Goal: Information Seeking & Learning: Understand process/instructions

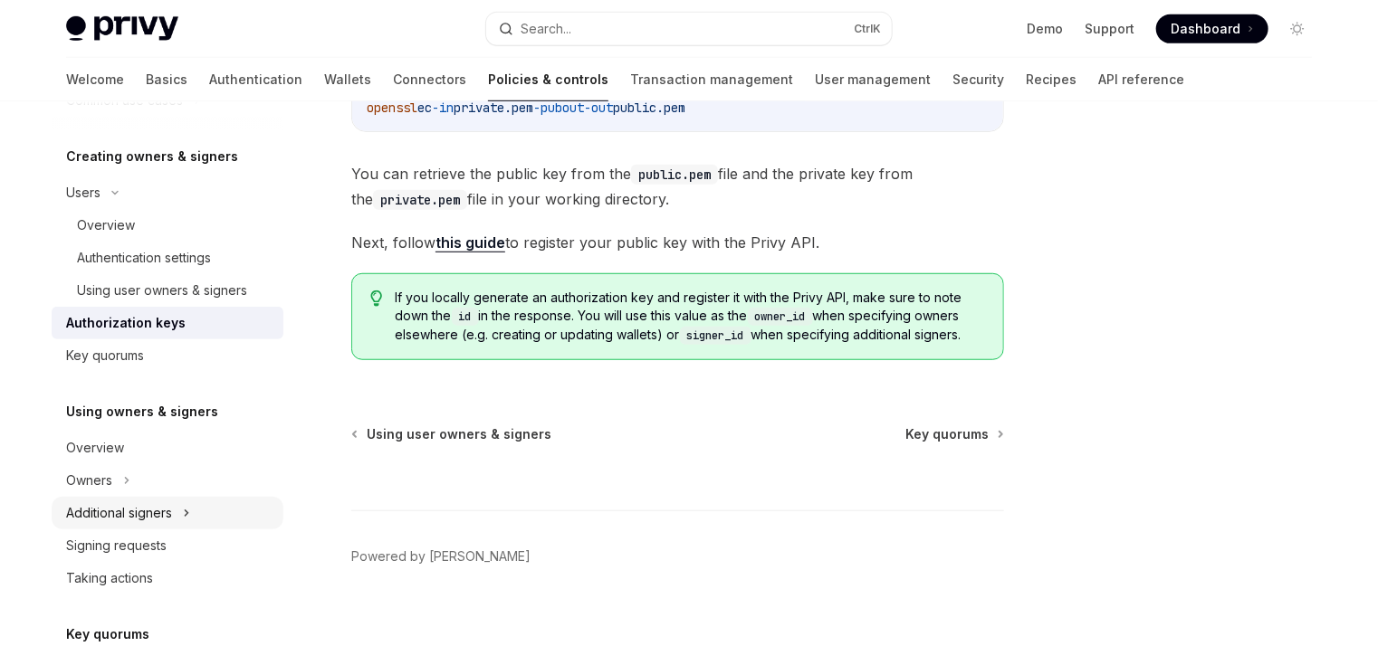
scroll to position [435, 0]
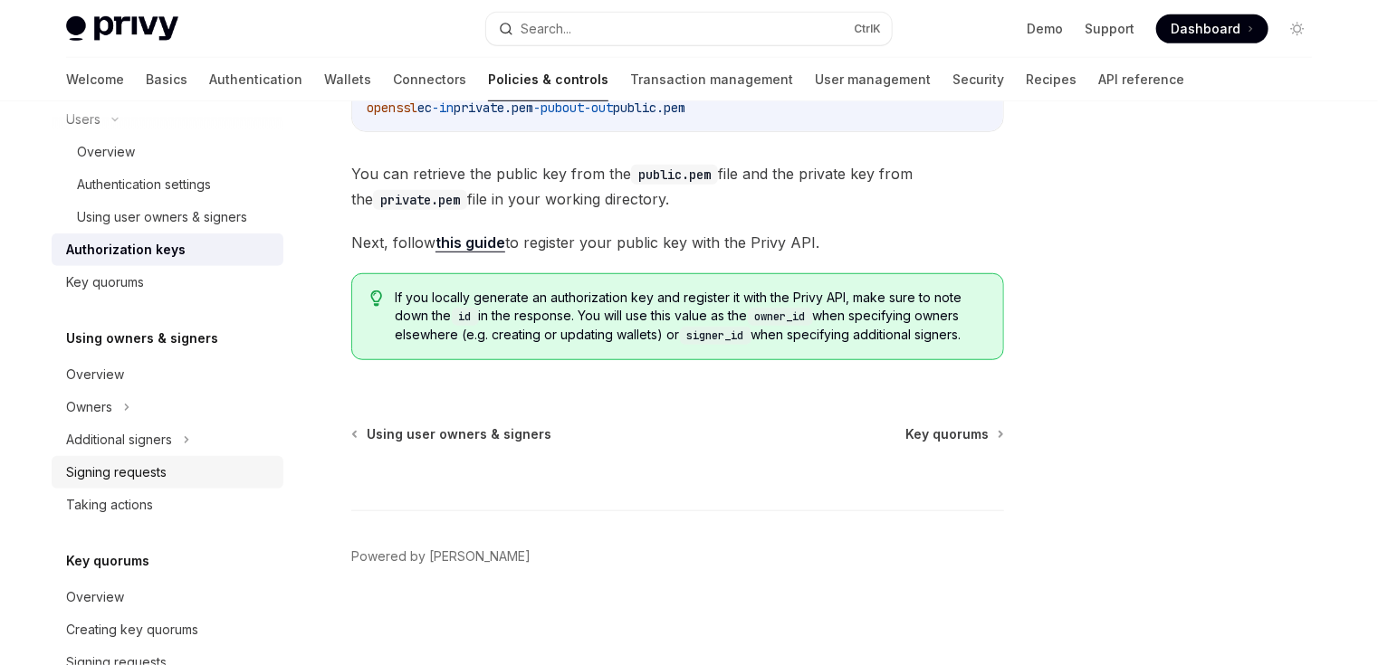
click at [181, 464] on div "Signing requests" at bounding box center [169, 473] width 206 height 22
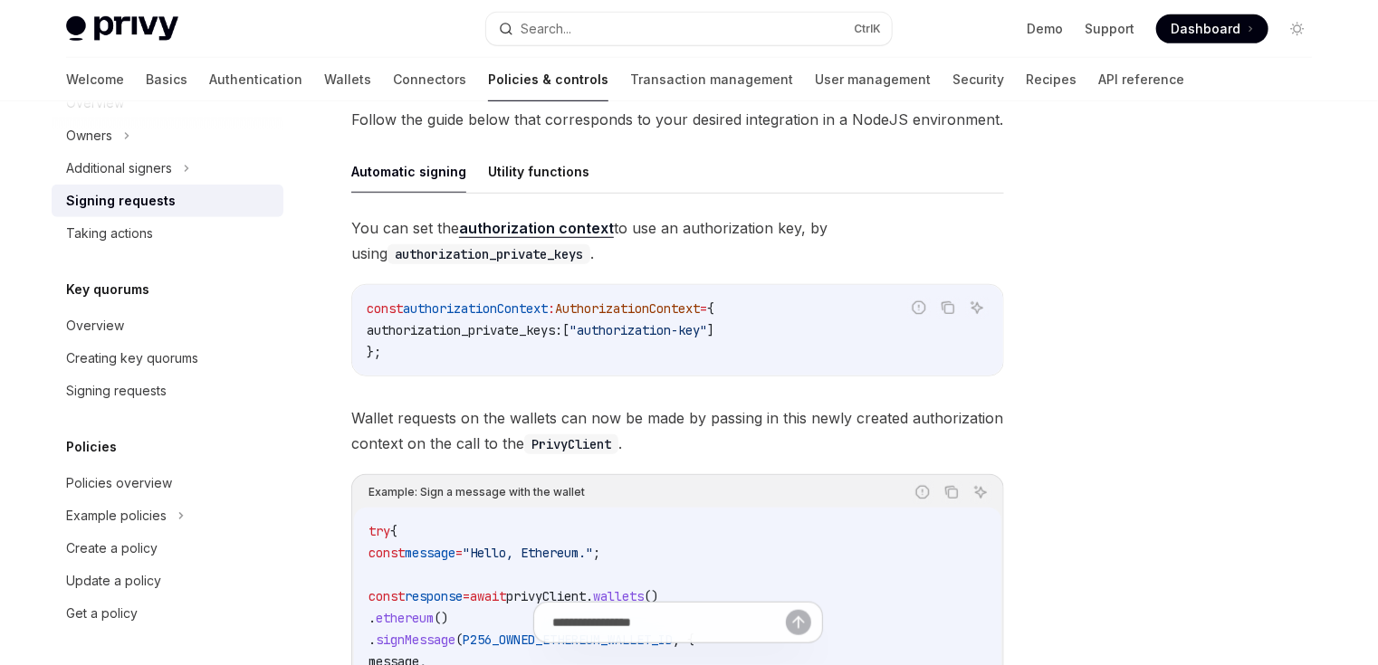
scroll to position [579, 0]
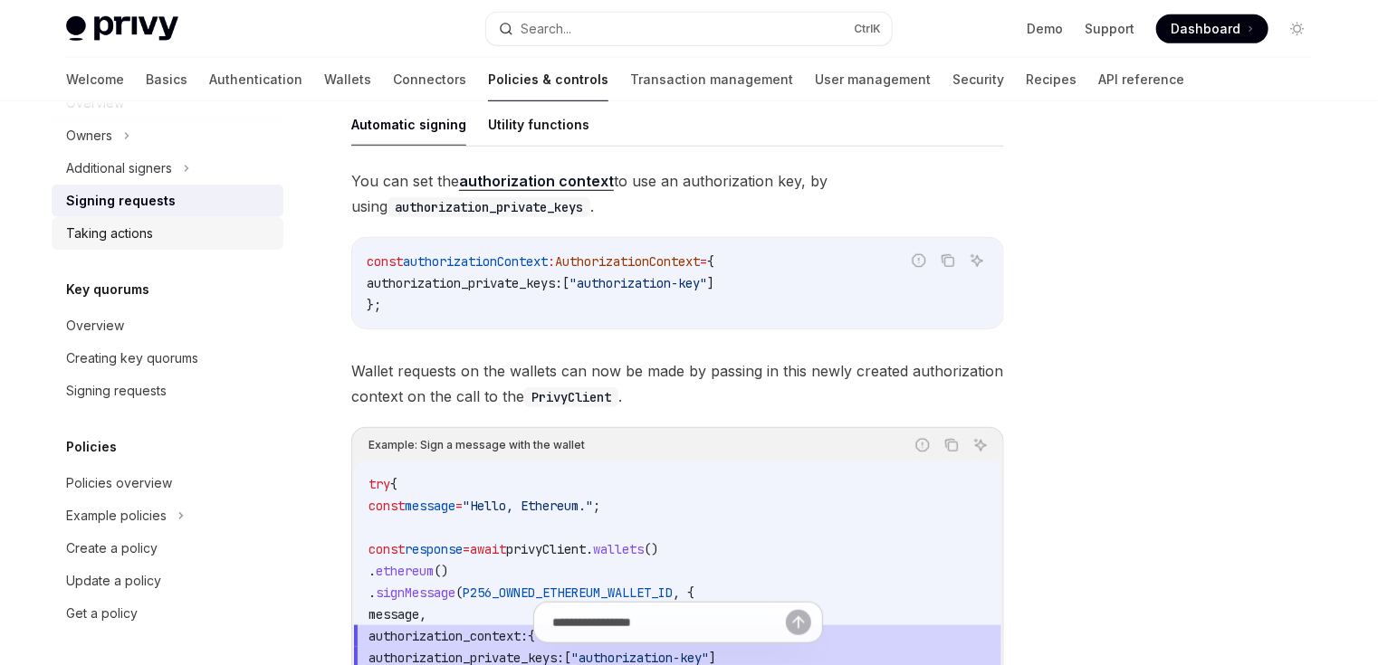
click at [158, 227] on div "Taking actions" at bounding box center [169, 234] width 206 height 22
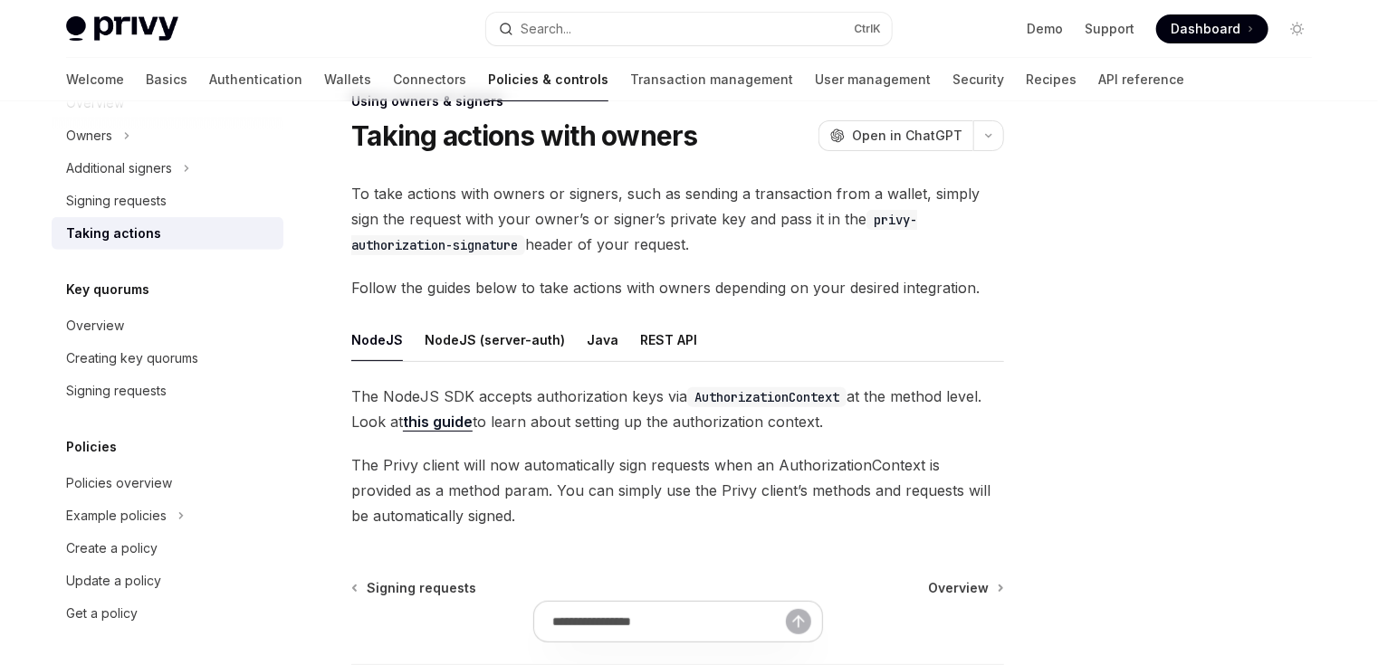
scroll to position [72, 0]
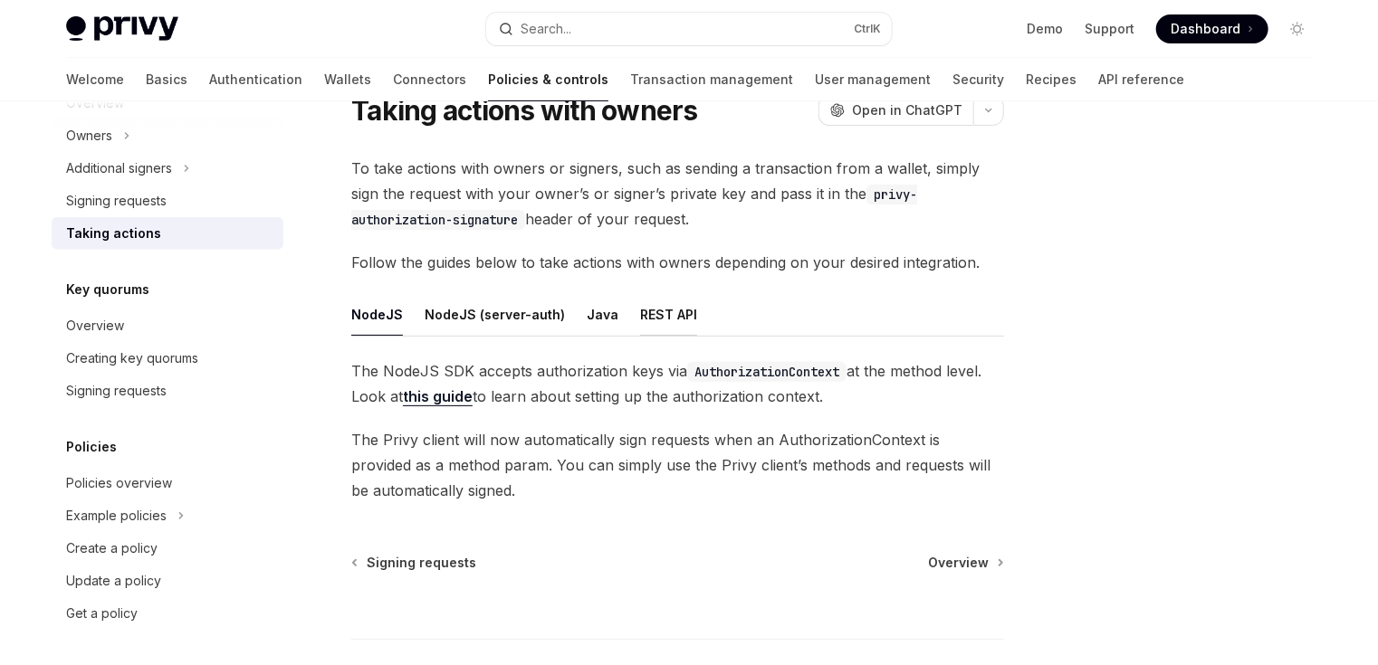
click at [640, 298] on button "REST API" at bounding box center [668, 314] width 57 height 43
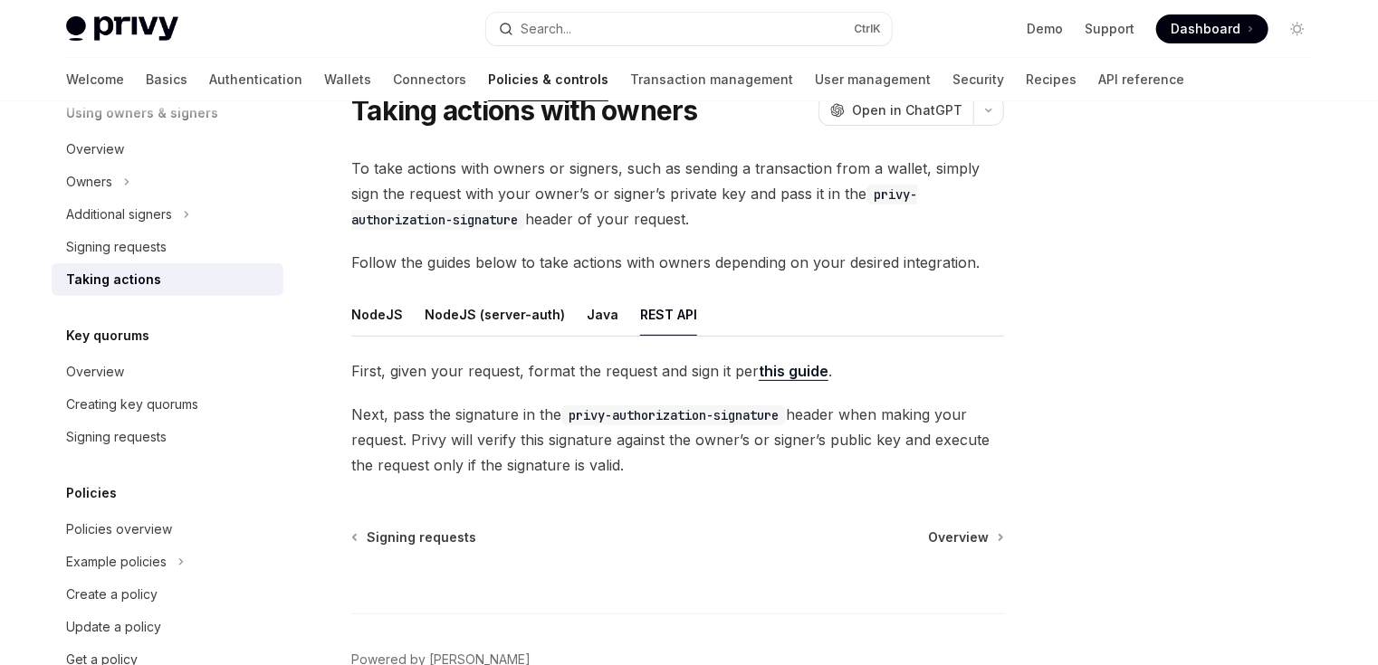
scroll to position [536, 0]
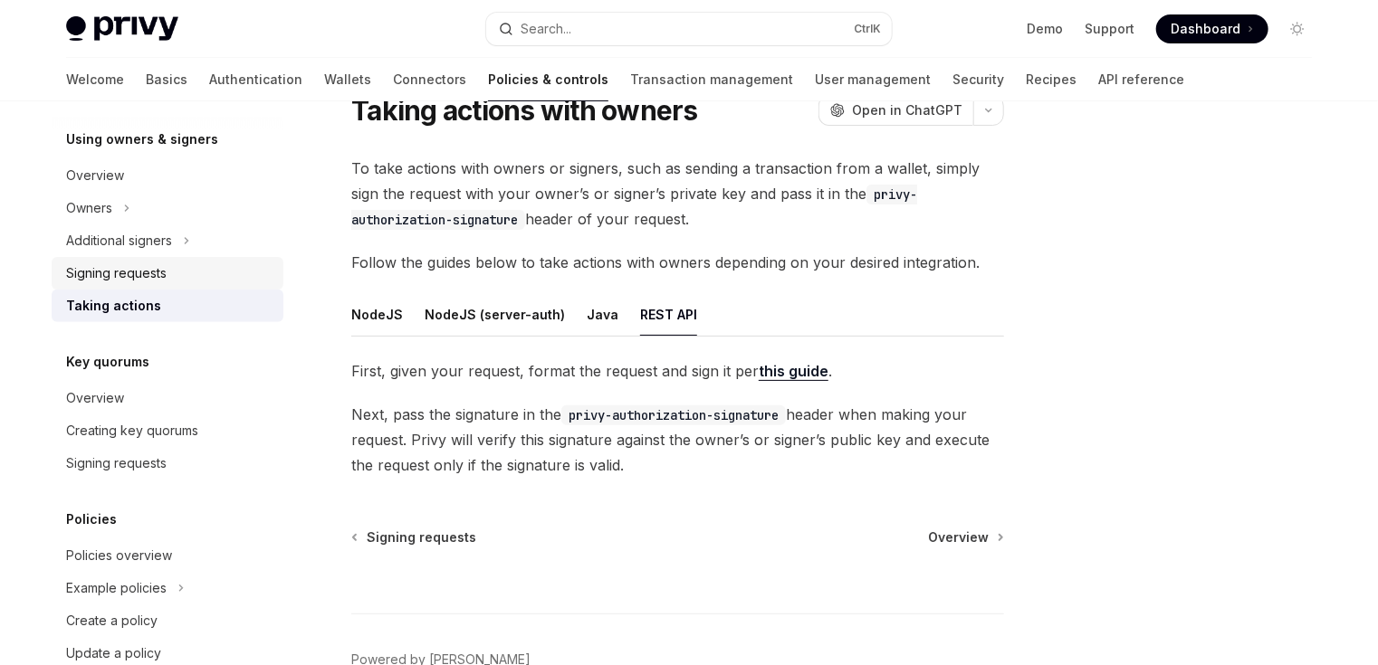
click at [142, 275] on div "Signing requests" at bounding box center [116, 274] width 100 height 22
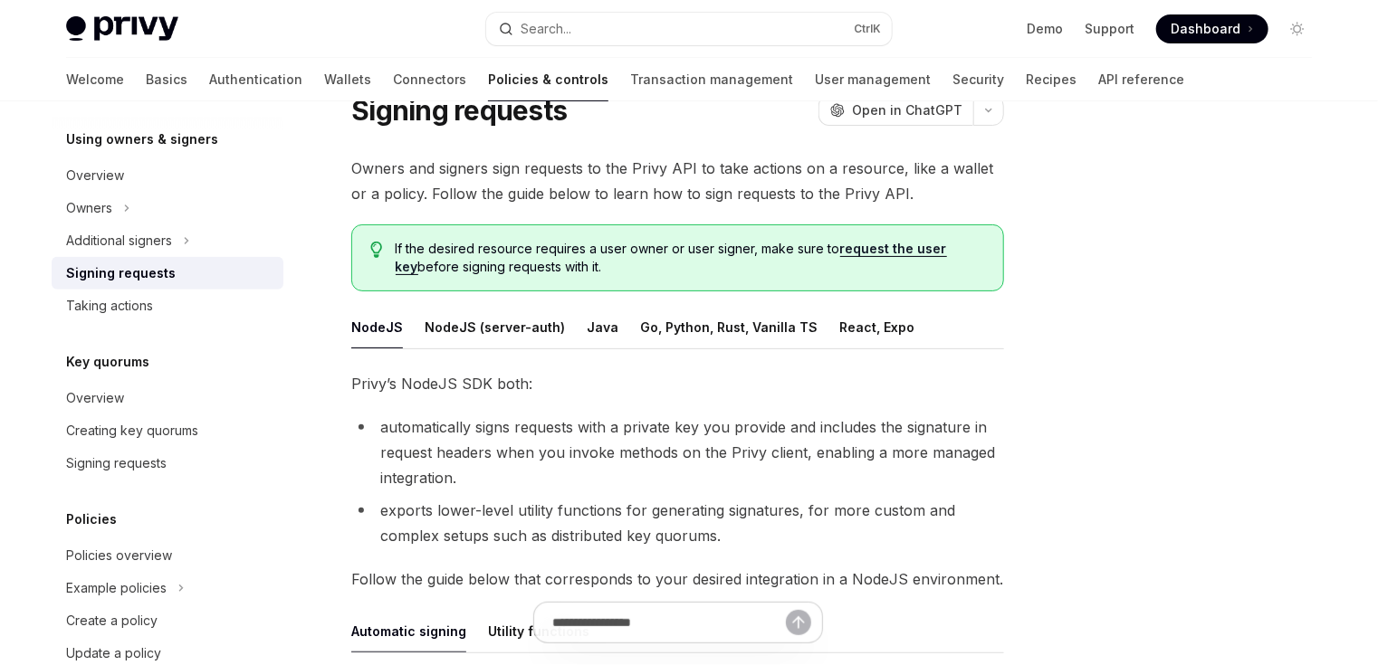
click at [722, 457] on li "automatically signs requests with a private key you provide and includes the si…" at bounding box center [677, 453] width 653 height 76
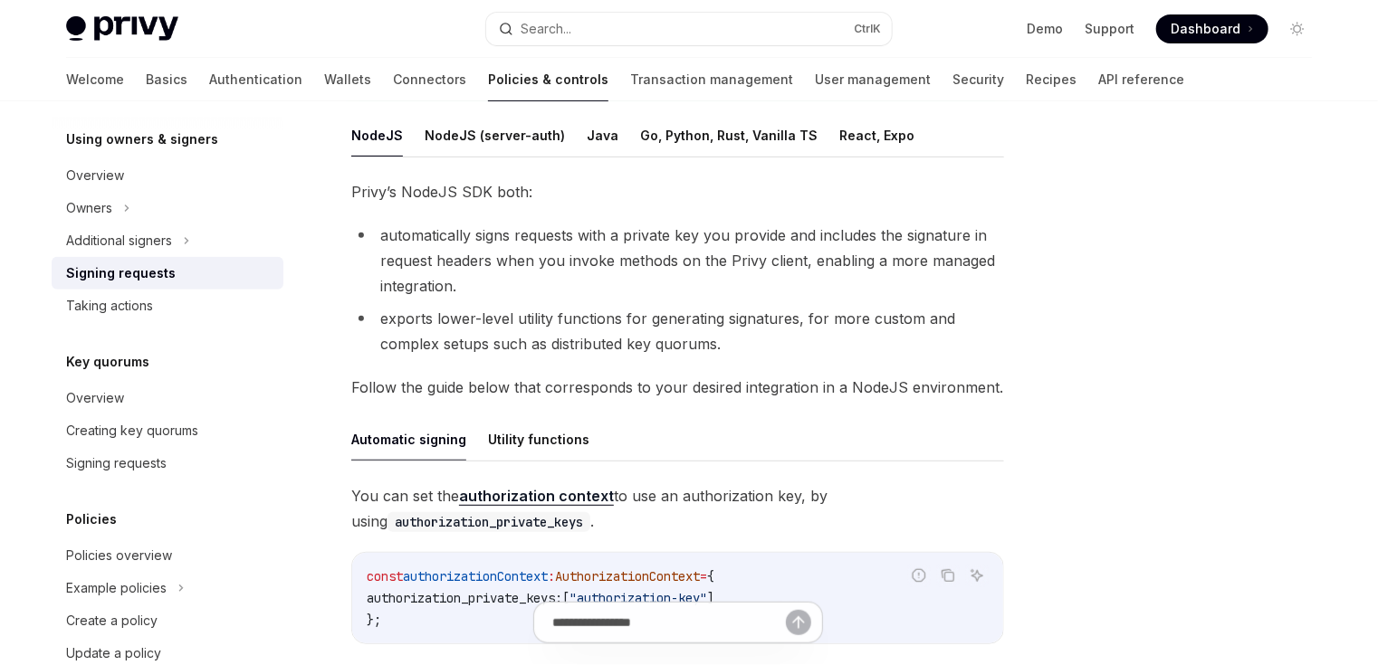
scroll to position [290, 0]
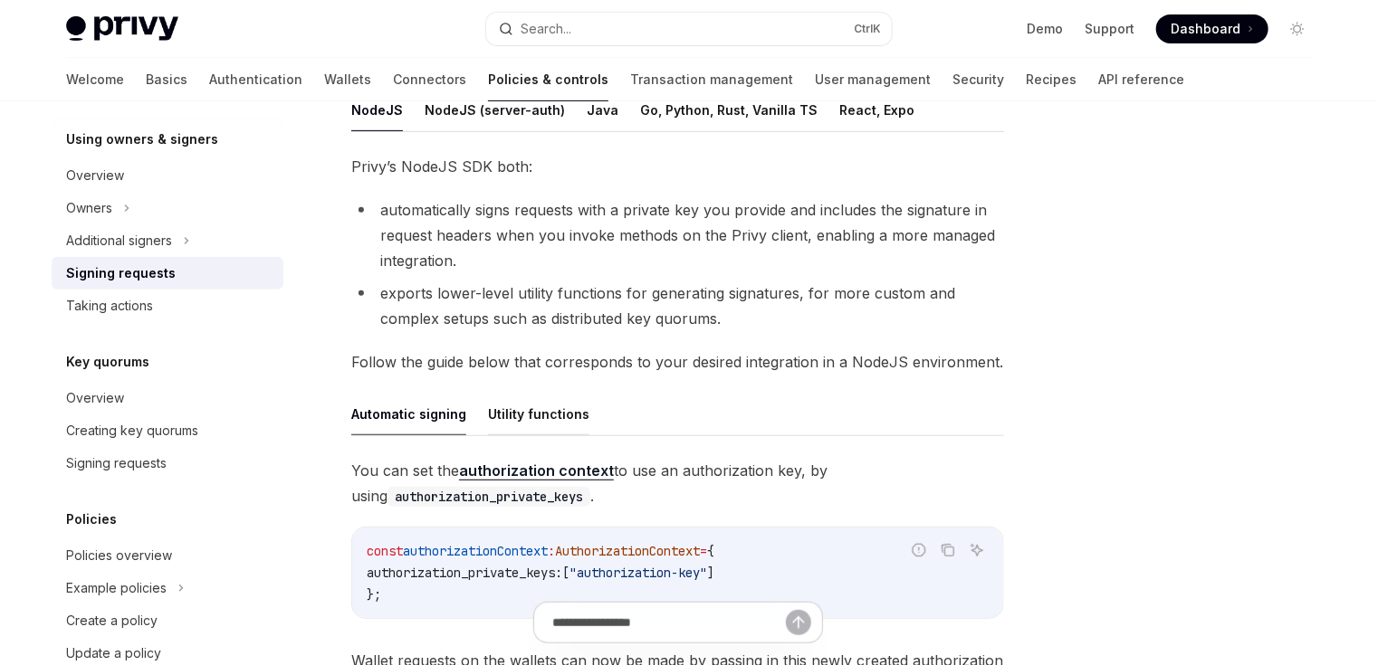
click at [499, 403] on button "Utility functions" at bounding box center [538, 414] width 101 height 43
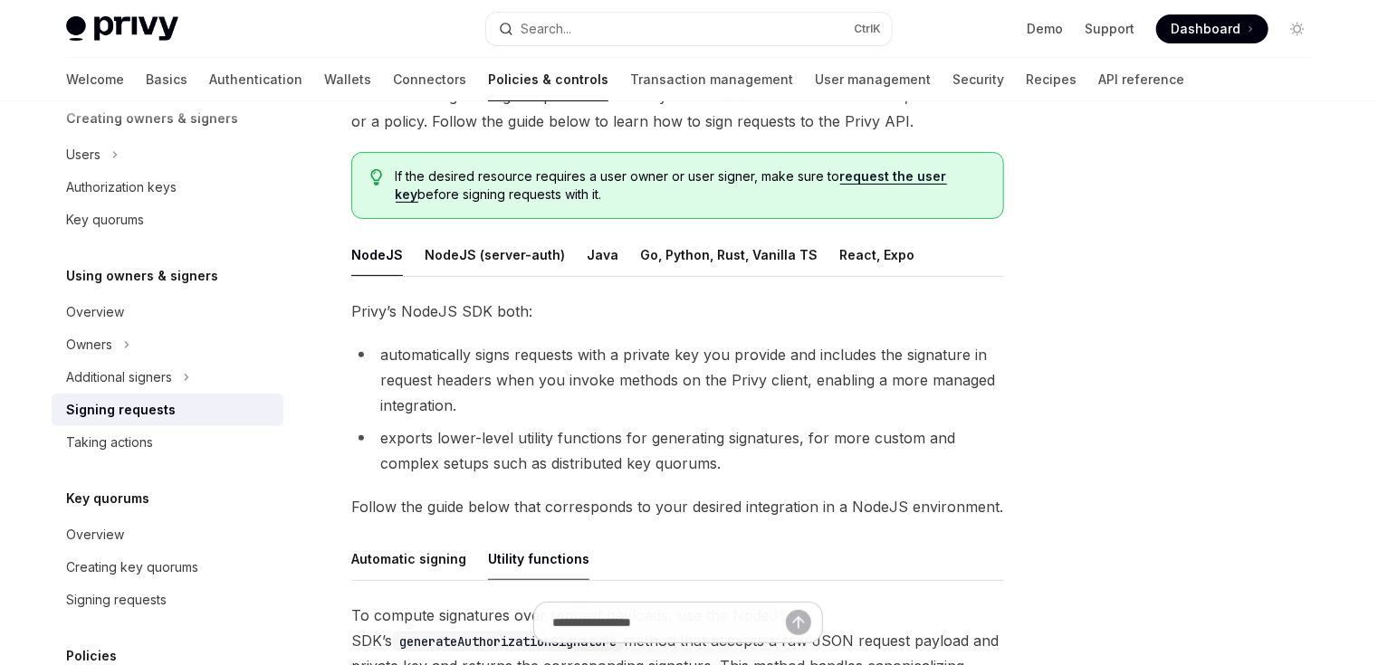
scroll to position [319, 0]
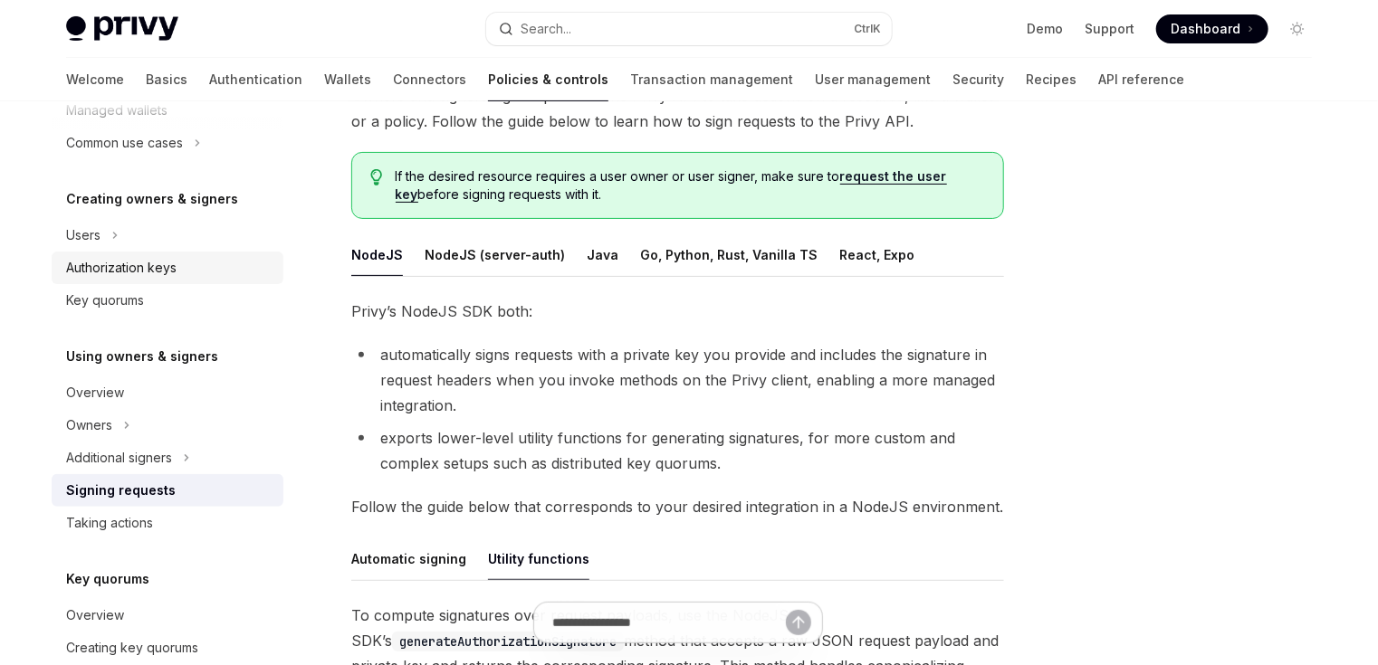
click at [135, 279] on link "Authorization keys" at bounding box center [168, 268] width 232 height 33
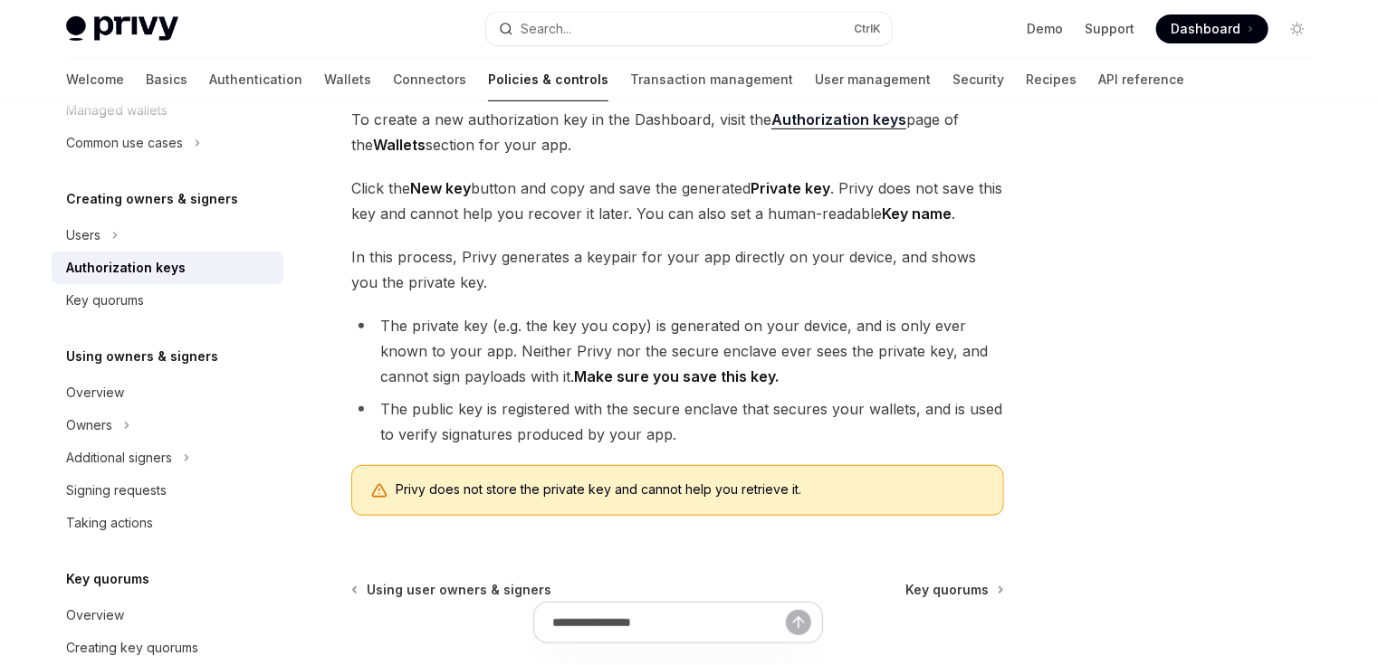
scroll to position [362, 0]
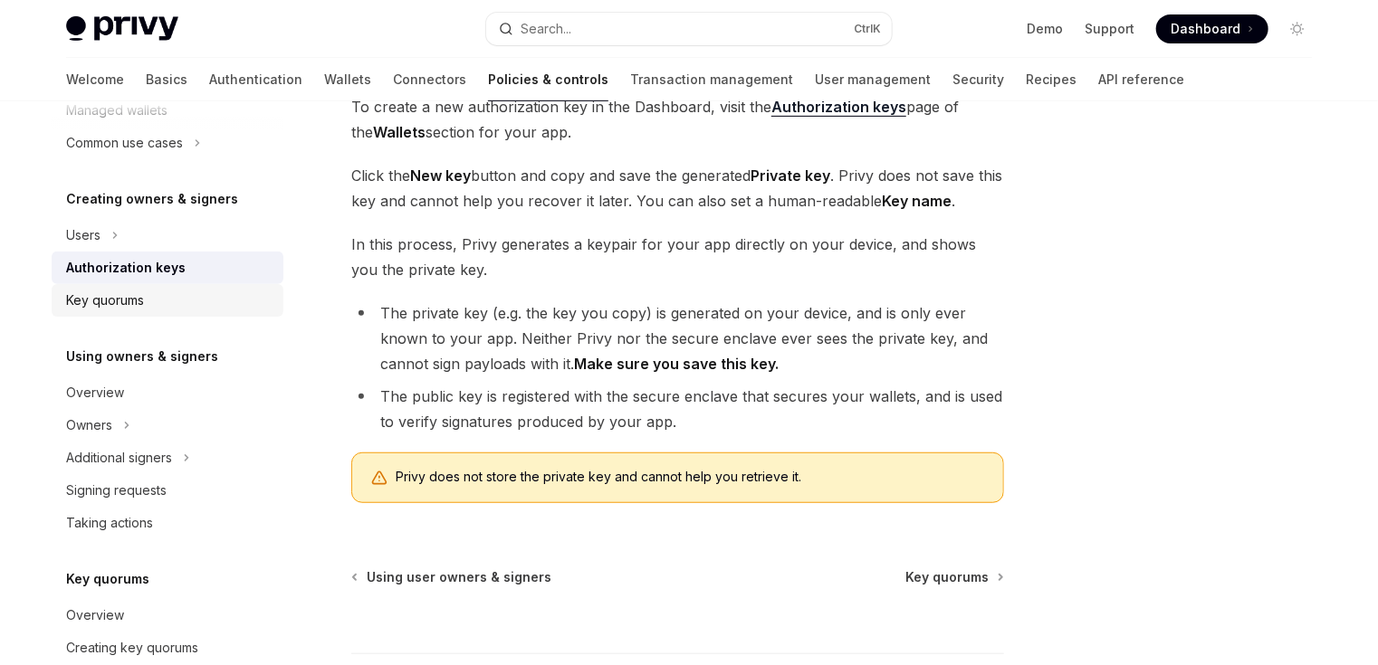
click at [142, 293] on div "Key quorums" at bounding box center [105, 301] width 78 height 22
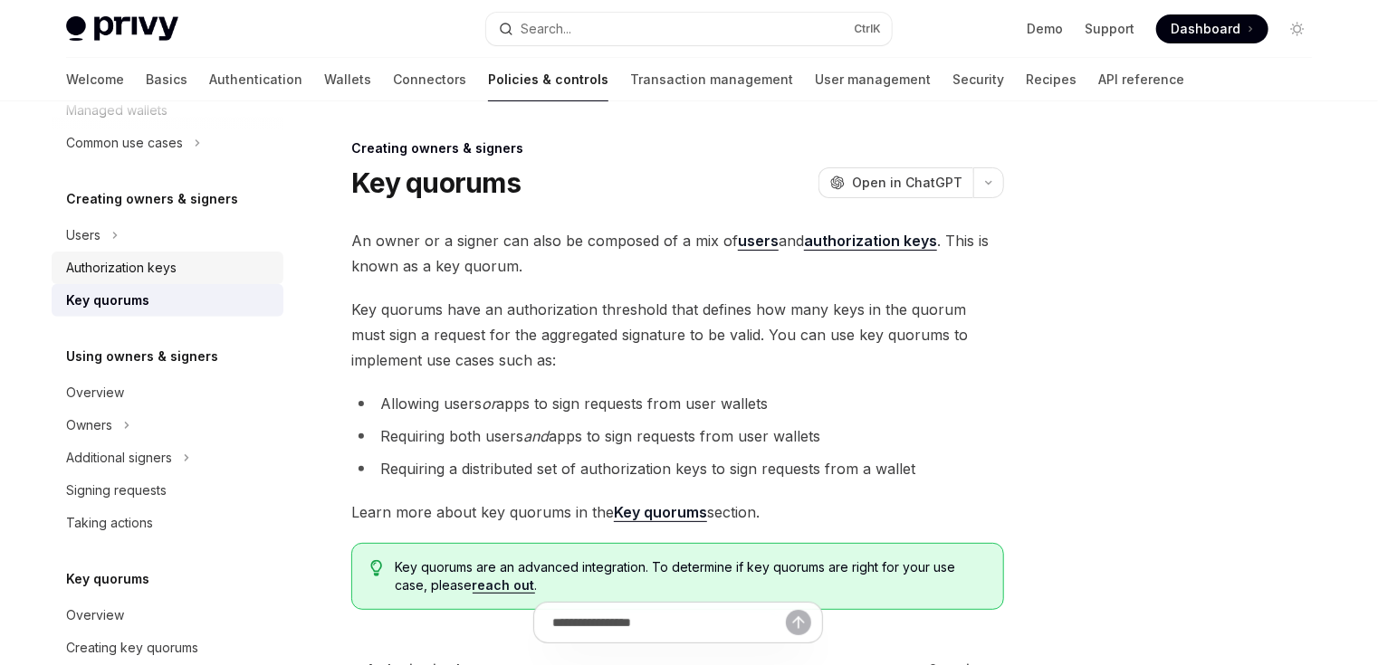
click at [123, 263] on div "Authorization keys" at bounding box center [121, 268] width 110 height 22
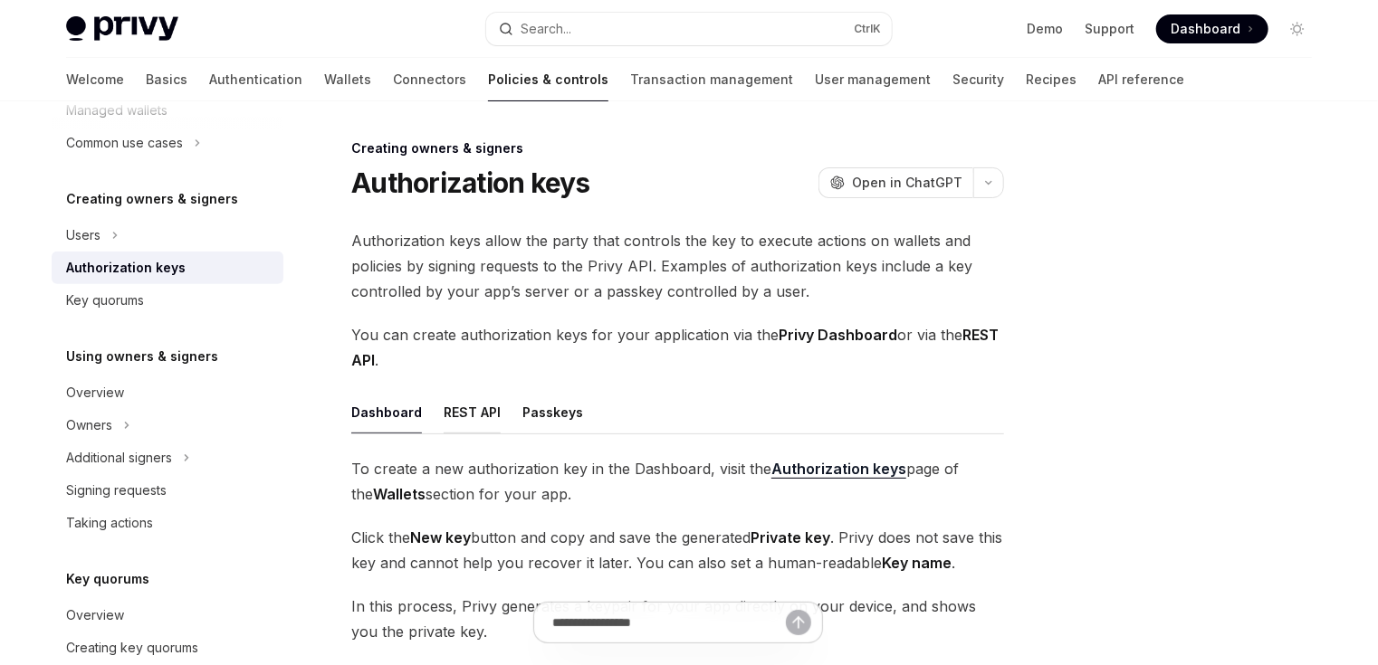
click at [482, 410] on button "REST API" at bounding box center [472, 412] width 57 height 43
type textarea "*"
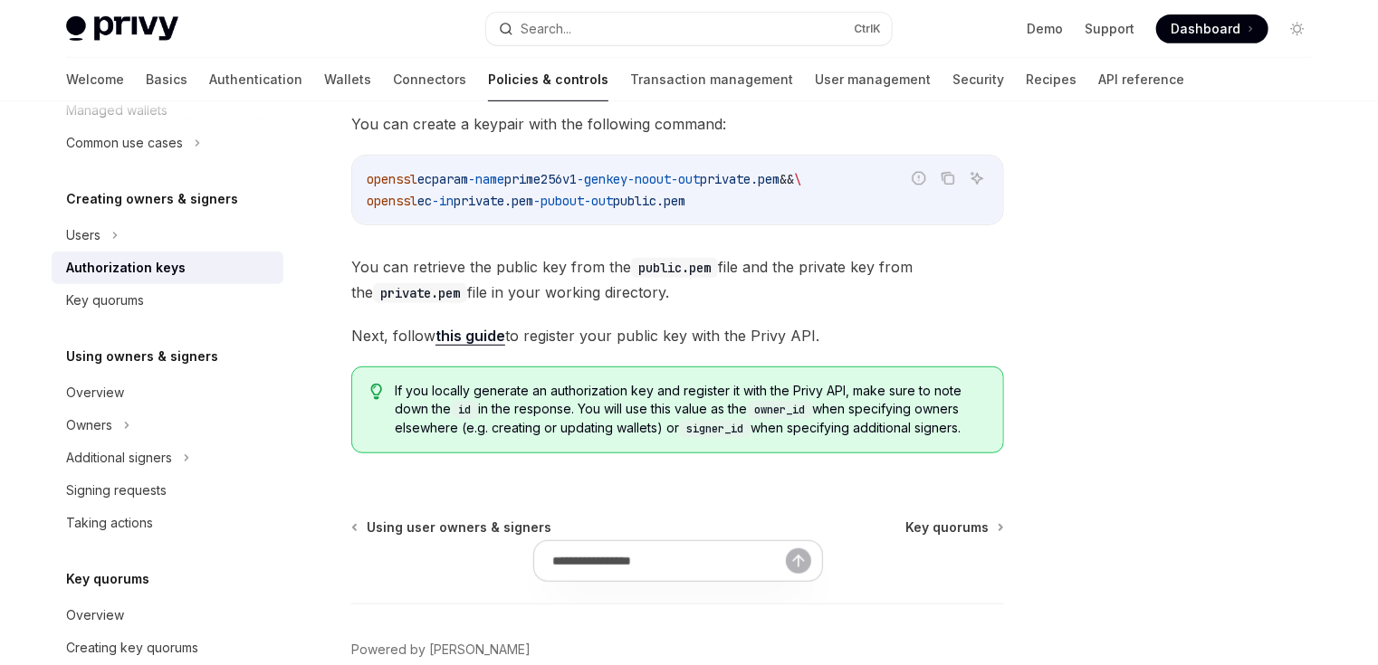
scroll to position [435, 0]
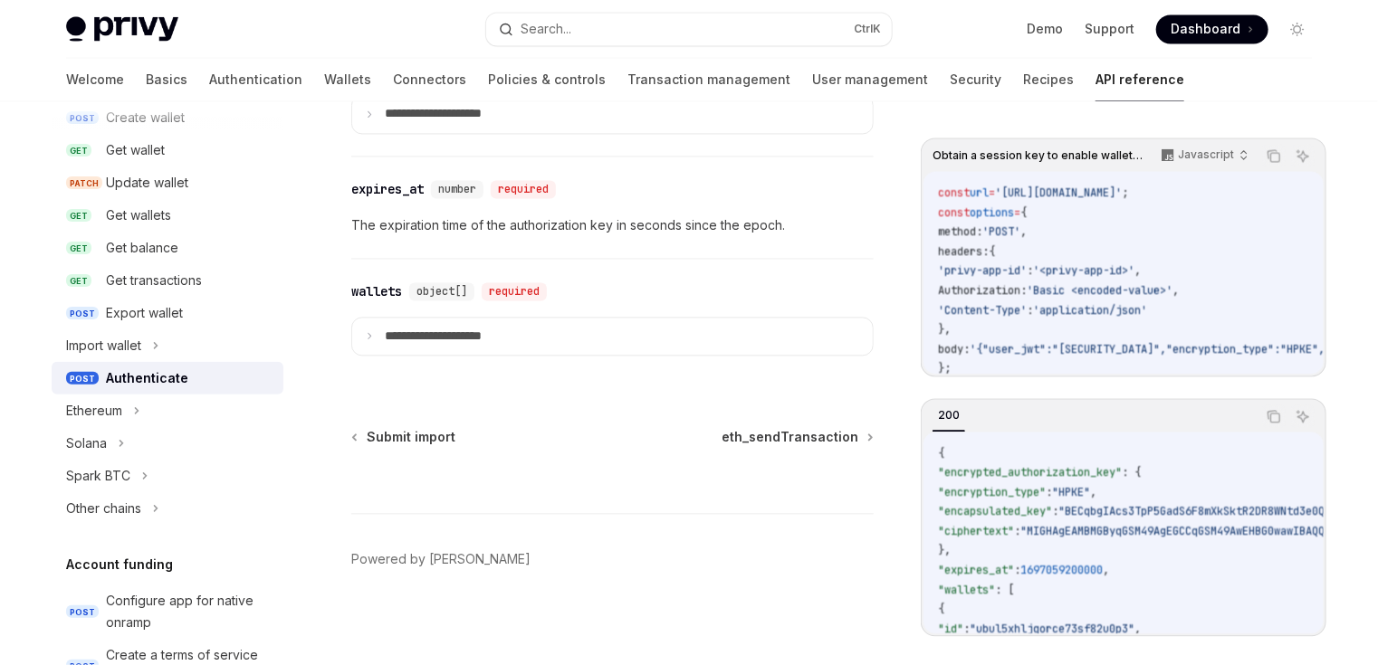
scroll to position [72, 0]
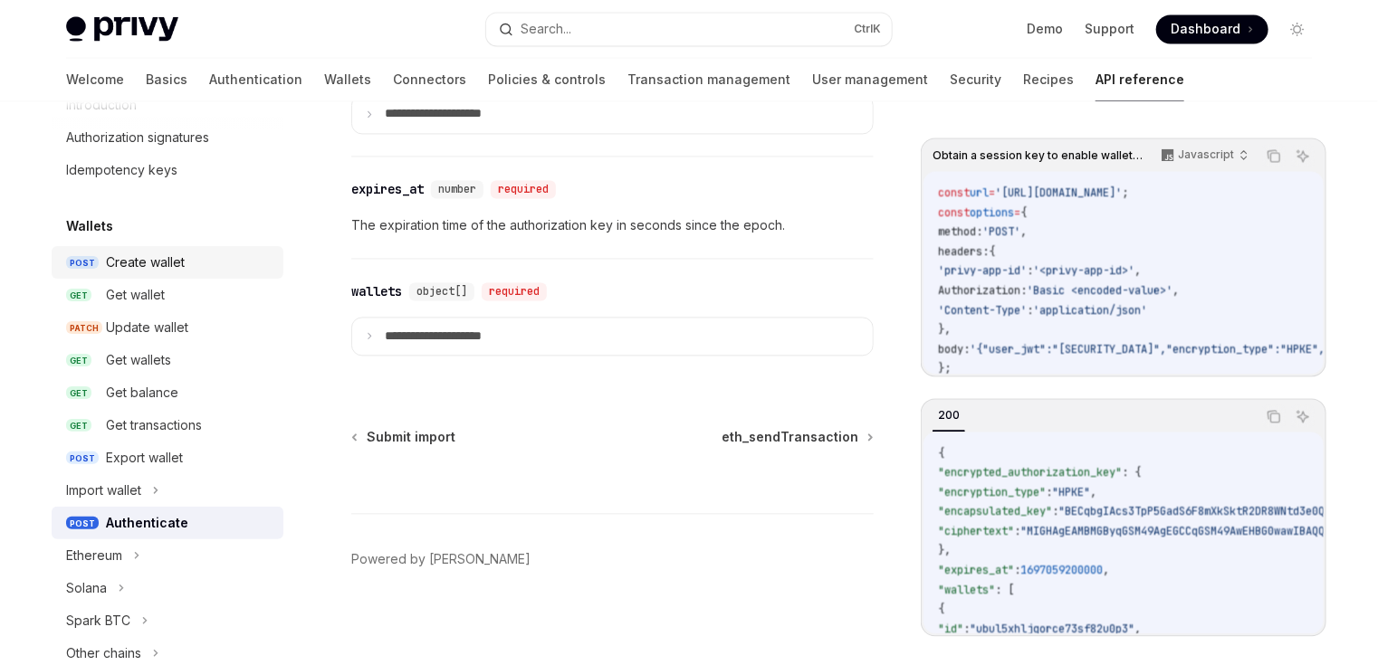
click at [172, 271] on div "Create wallet" at bounding box center [145, 263] width 79 height 22
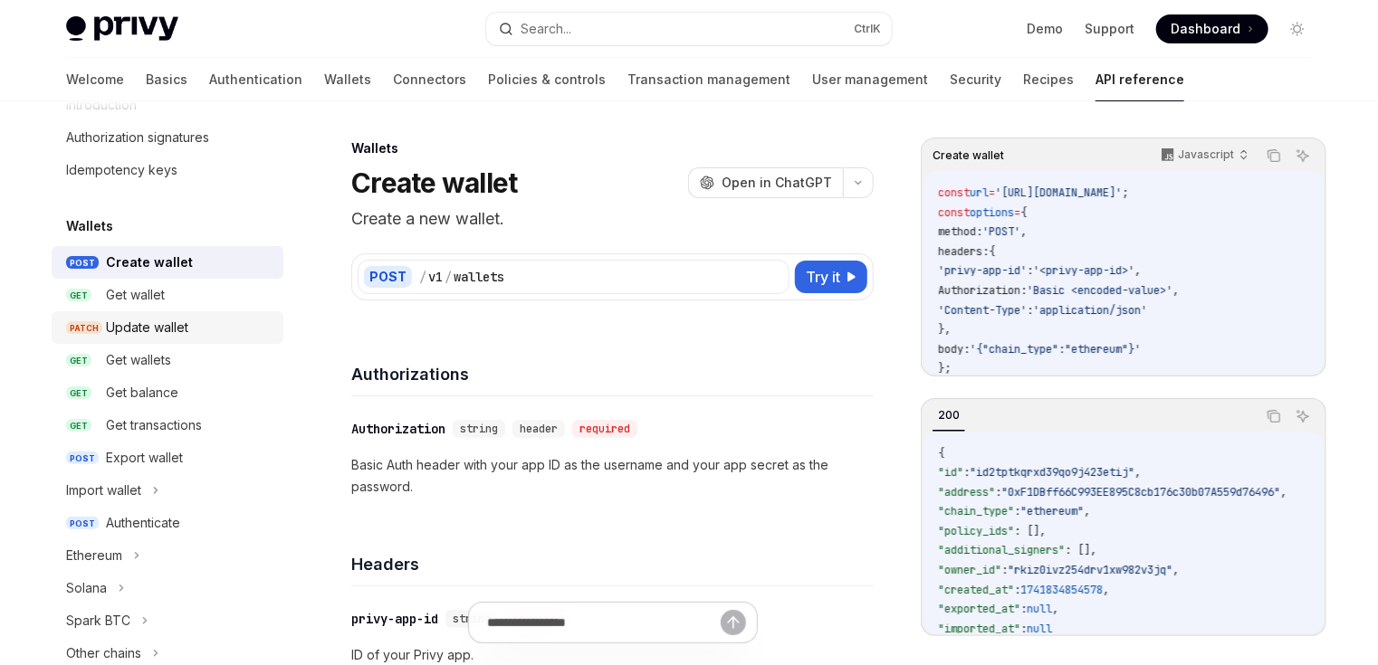
click at [192, 337] on div "Update wallet" at bounding box center [189, 328] width 167 height 22
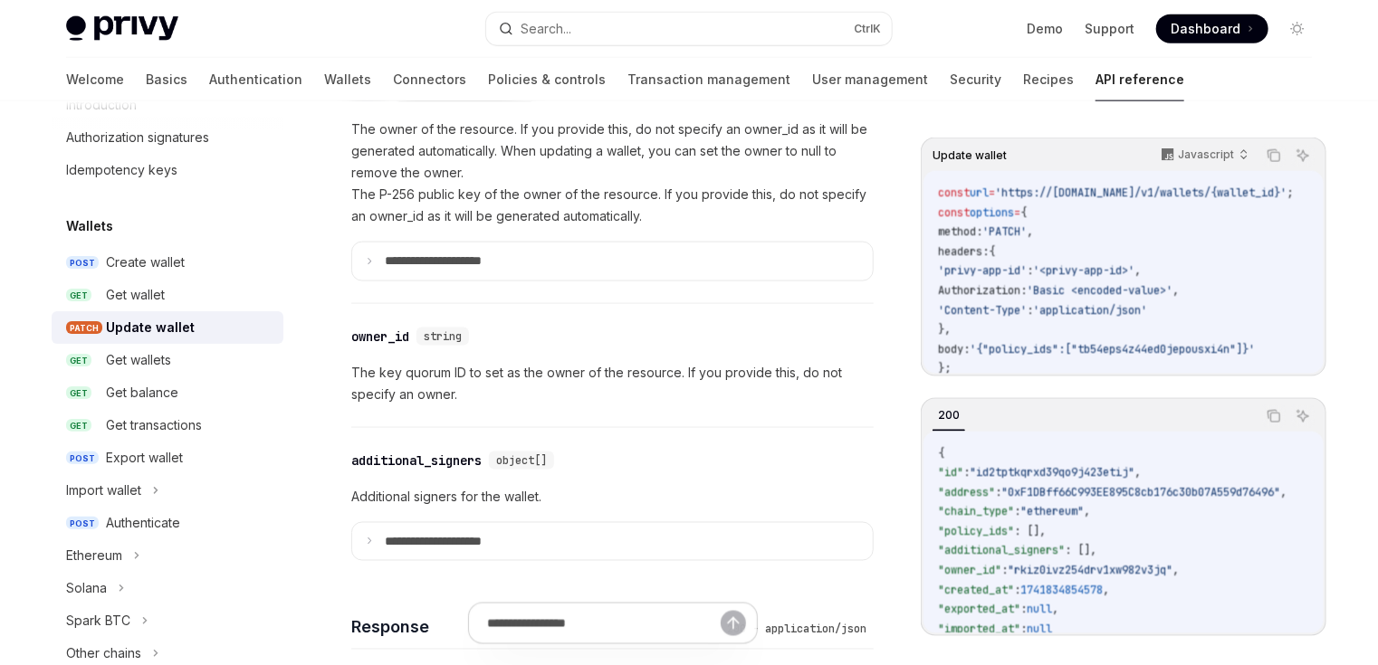
scroll to position [1159, 0]
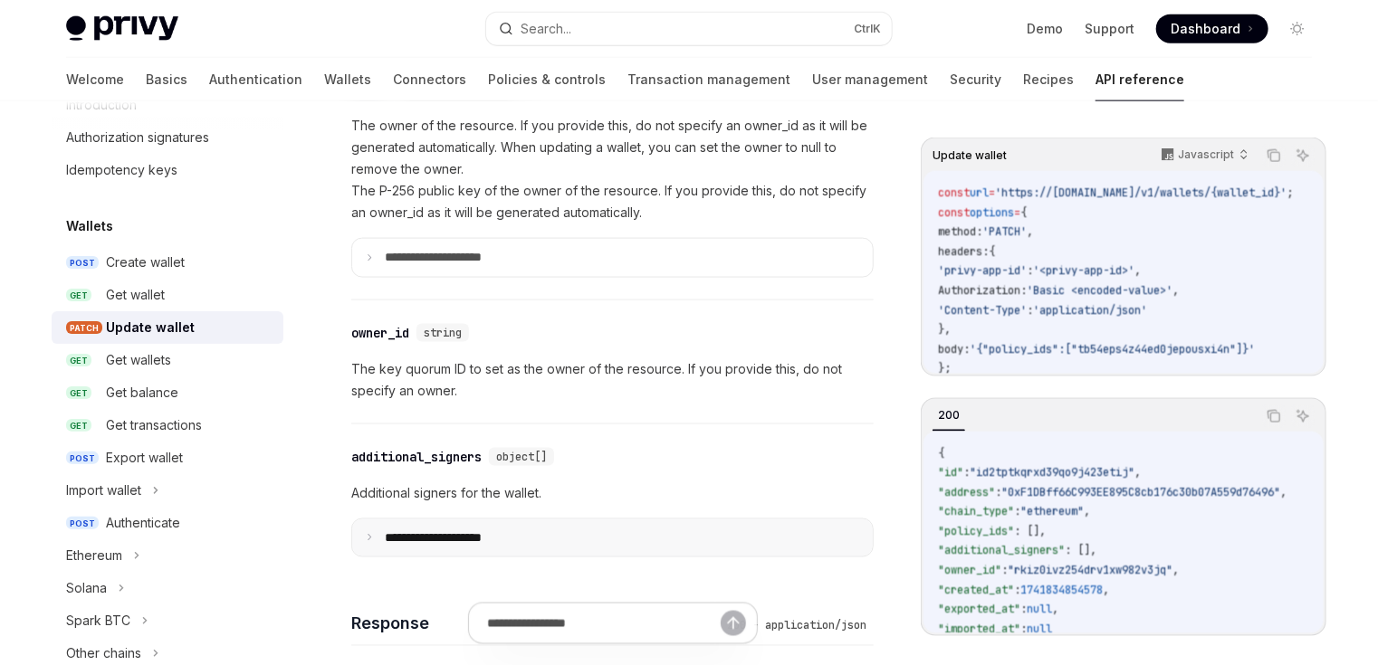
click at [422, 524] on summary "**********" at bounding box center [612, 539] width 521 height 38
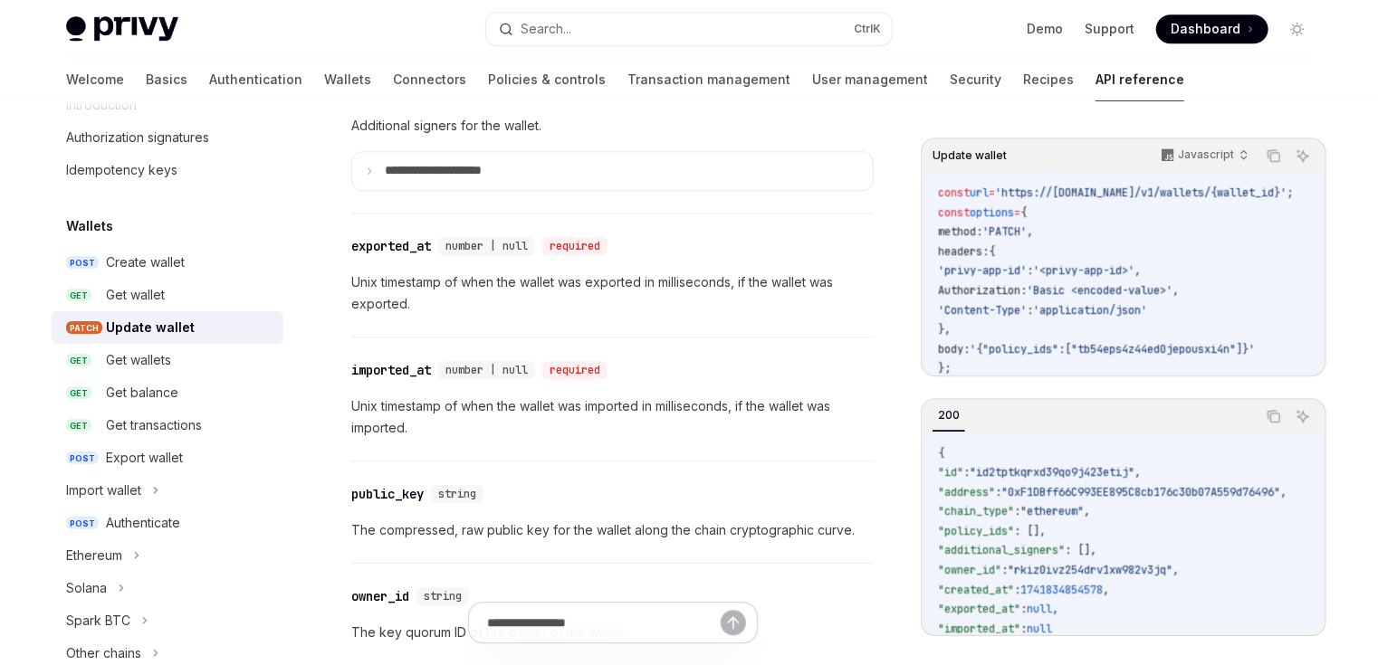
scroll to position [2390, 0]
click at [161, 262] on div "Create wallet" at bounding box center [145, 263] width 79 height 22
type textarea "*"
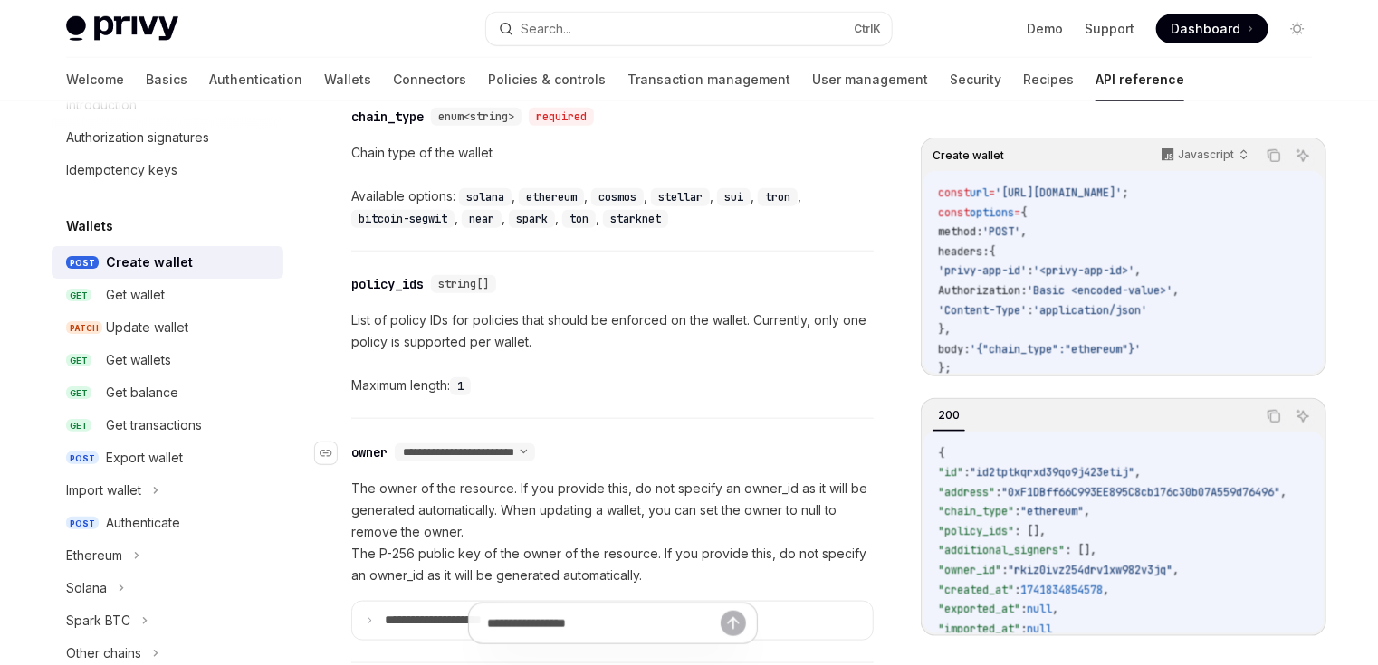
scroll to position [869, 0]
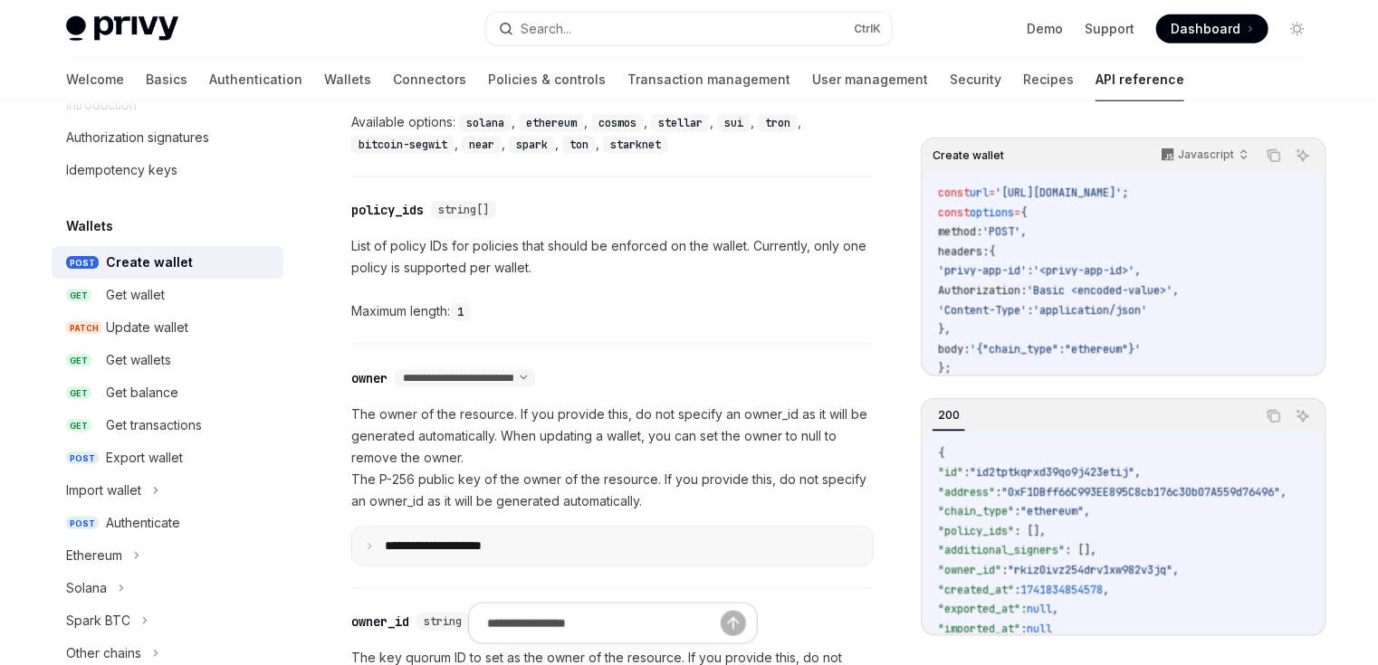
click at [454, 539] on p "**********" at bounding box center [448, 547] width 126 height 16
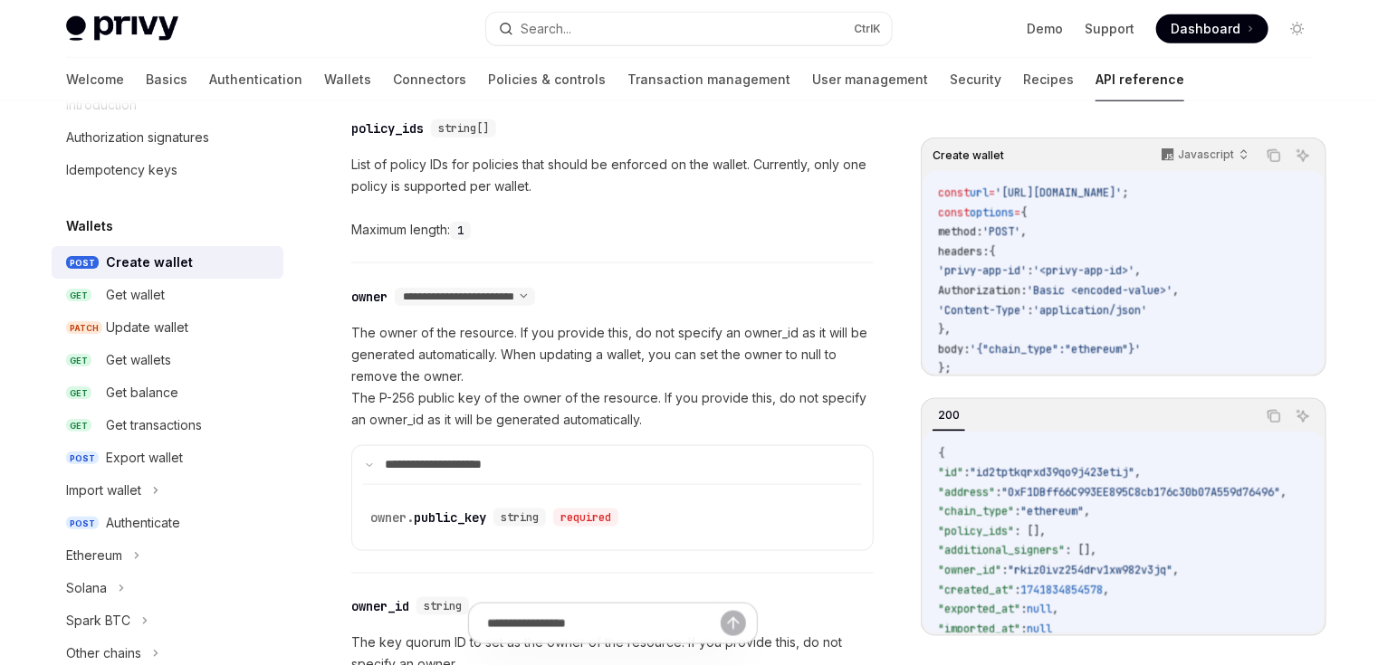
scroll to position [1014, 0]
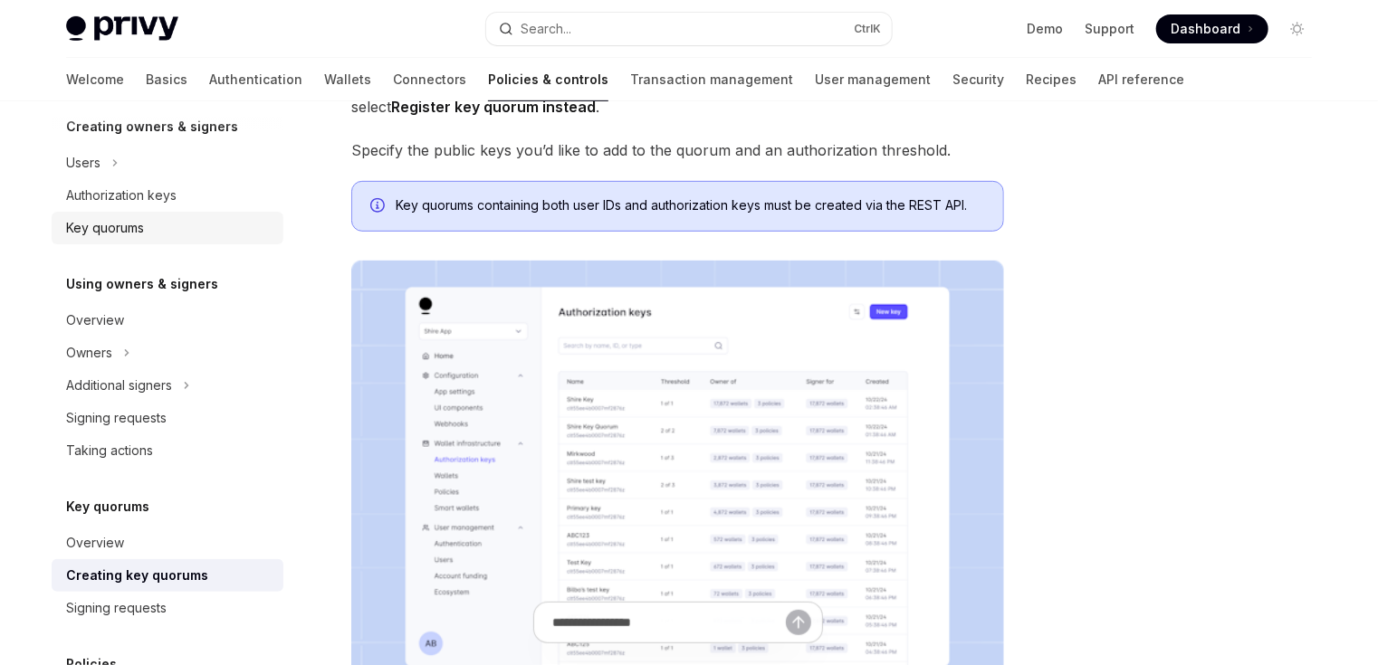
scroll to position [319, 0]
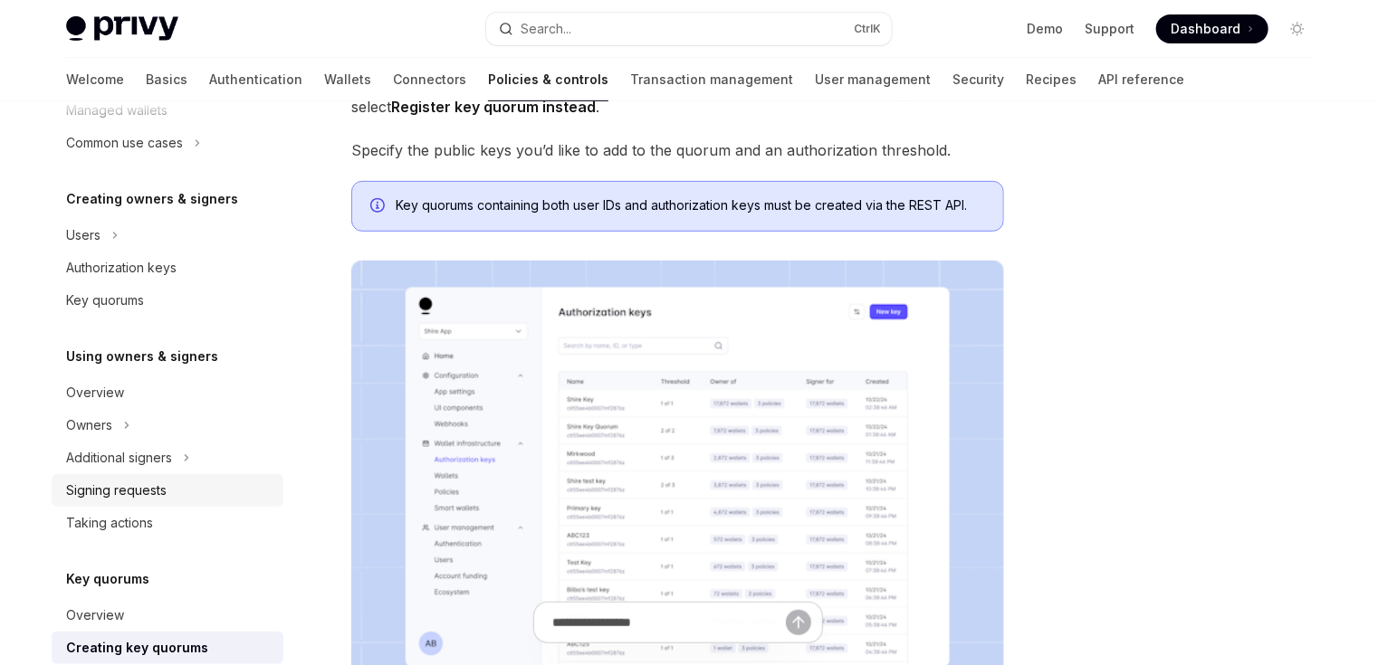
click at [146, 492] on div "Signing requests" at bounding box center [116, 491] width 100 height 22
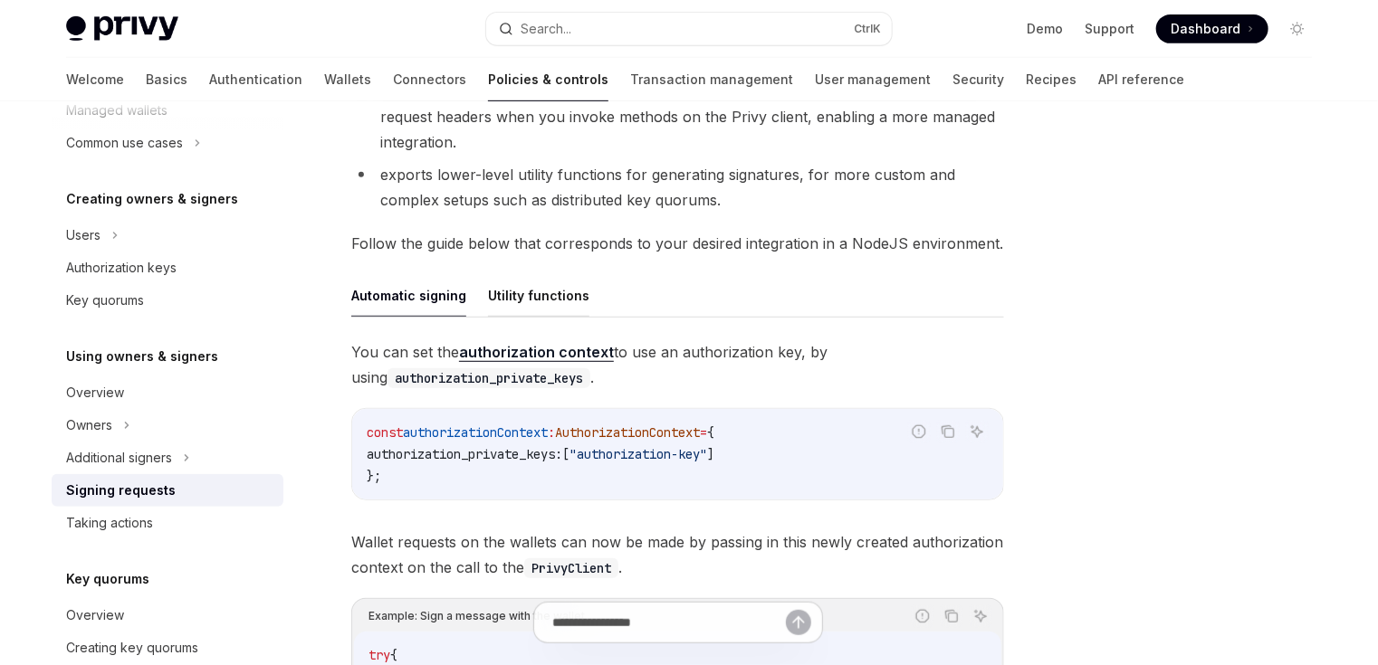
scroll to position [435, 0]
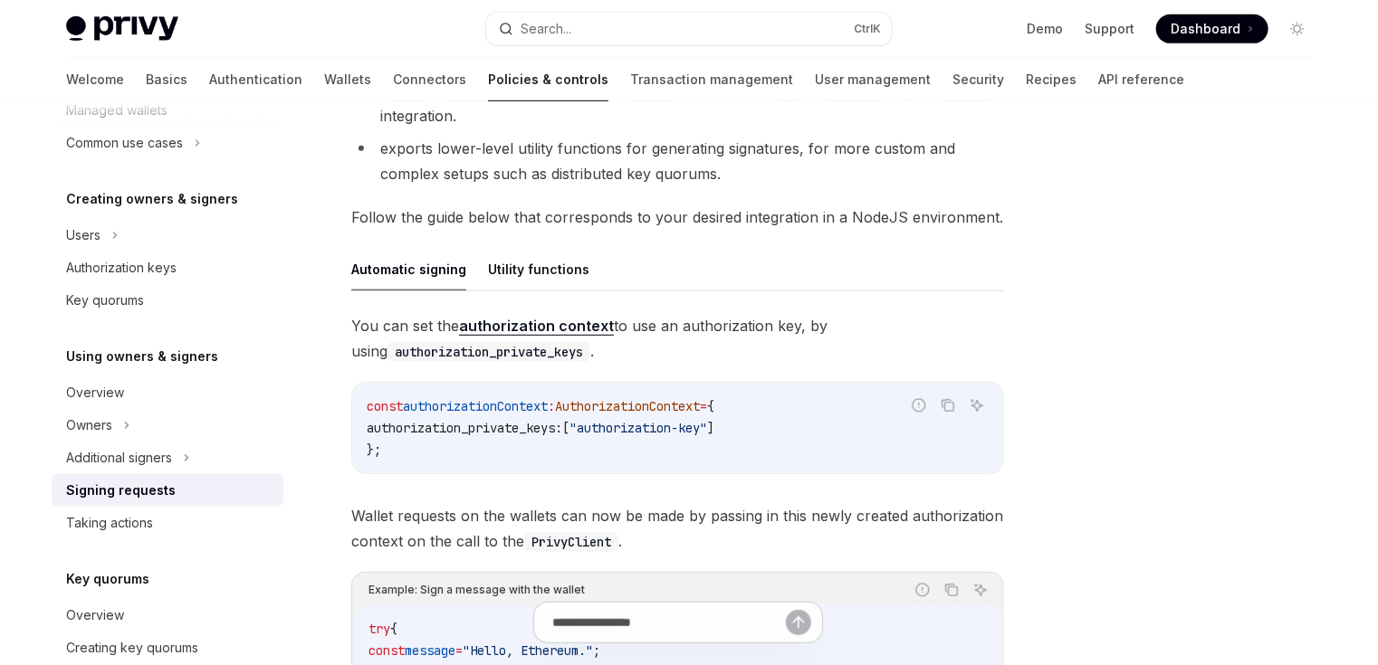
click at [525, 313] on span "You can set the authorization context to use an authorization key, by using aut…" at bounding box center [677, 338] width 653 height 51
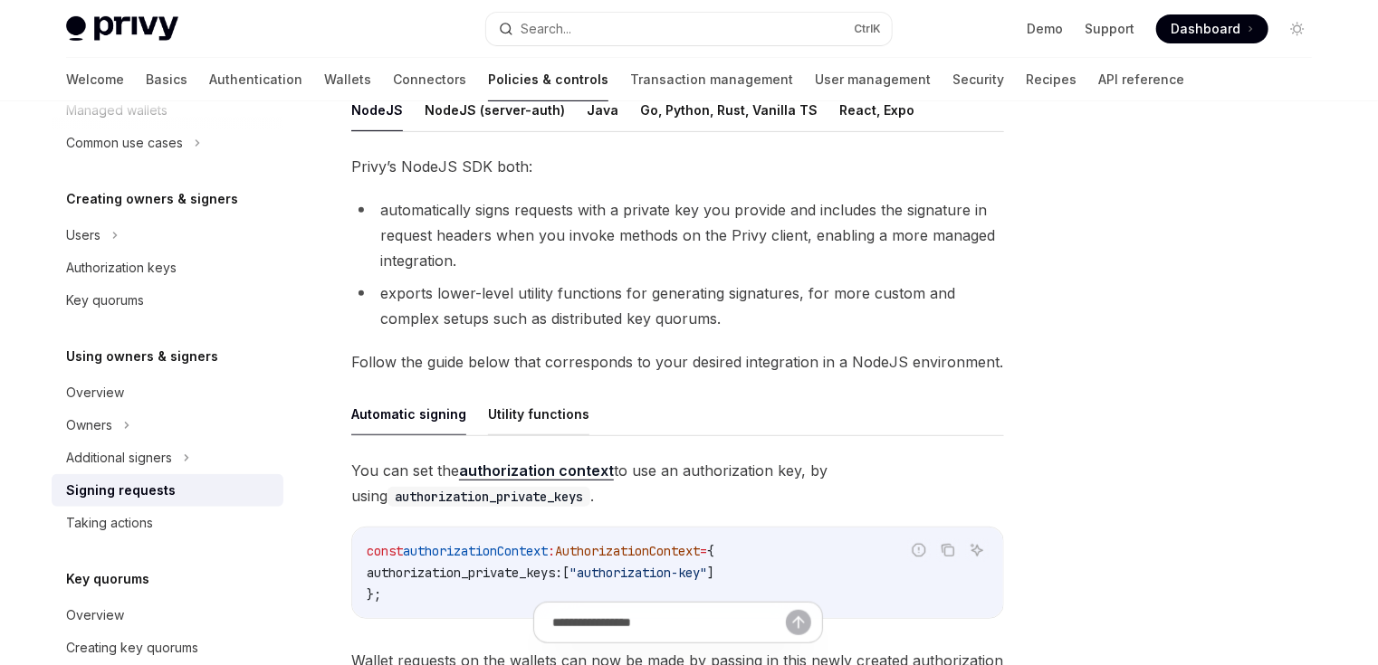
scroll to position [0, 0]
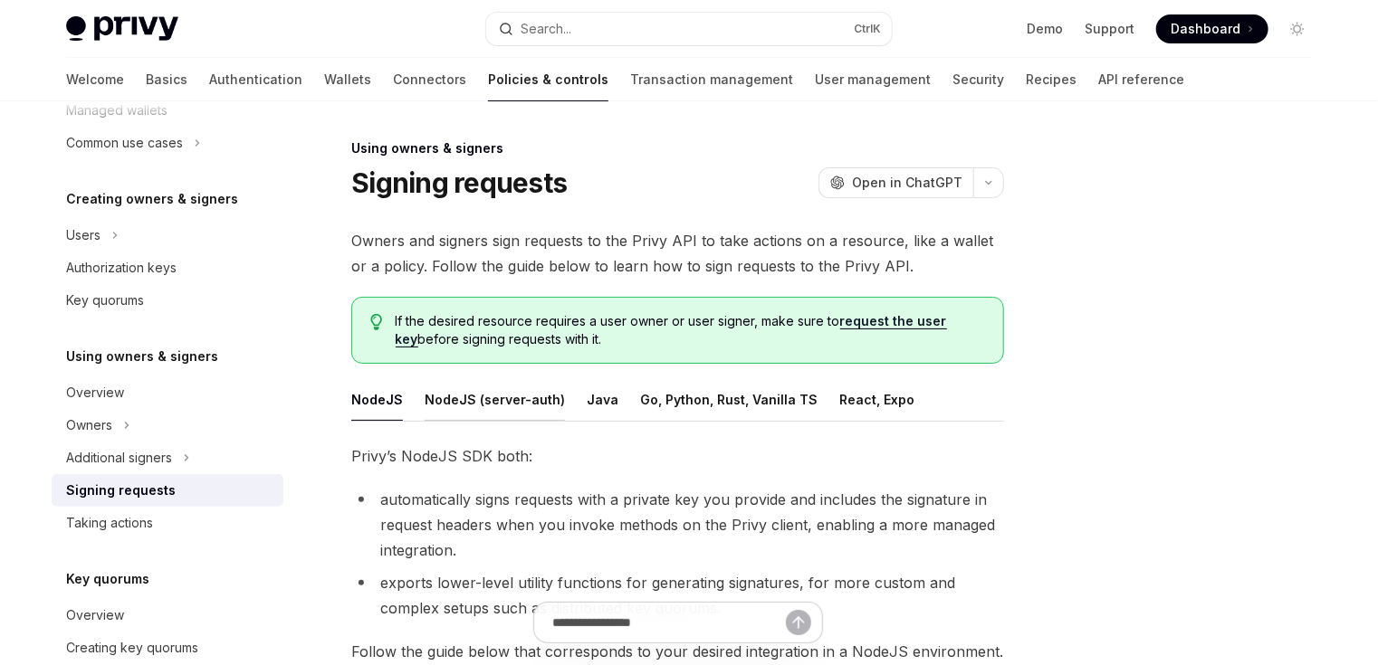
click at [464, 413] on button "NodeJS (server-auth)" at bounding box center [495, 399] width 140 height 43
click at [489, 403] on button "NodeJS (server-auth)" at bounding box center [495, 399] width 140 height 43
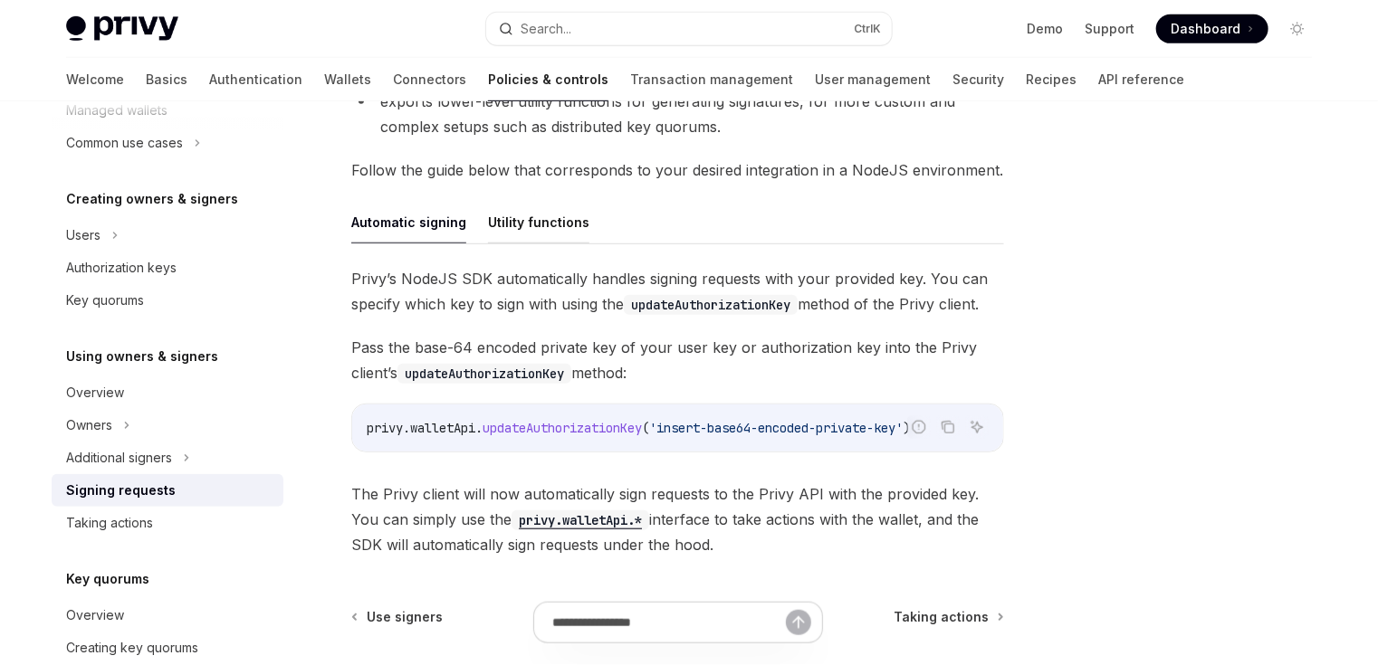
scroll to position [507, 0]
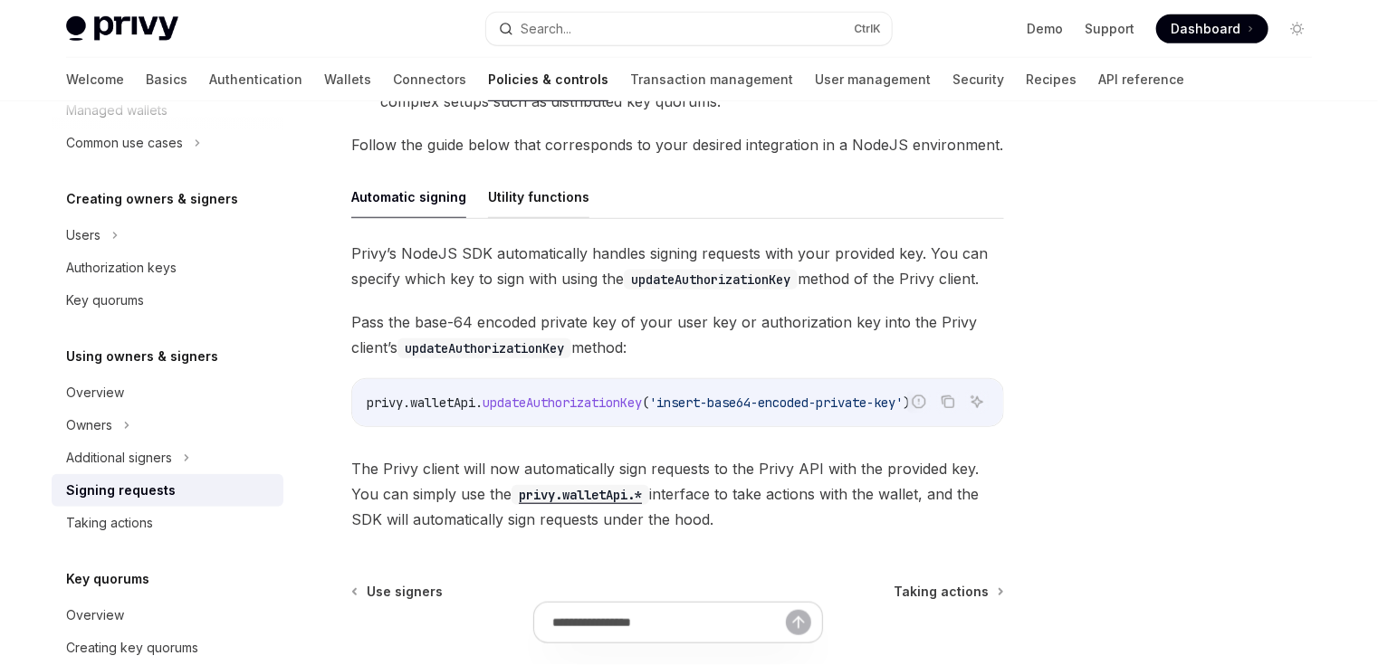
click at [509, 199] on button "Utility functions" at bounding box center [538, 197] width 101 height 43
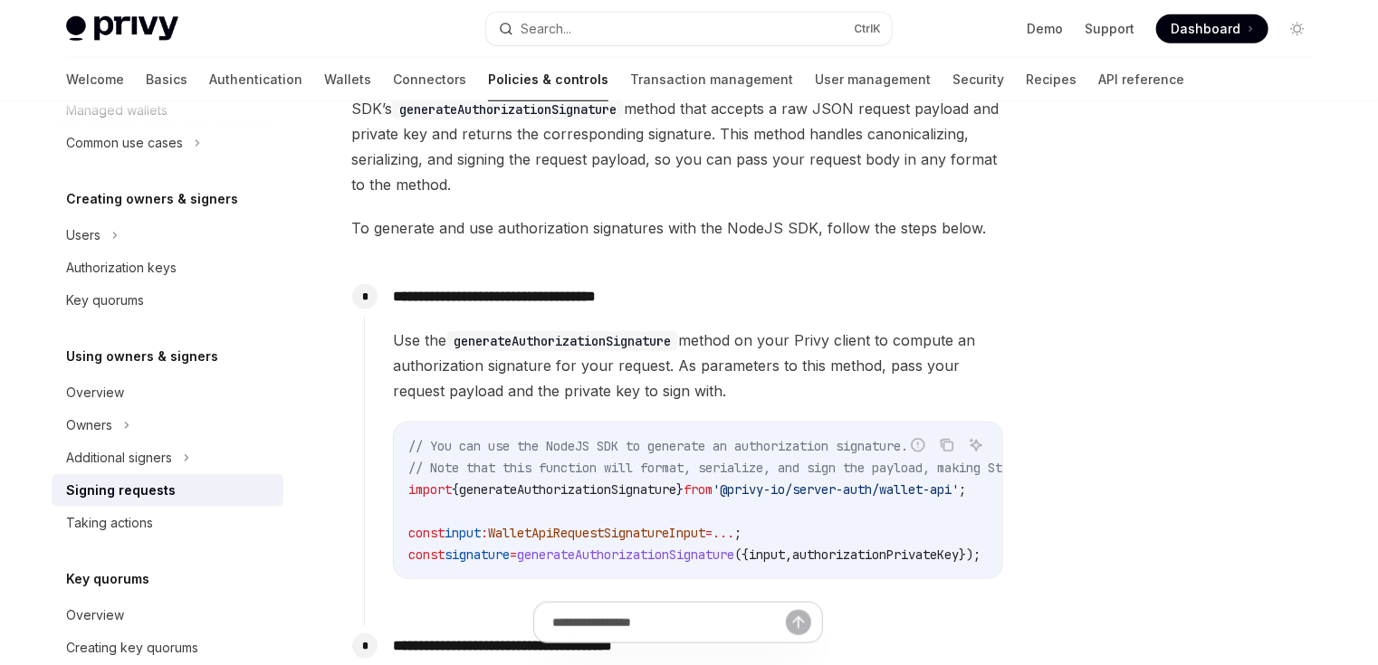
scroll to position [724, 0]
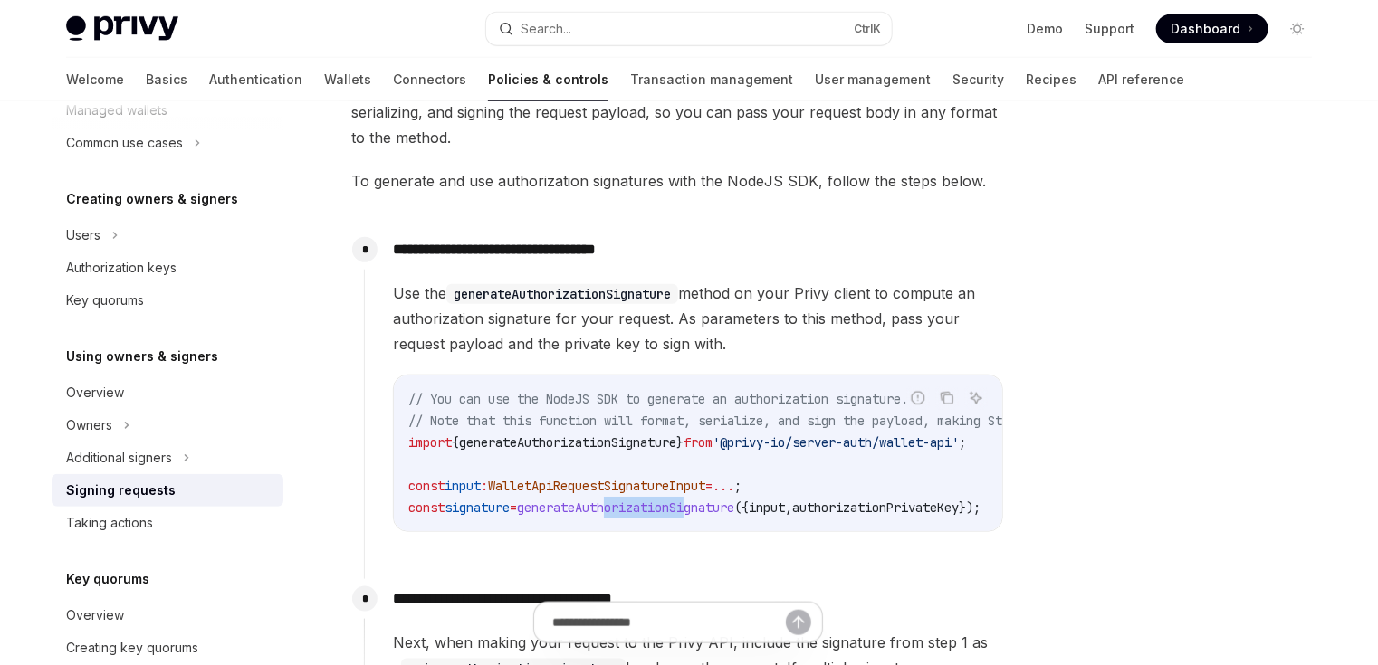
drag, startPoint x: 630, startPoint y: 529, endPoint x: 709, endPoint y: 528, distance: 78.8
click at [709, 528] on div "// You can use the NodeJS SDK to generate an authorization signature. // Note t…" at bounding box center [698, 454] width 608 height 156
click at [789, 561] on div "**********" at bounding box center [684, 395] width 640 height 331
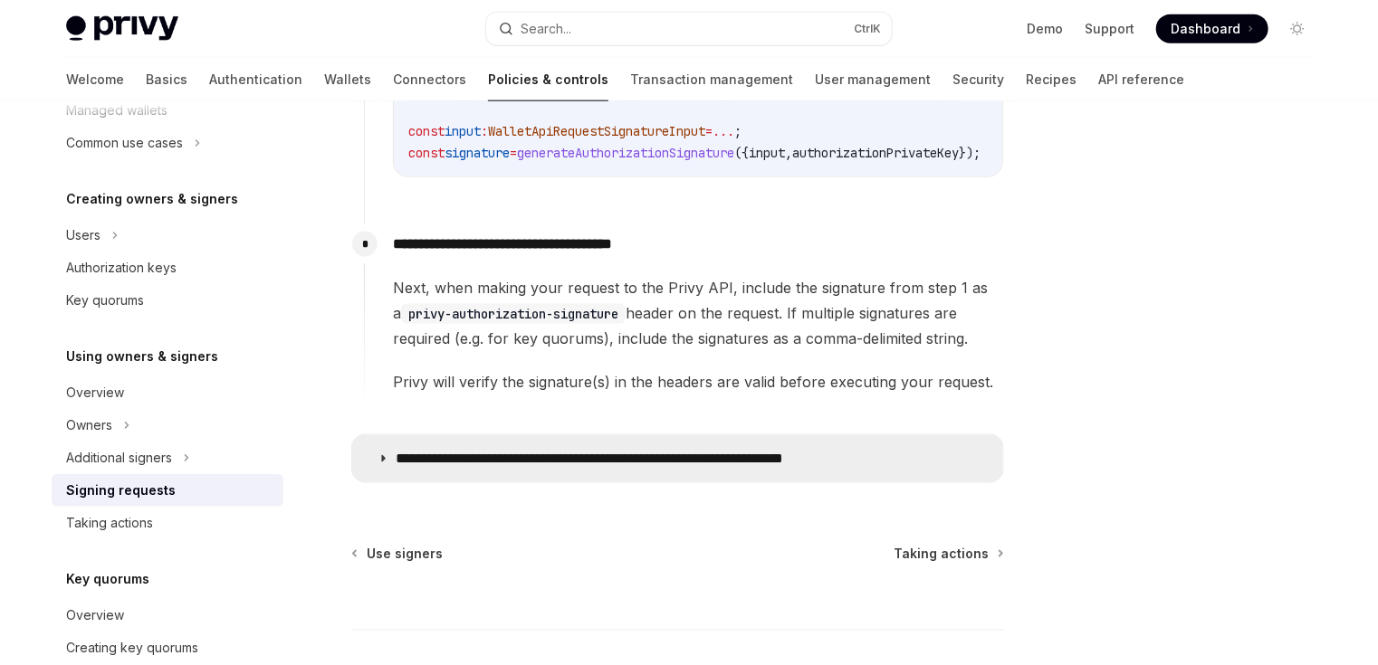
scroll to position [1086, 0]
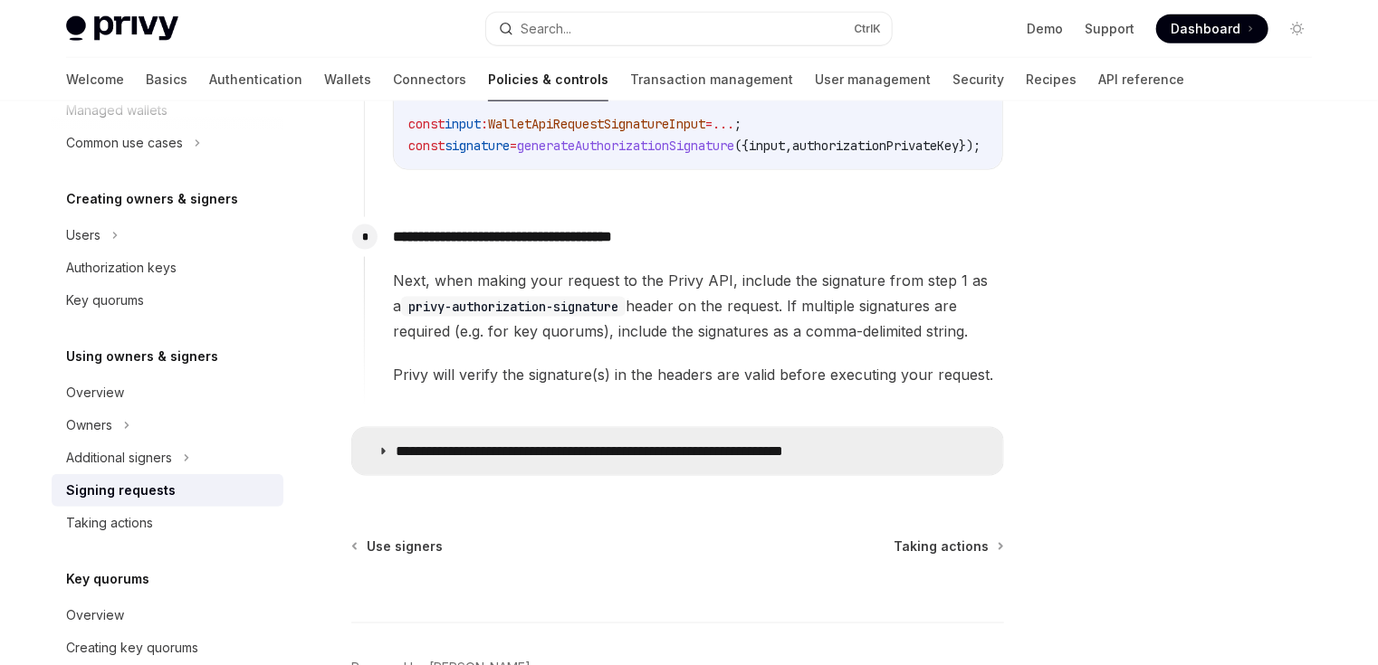
click at [450, 469] on summary "**********" at bounding box center [677, 451] width 651 height 47
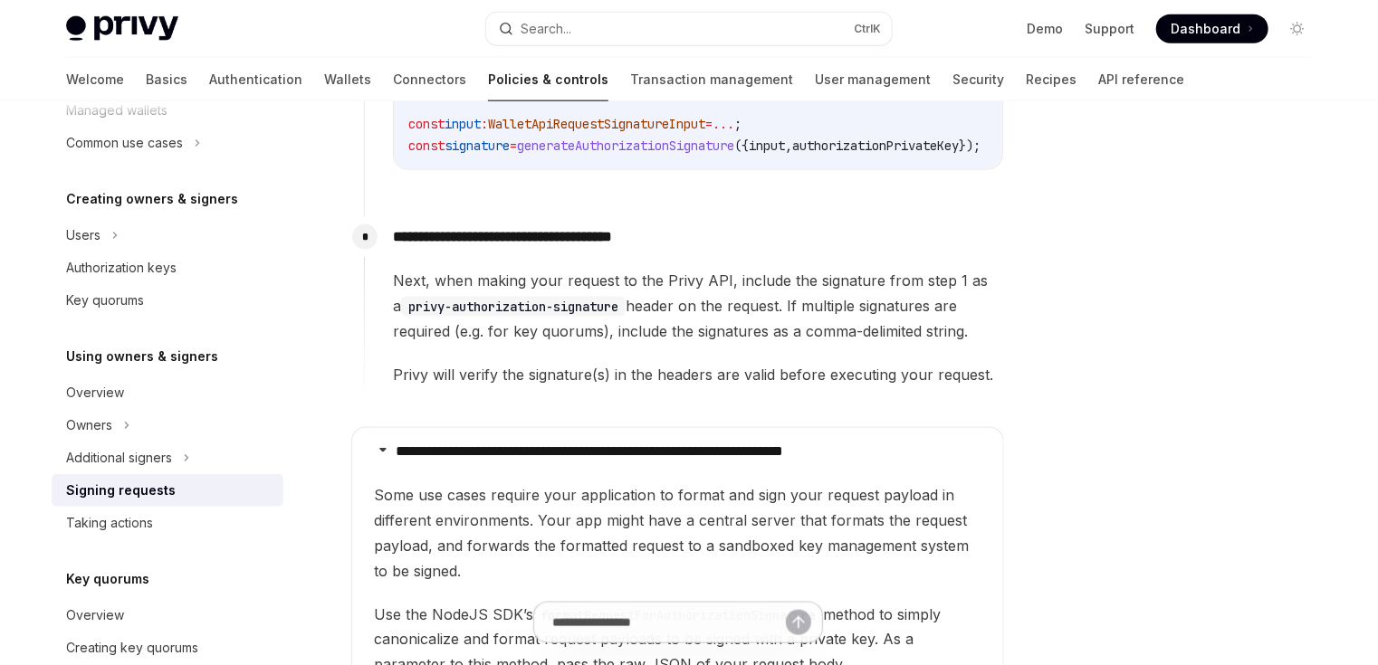
scroll to position [724, 0]
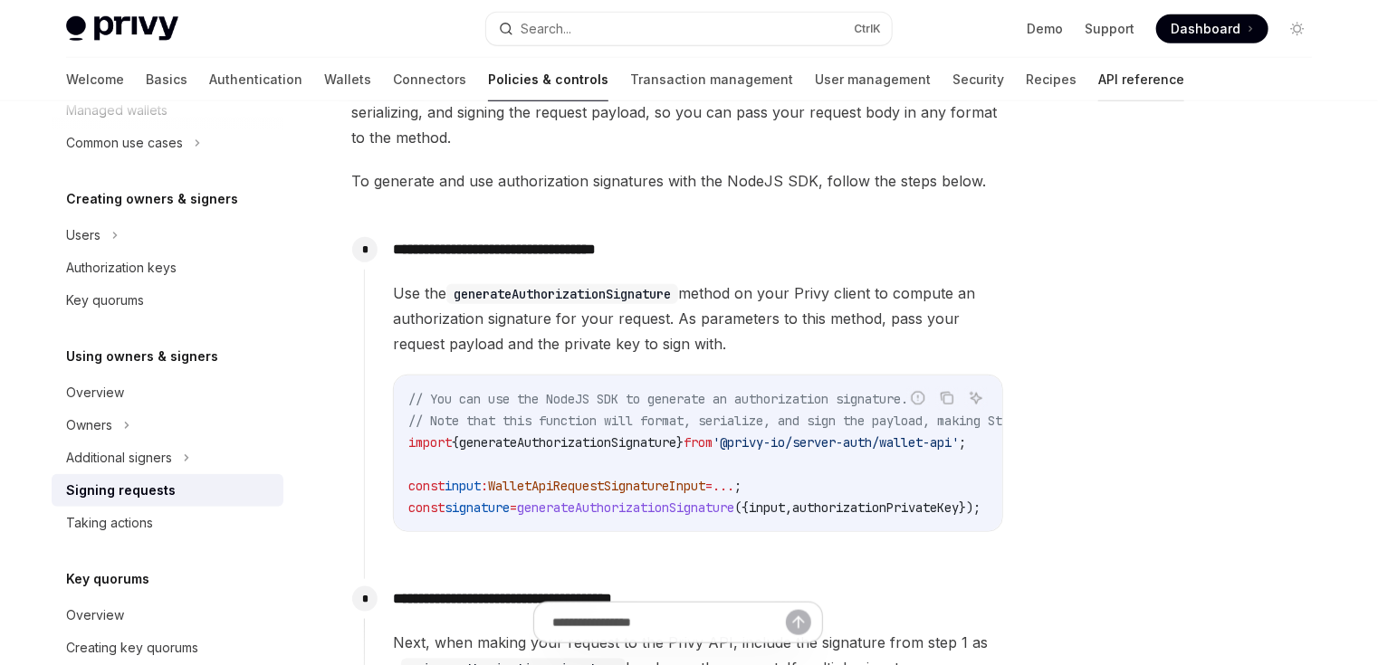
click at [1098, 69] on link "API reference" at bounding box center [1141, 79] width 86 height 43
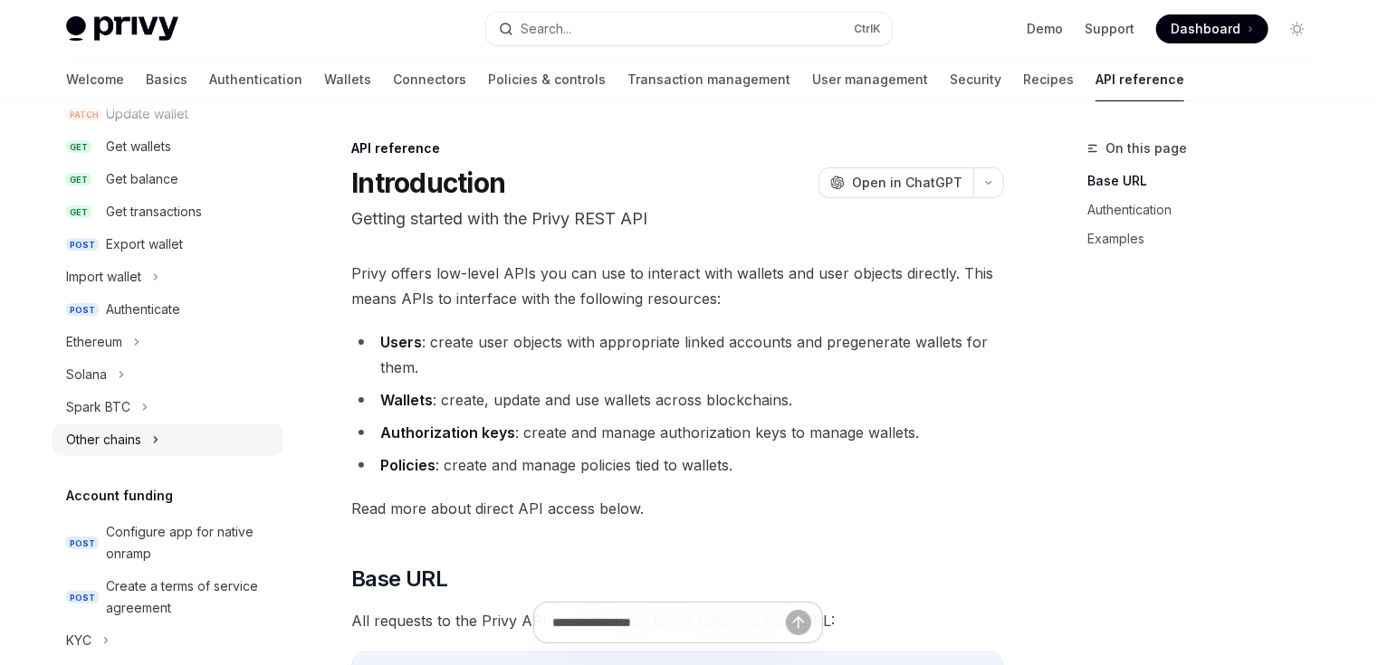
scroll to position [290, 0]
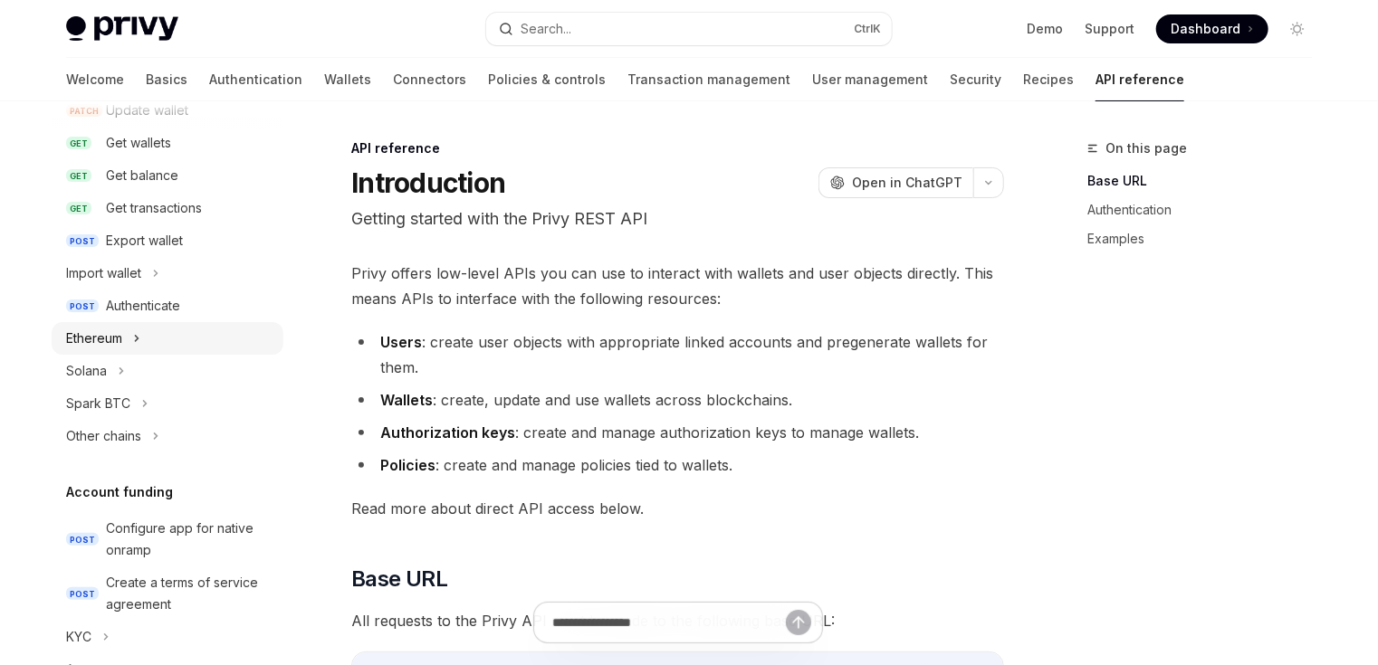
click at [125, 347] on div "Ethereum" at bounding box center [168, 338] width 232 height 33
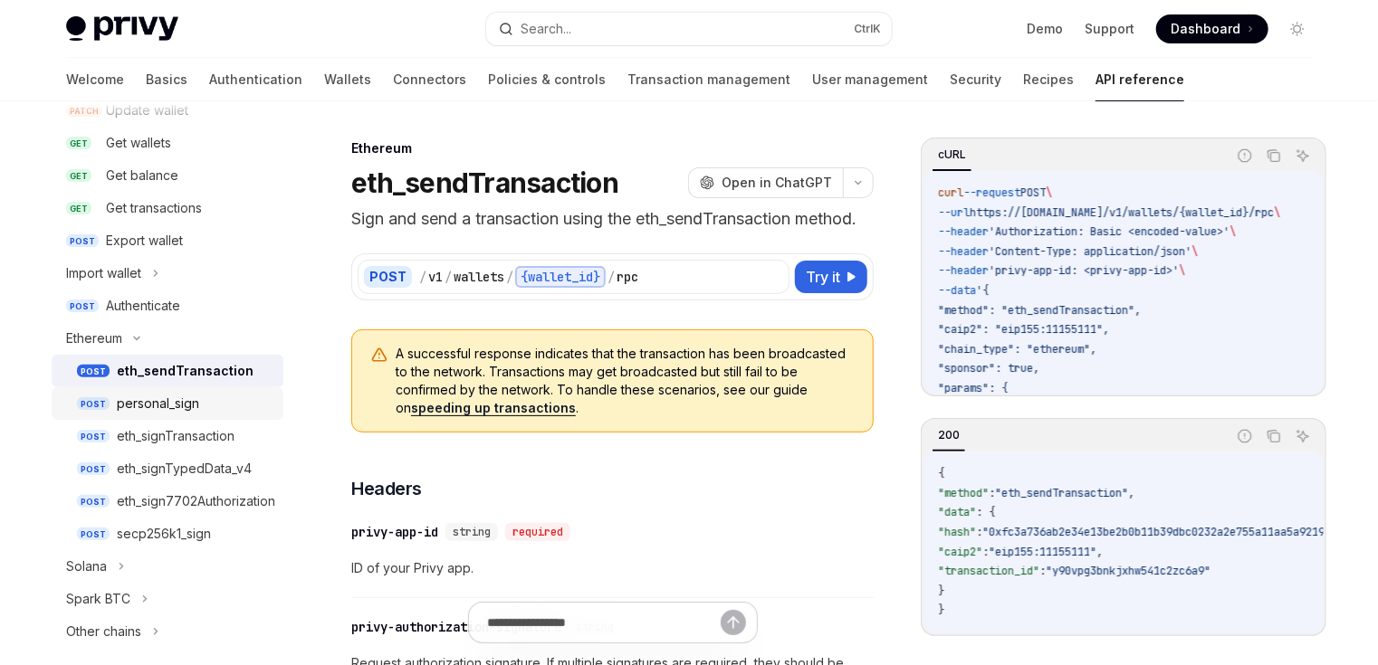
click at [178, 396] on div "personal_sign" at bounding box center [158, 404] width 82 height 22
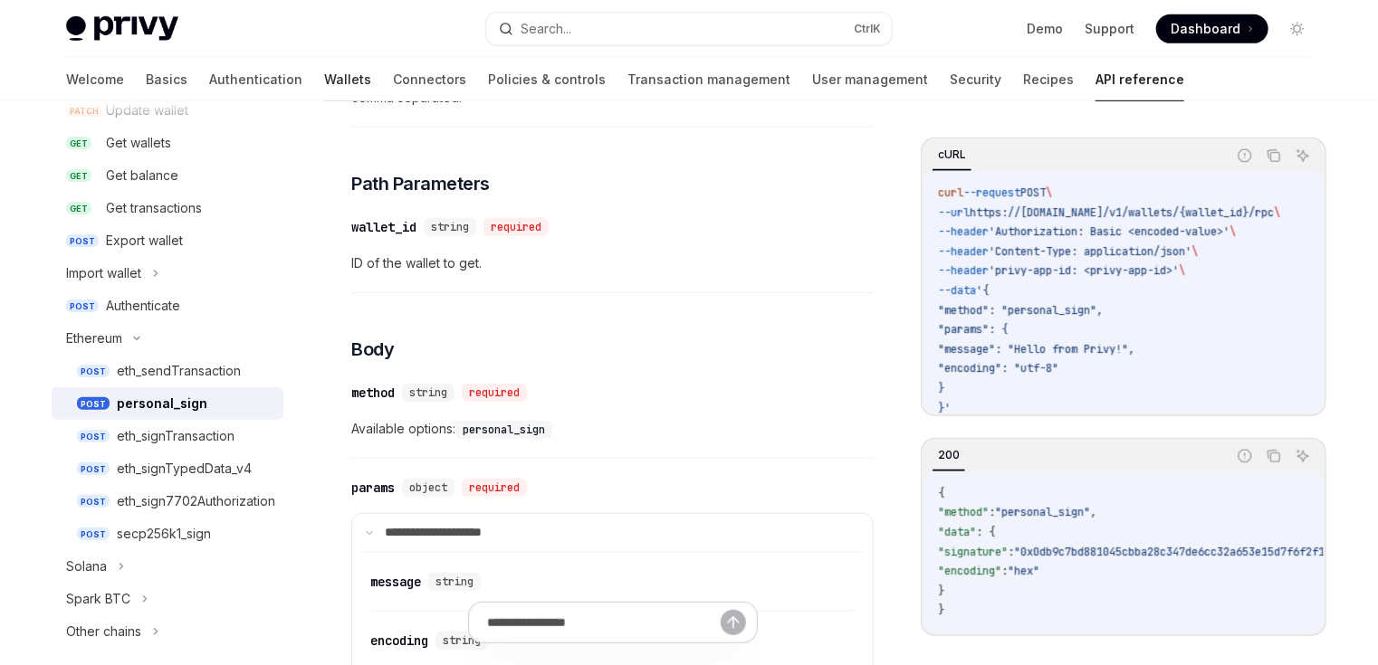
scroll to position [290, 0]
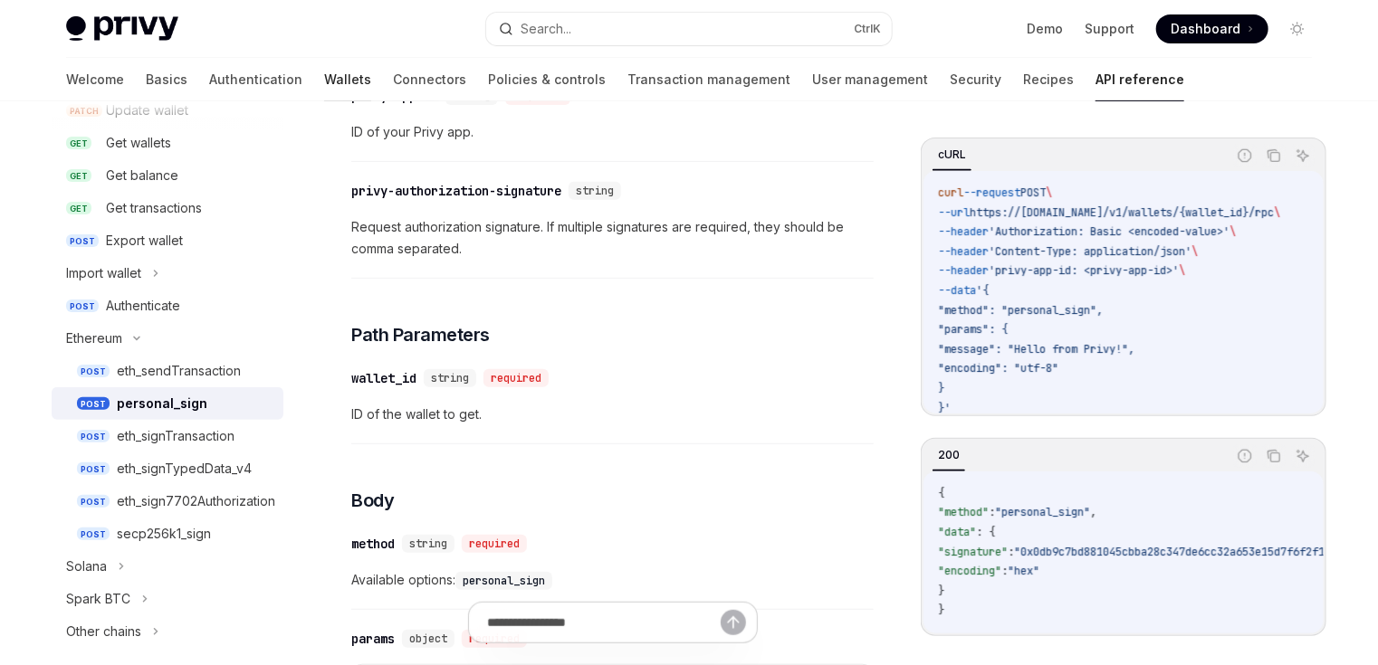
click at [324, 72] on link "Wallets" at bounding box center [347, 79] width 47 height 43
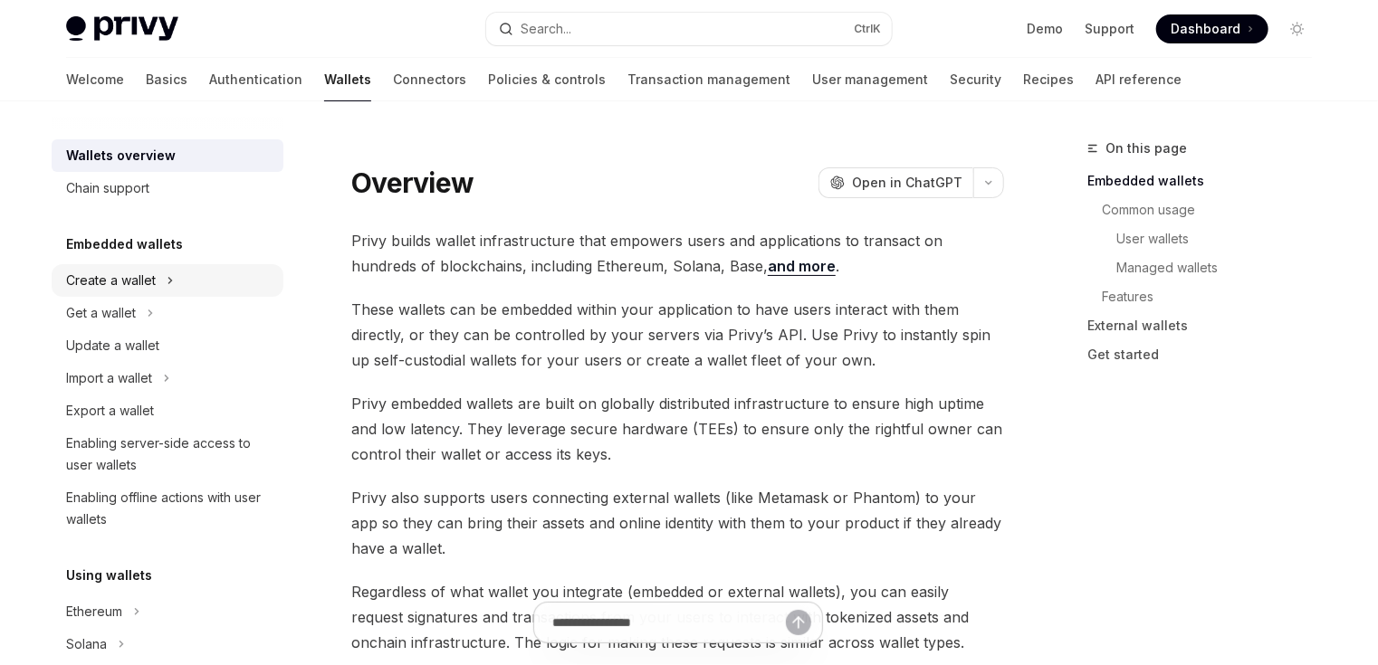
click at [148, 283] on div "Create a wallet" at bounding box center [111, 281] width 90 height 22
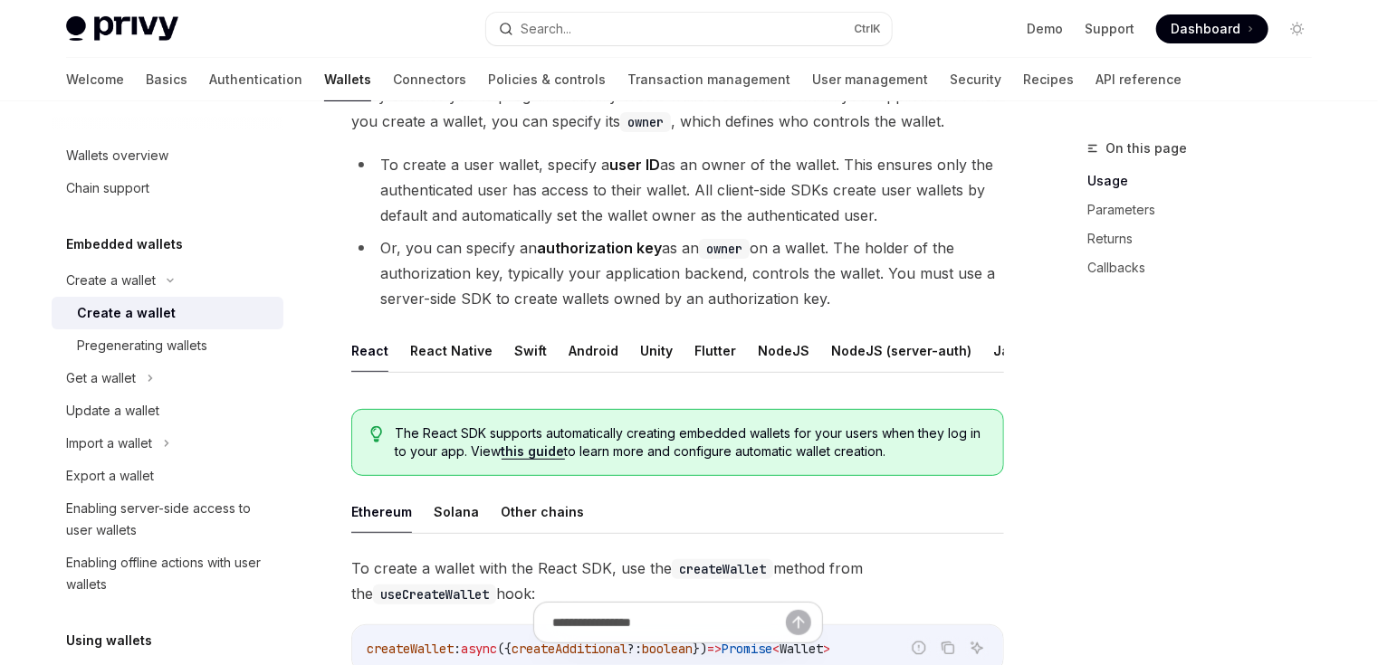
scroll to position [0, 4]
drag, startPoint x: 638, startPoint y: 368, endPoint x: 822, endPoint y: 384, distance: 184.4
click at [822, 373] on ul "React React Native Swift Android Unity Flutter NodeJS NodeJS (server-auth) Java…" at bounding box center [677, 351] width 653 height 43
click at [864, 352] on button "NodeJS (server-auth)" at bounding box center [897, 351] width 140 height 43
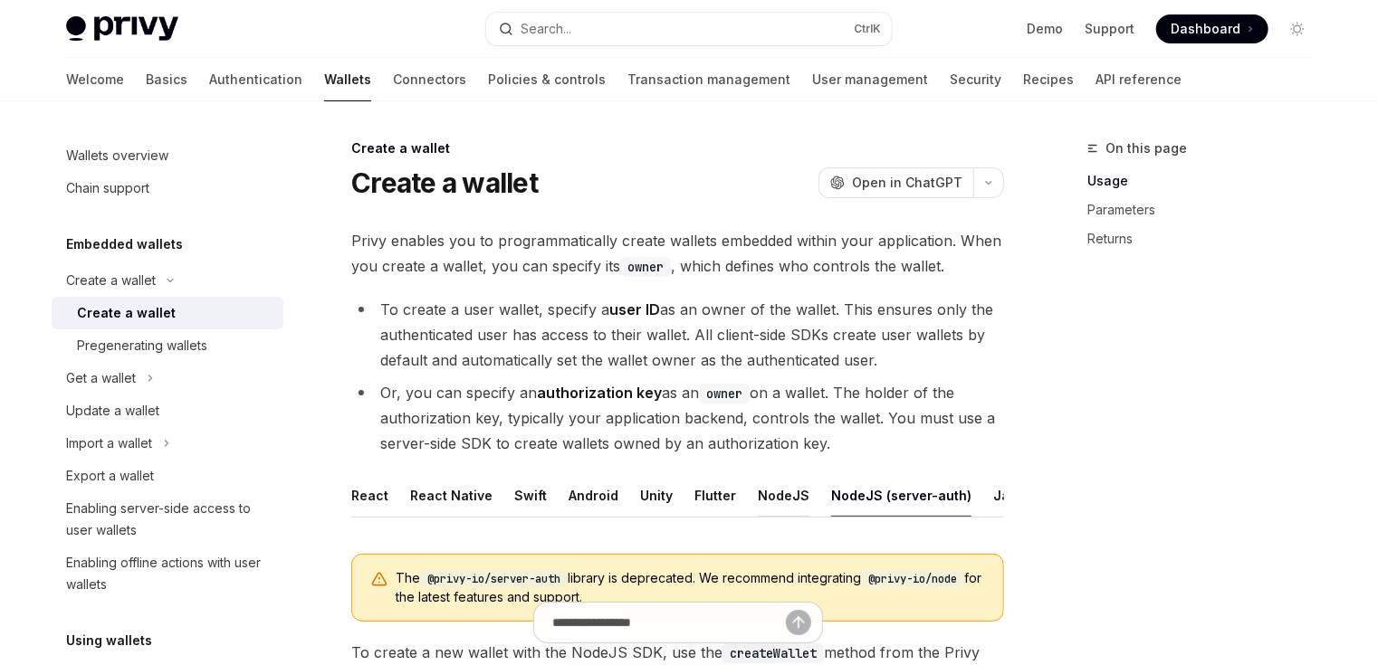
click at [776, 500] on button "NodeJS" at bounding box center [784, 495] width 52 height 43
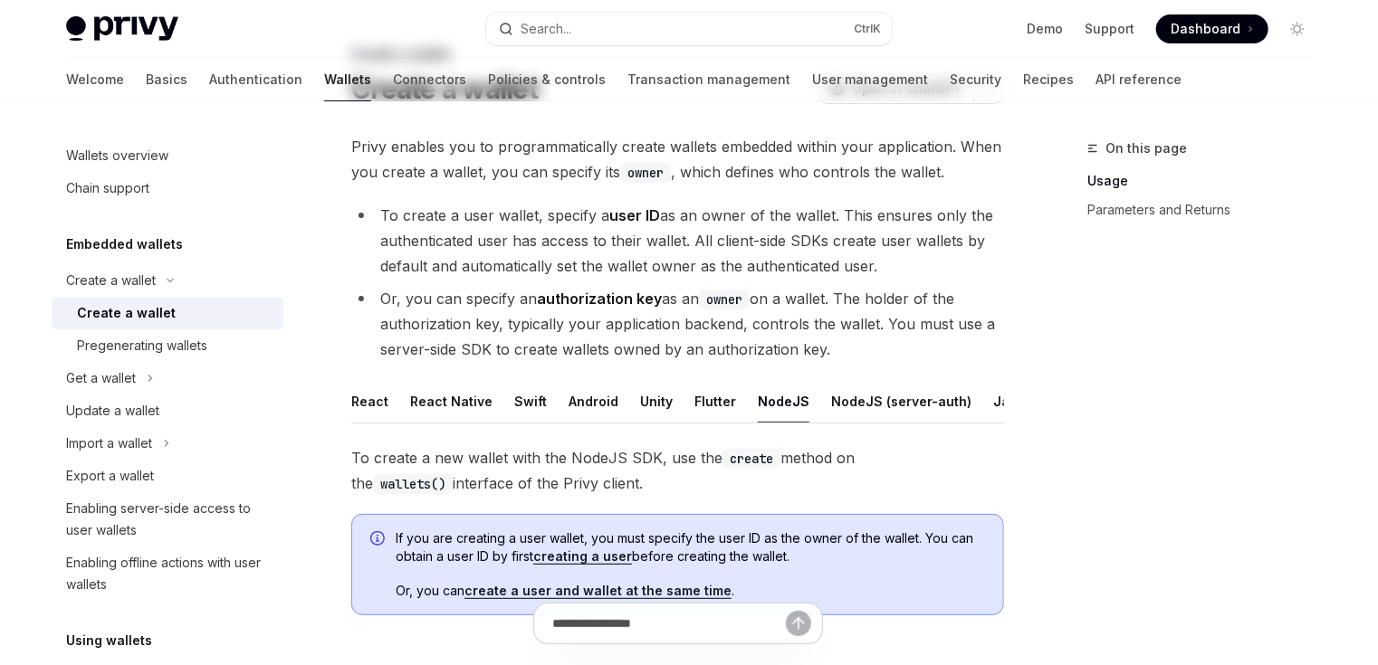
scroll to position [217, 0]
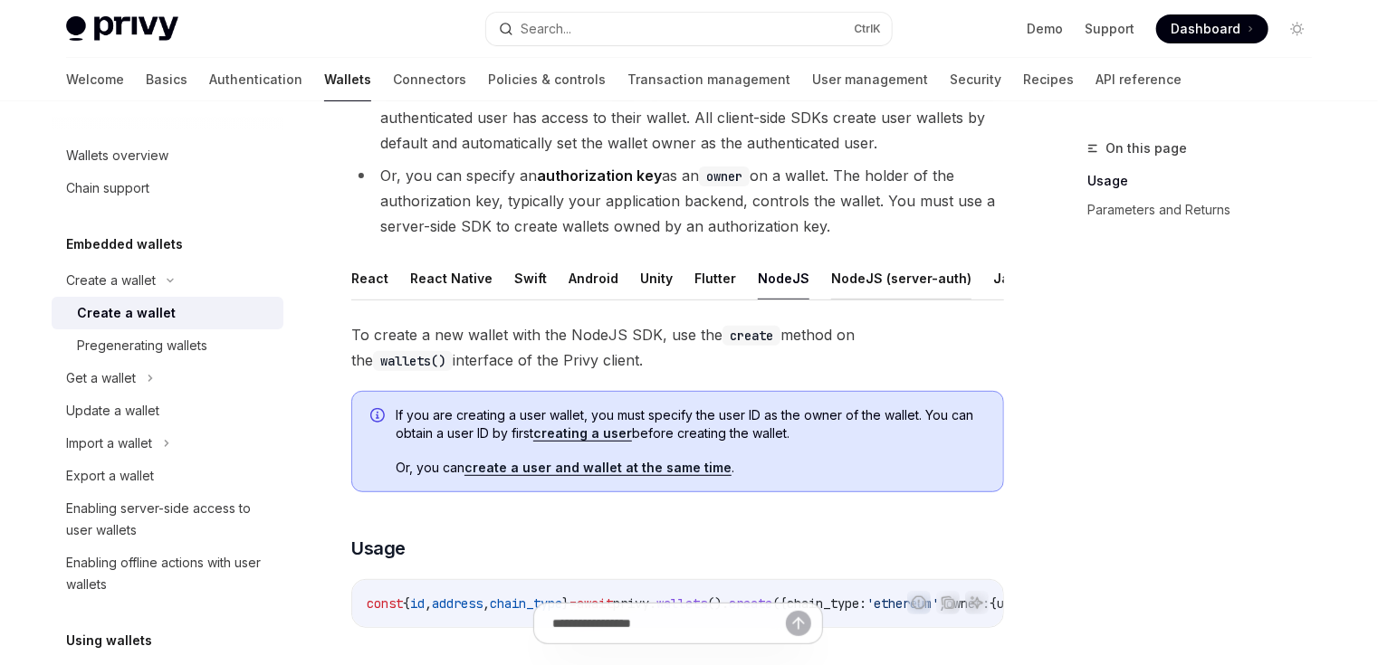
click at [880, 274] on button "NodeJS (server-auth)" at bounding box center [901, 278] width 140 height 43
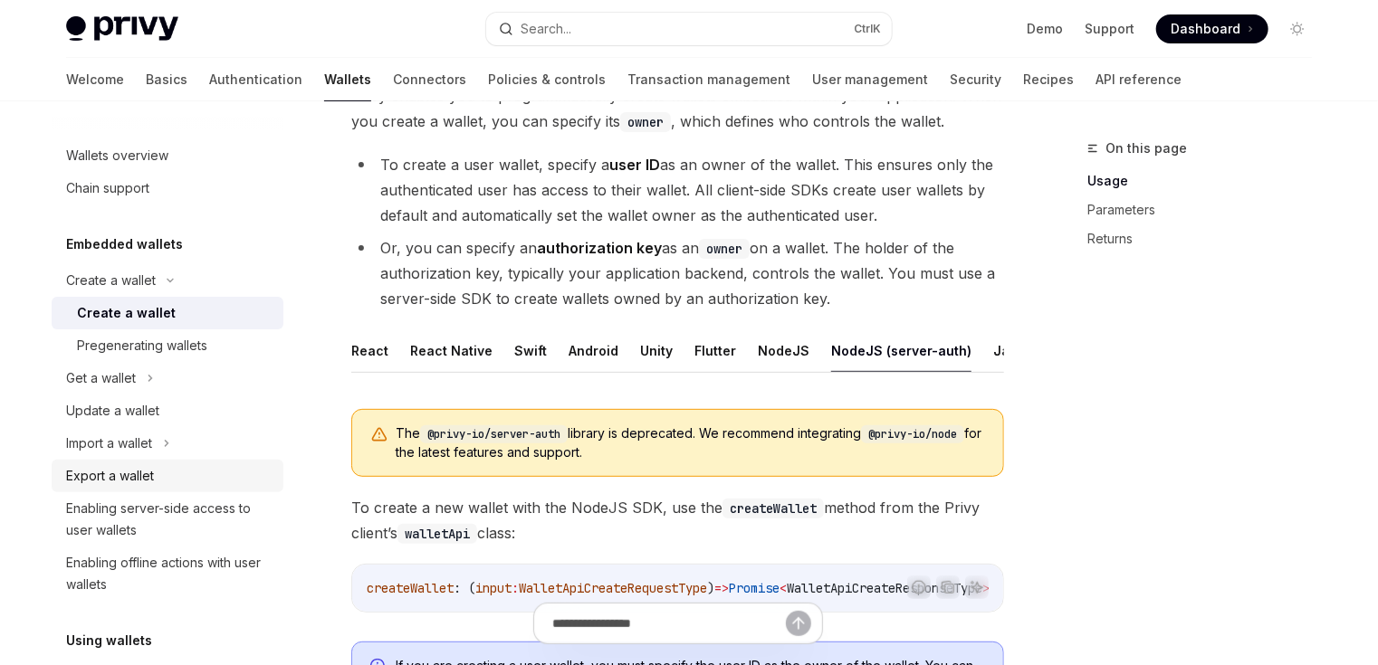
scroll to position [145, 0]
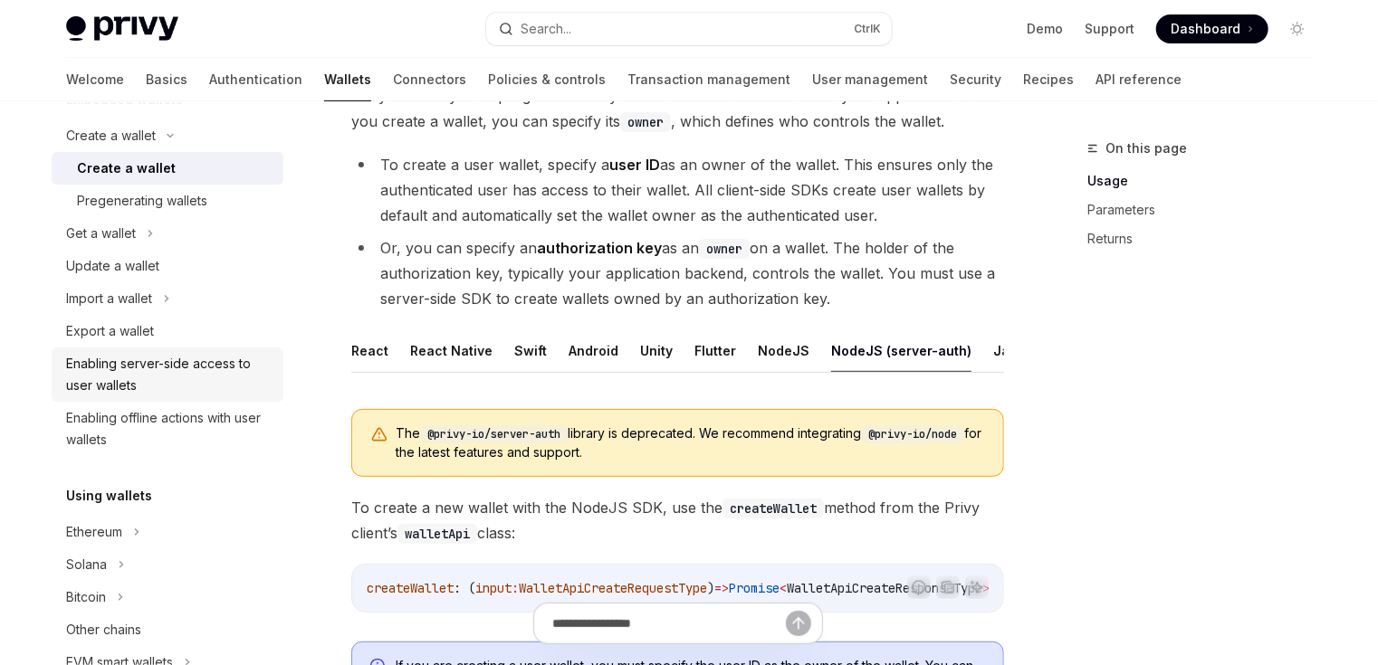
click at [210, 372] on div "Enabling server-side access to user wallets" at bounding box center [169, 374] width 206 height 43
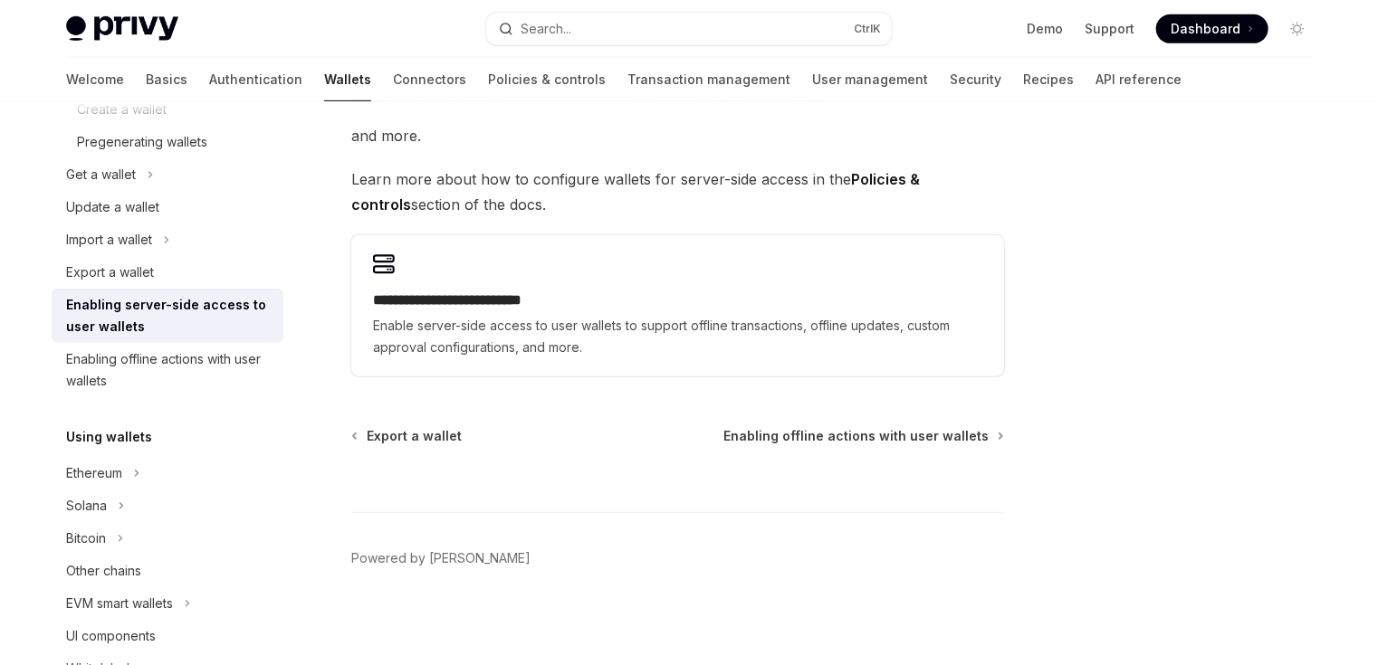
scroll to position [290, 0]
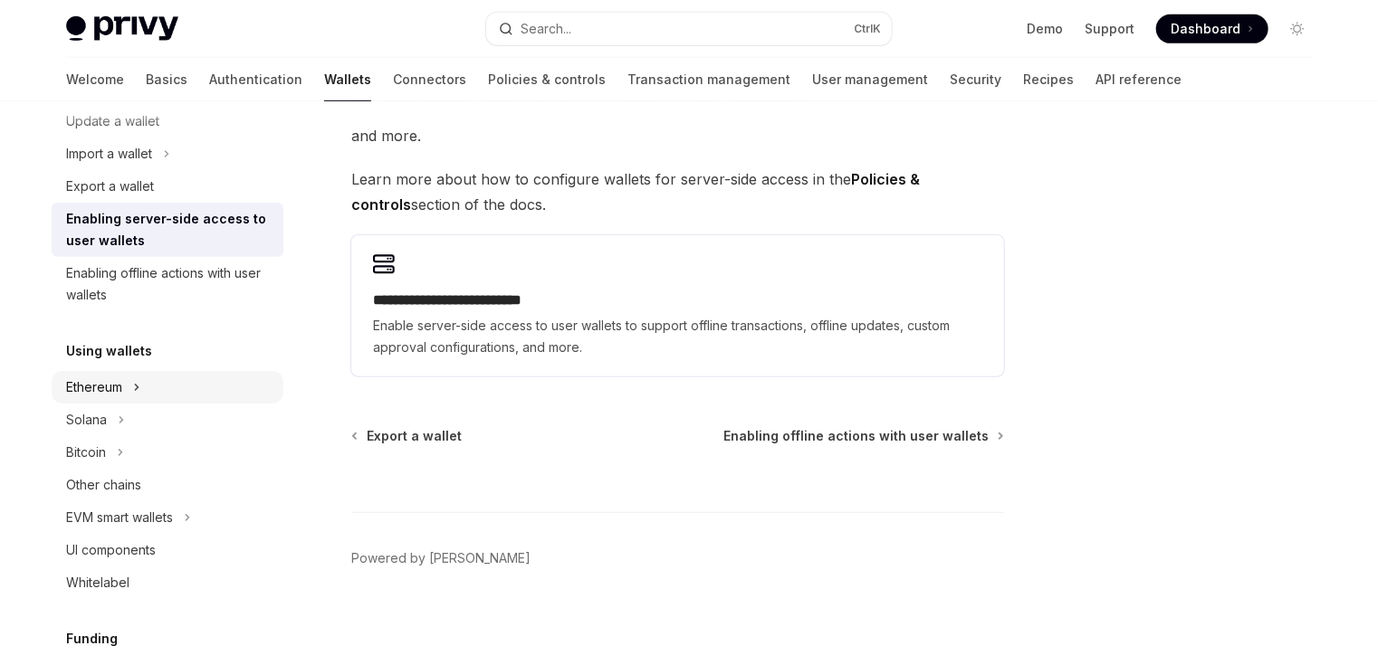
click at [134, 392] on icon at bounding box center [136, 388] width 7 height 22
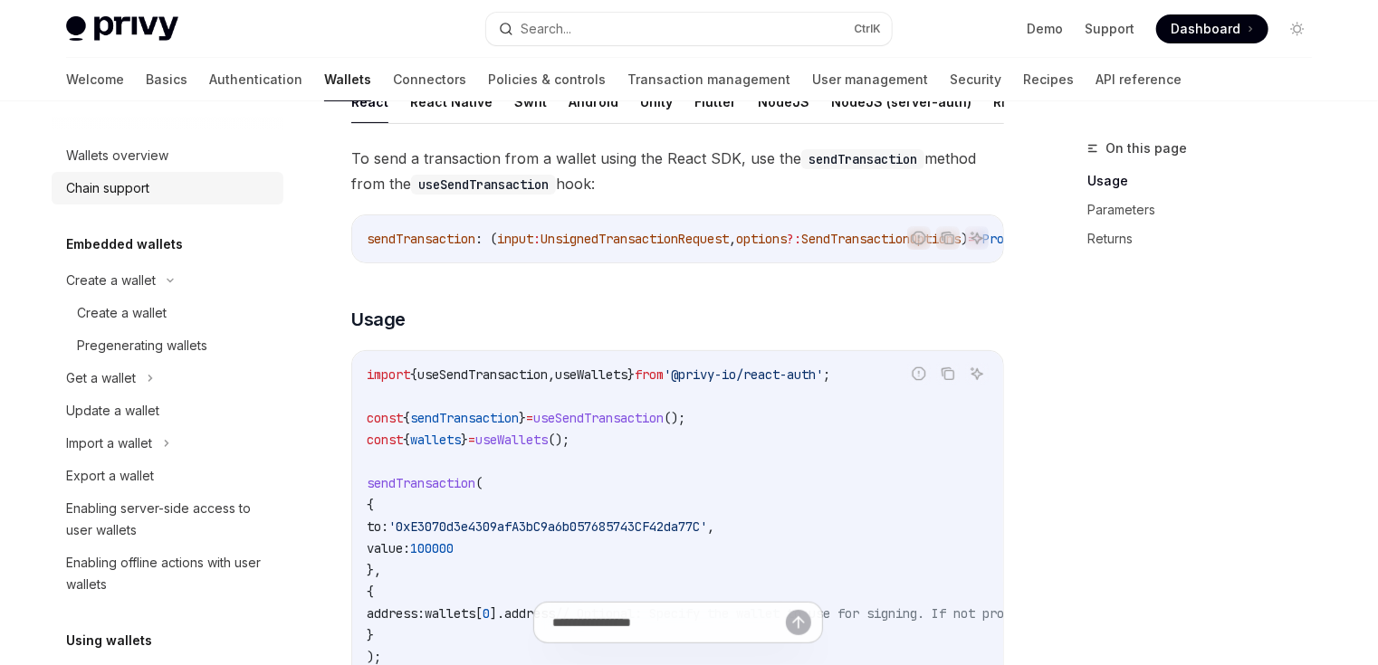
scroll to position [72, 0]
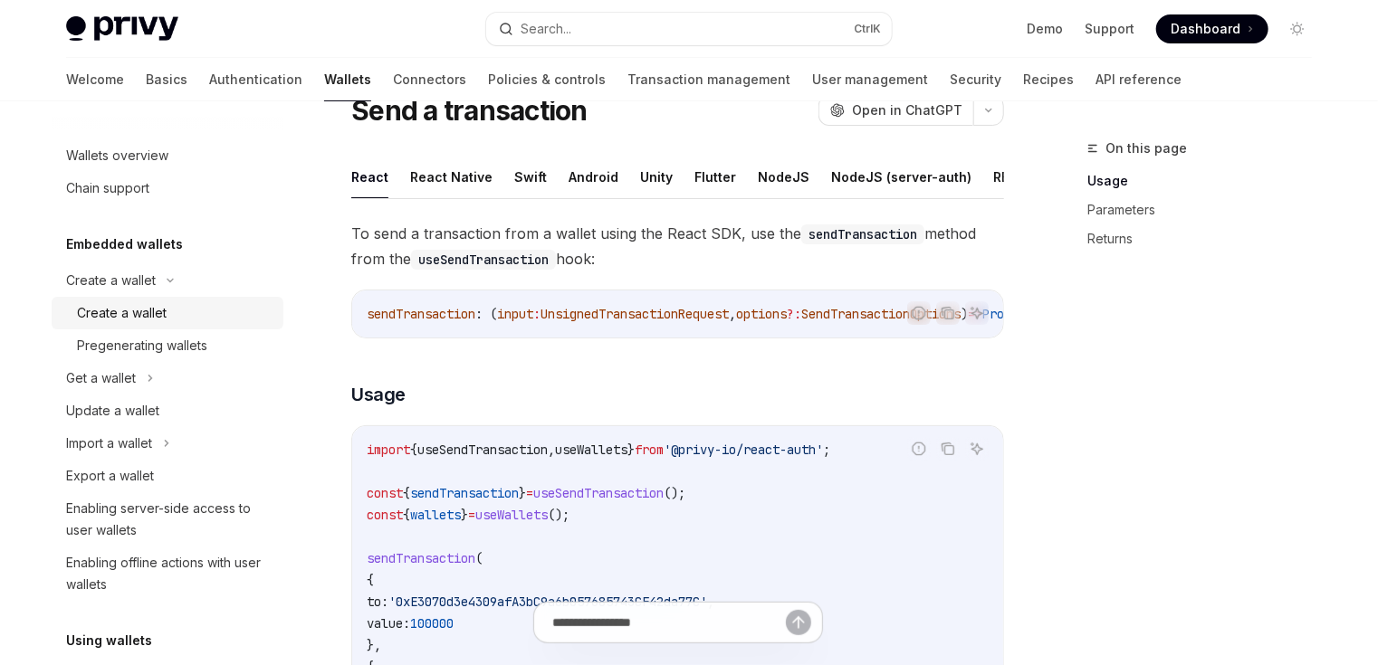
click at [125, 311] on div "Create a wallet" at bounding box center [122, 313] width 90 height 22
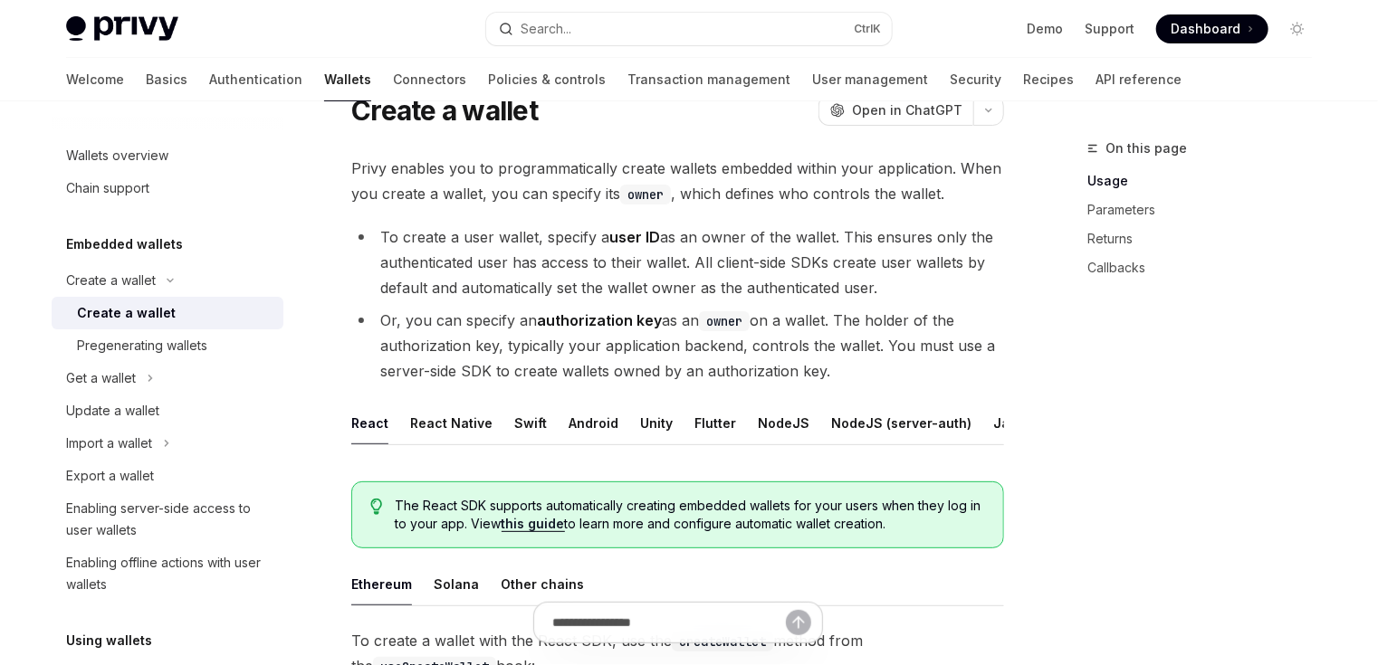
click at [623, 232] on strong "user ID" at bounding box center [634, 237] width 51 height 18
click at [590, 290] on li "To create a user wallet, specify a user ID as an owner of the wallet. This ensu…" at bounding box center [677, 263] width 653 height 76
click at [592, 323] on strong "authorization key" at bounding box center [599, 320] width 125 height 18
click at [719, 322] on code "owner" at bounding box center [724, 321] width 51 height 20
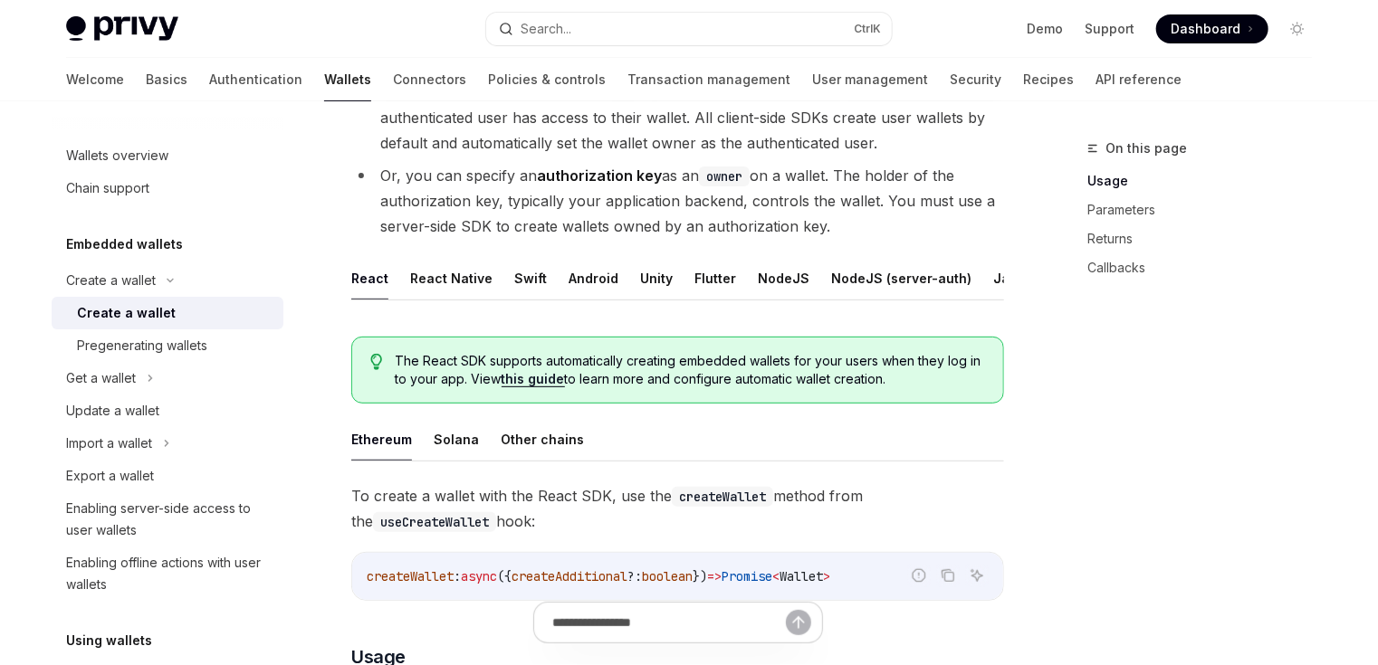
scroll to position [0, 73]
click at [976, 270] on button "REST API" at bounding box center [1001, 278] width 57 height 43
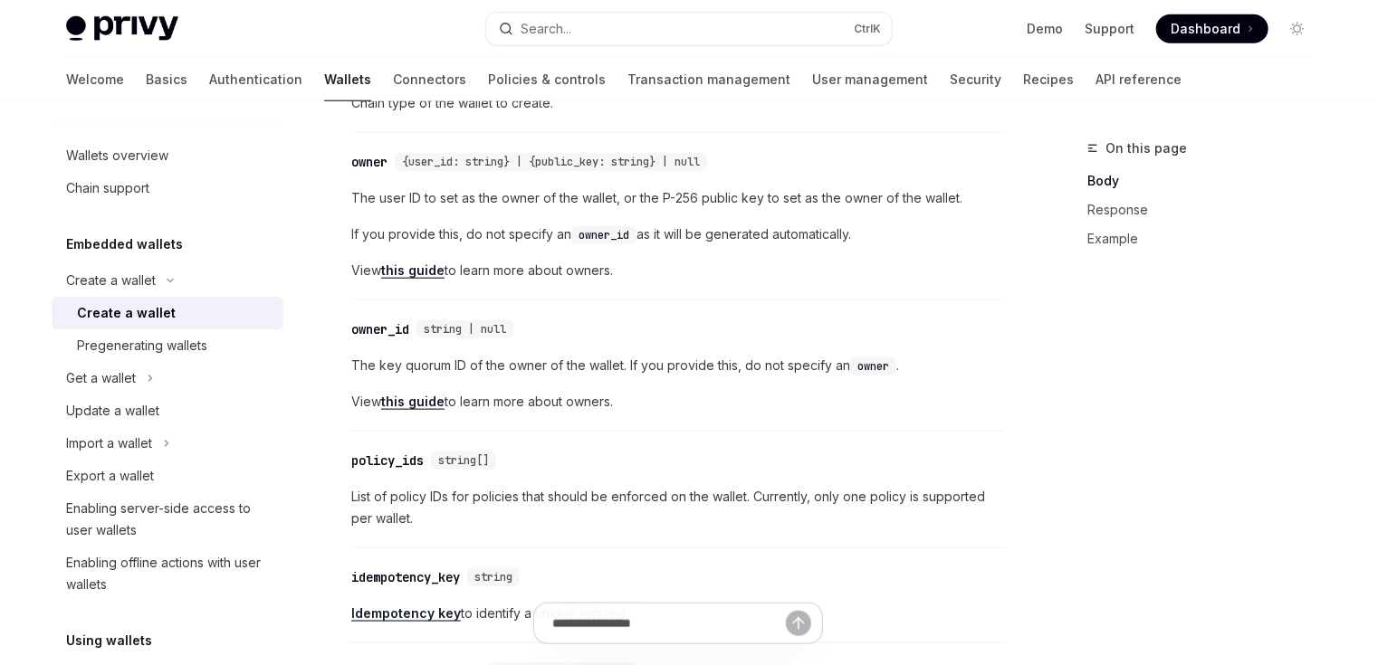
scroll to position [724, 0]
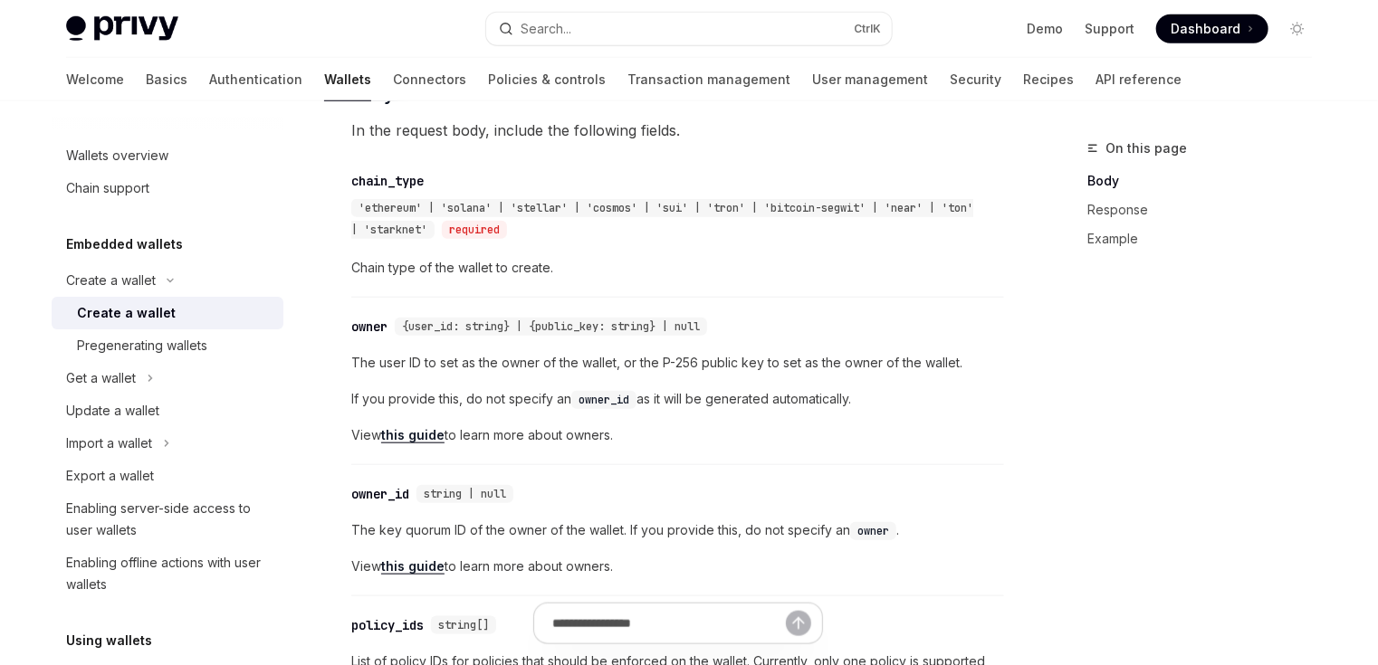
click at [419, 444] on link "this guide" at bounding box center [412, 435] width 63 height 16
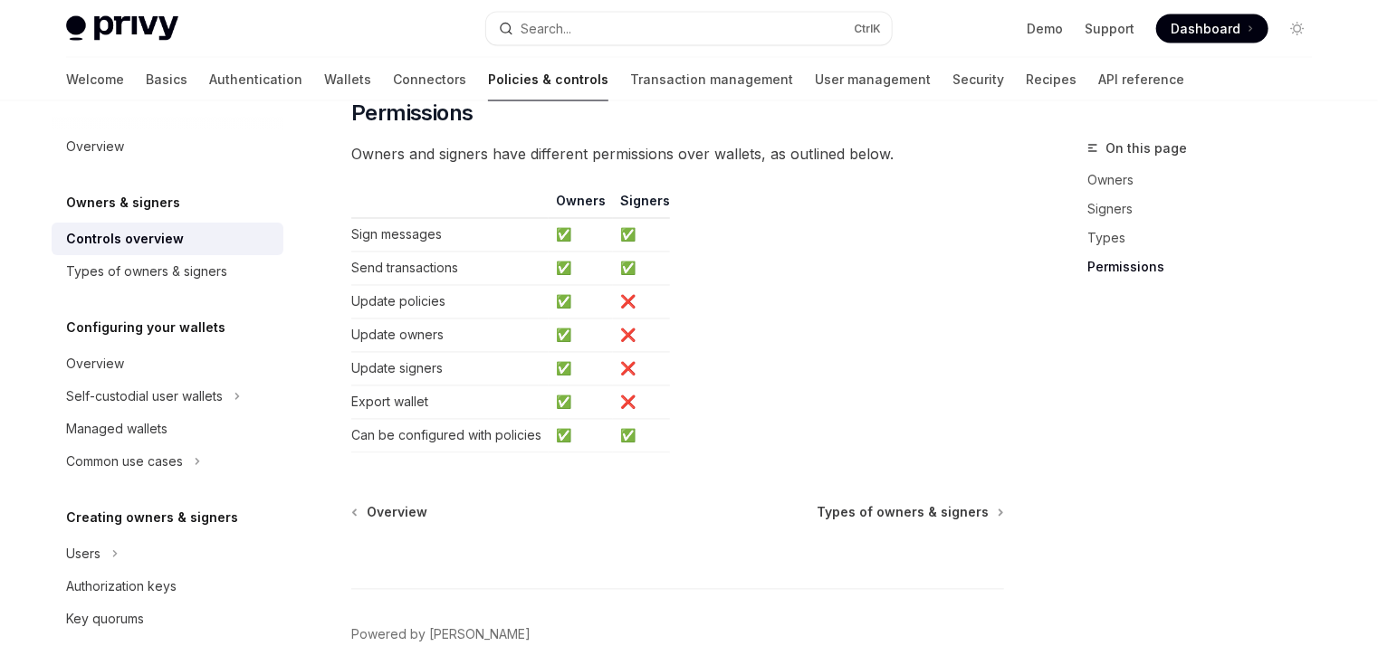
scroll to position [1645, 0]
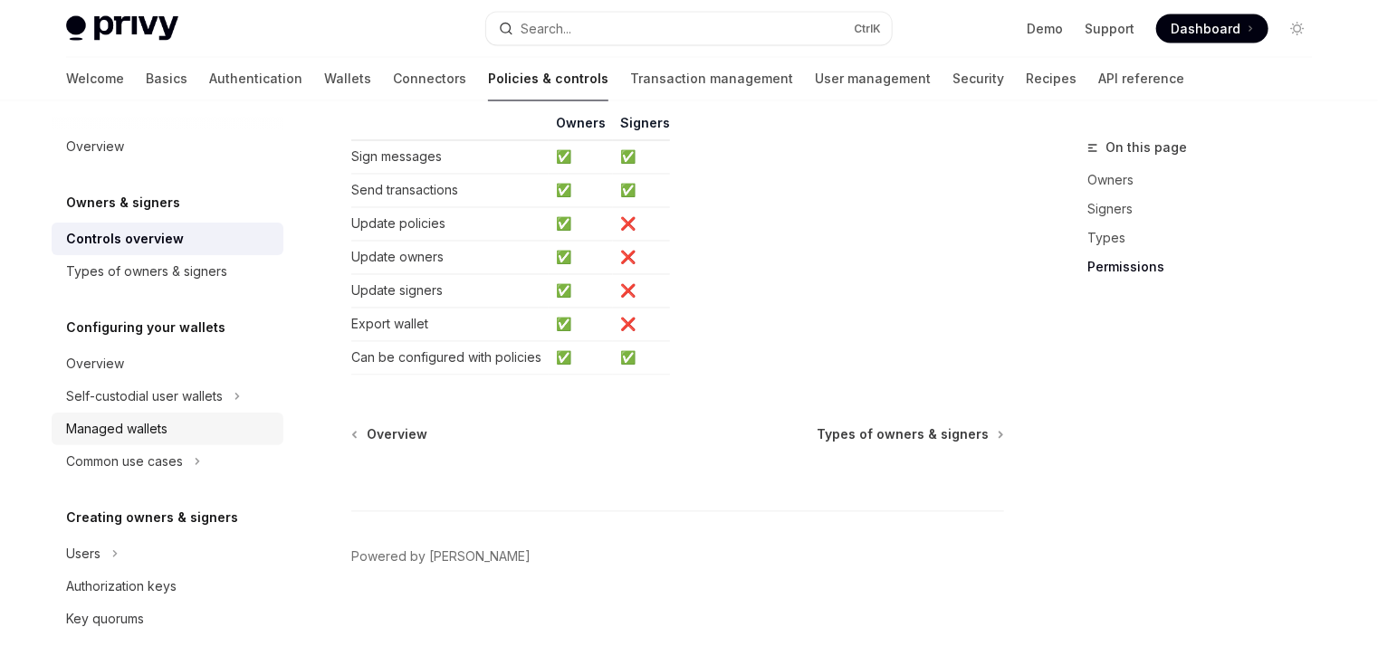
click at [176, 428] on div "Managed wallets" at bounding box center [169, 429] width 206 height 22
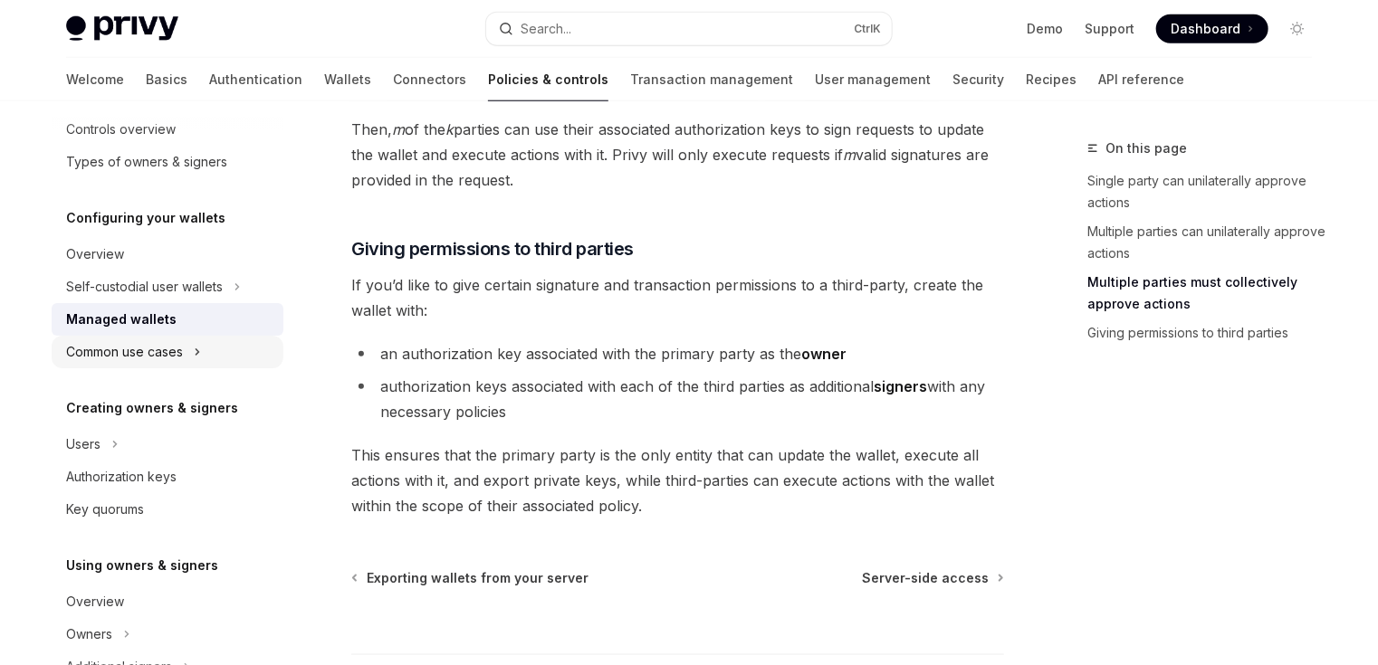
scroll to position [290, 0]
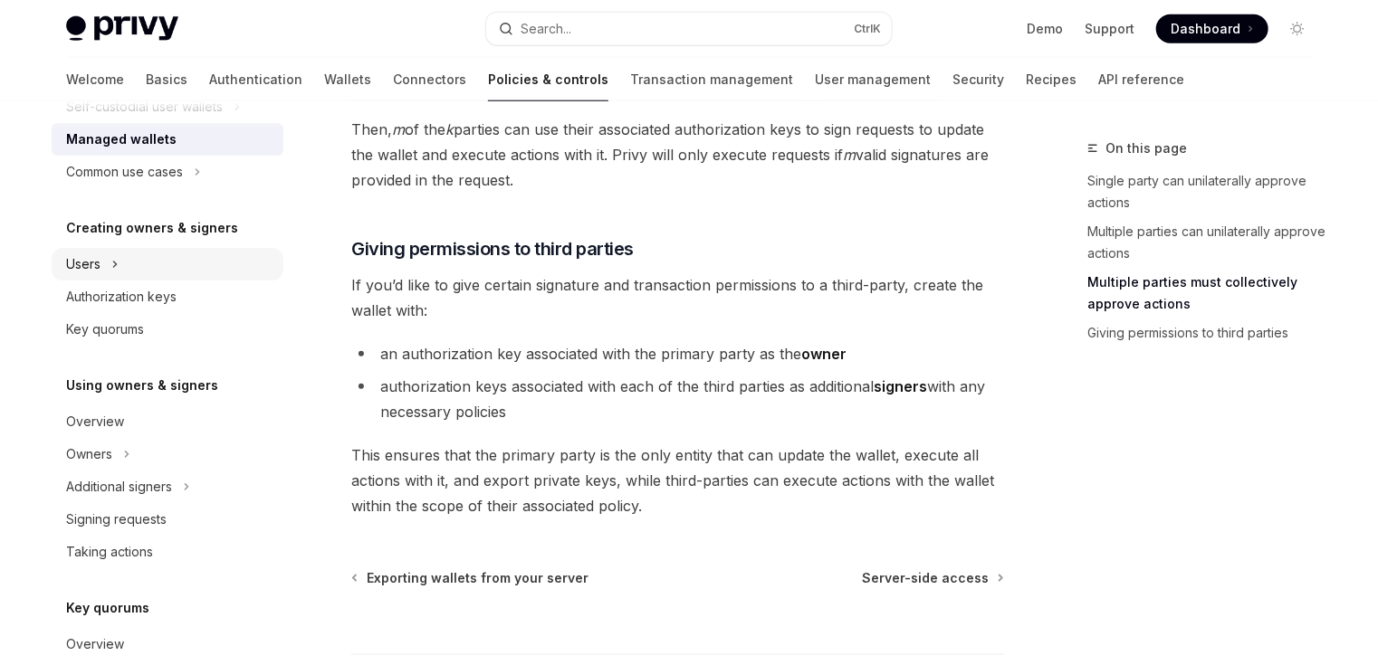
click at [185, 250] on div "Users" at bounding box center [168, 264] width 232 height 33
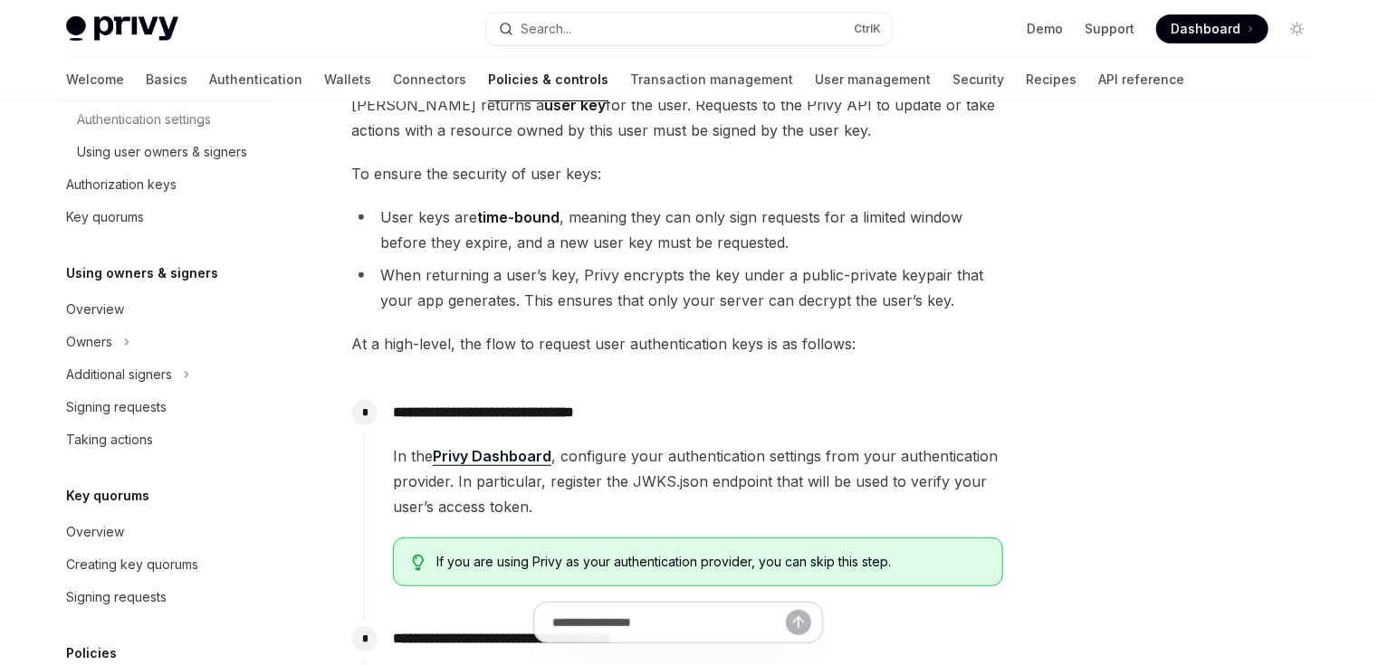
scroll to position [362, 0]
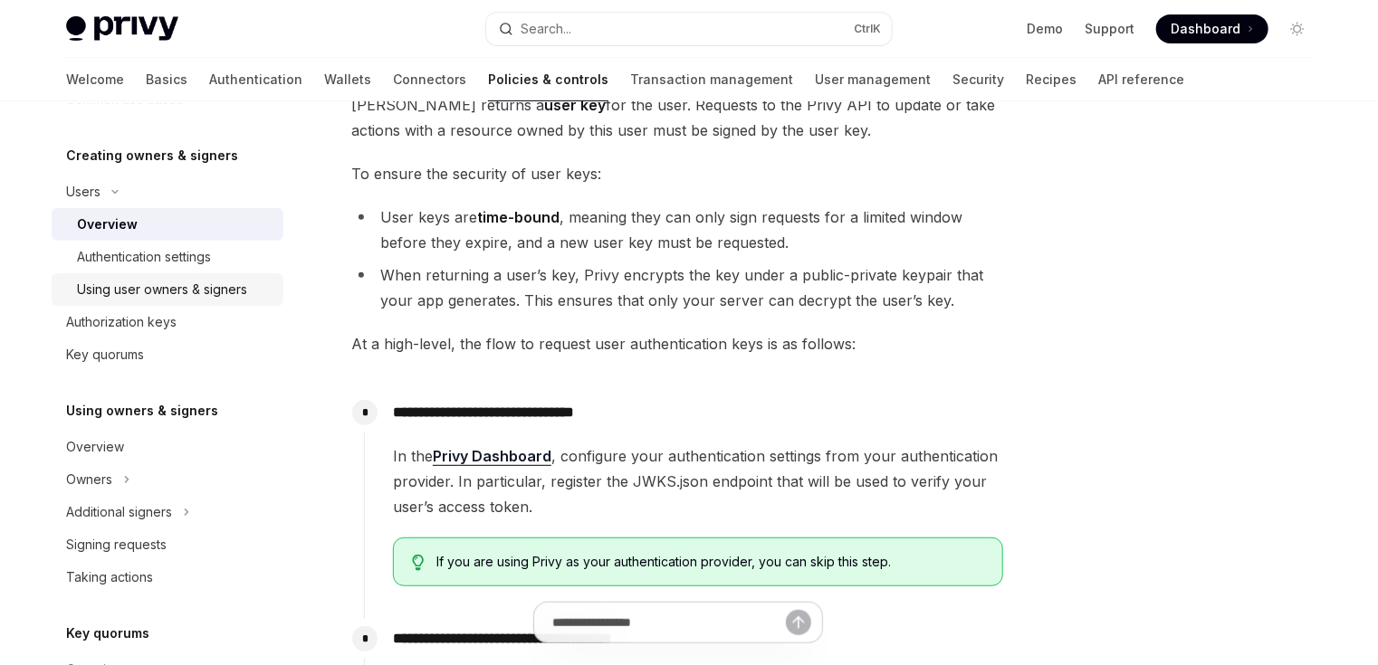
click at [196, 288] on div "Using user owners & signers" at bounding box center [162, 290] width 170 height 22
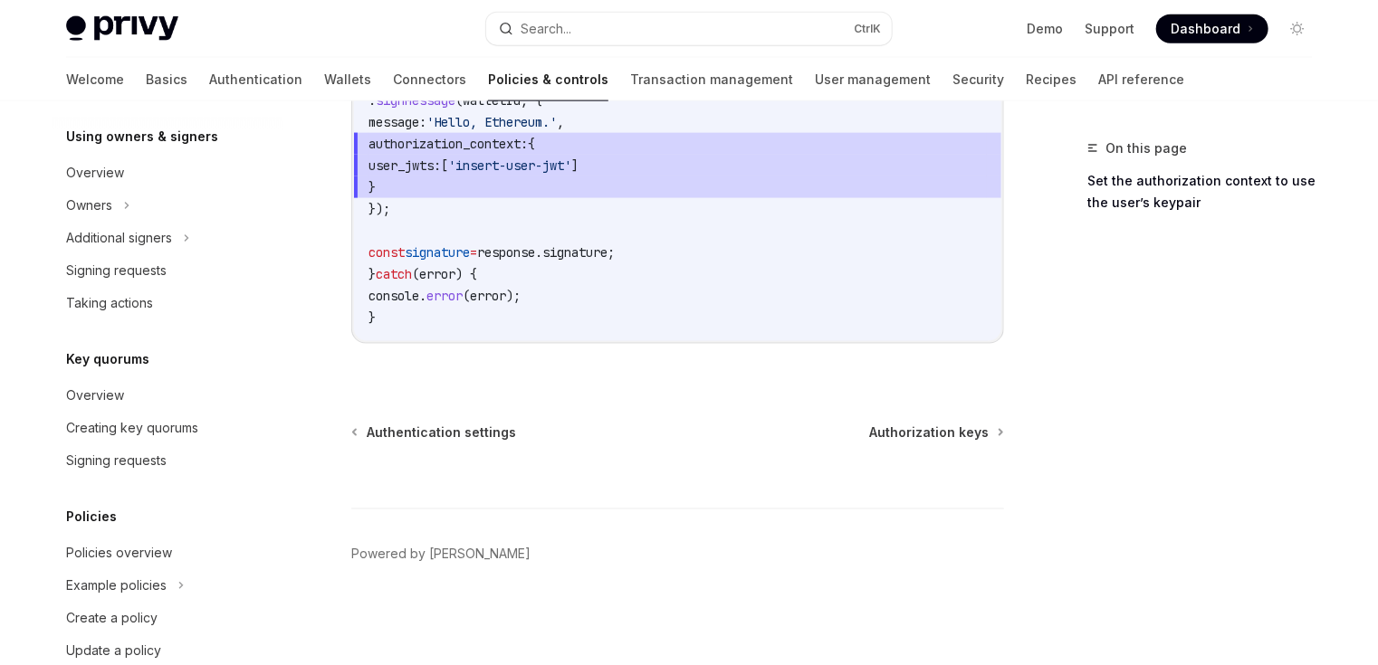
scroll to position [706, 0]
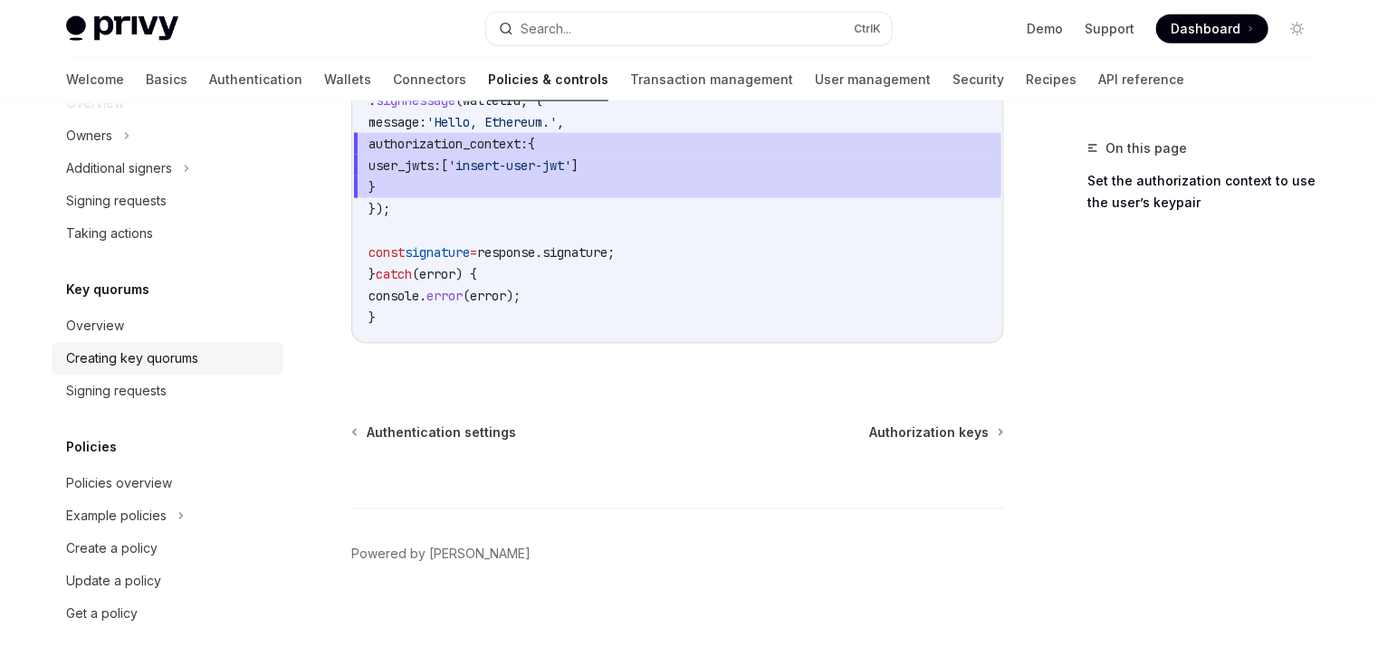
click at [202, 363] on div "Creating key quorums" at bounding box center [169, 359] width 206 height 22
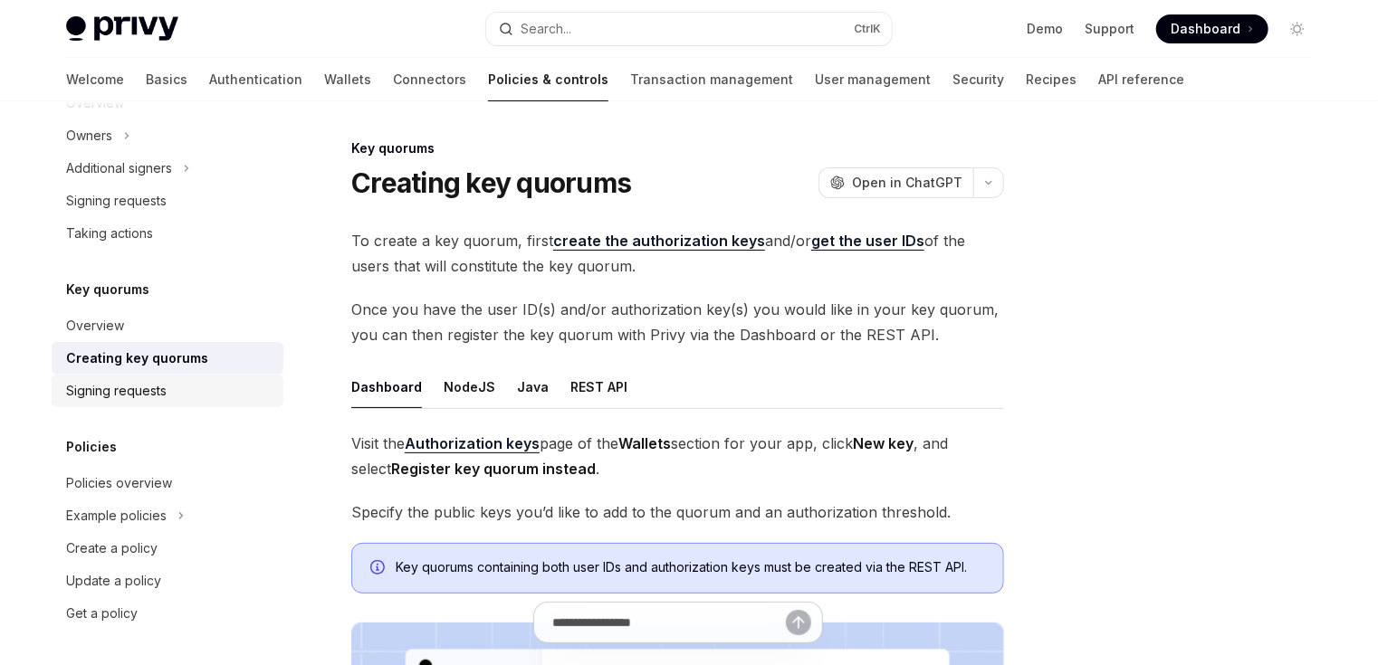
click at [167, 391] on div "Signing requests" at bounding box center [116, 391] width 100 height 22
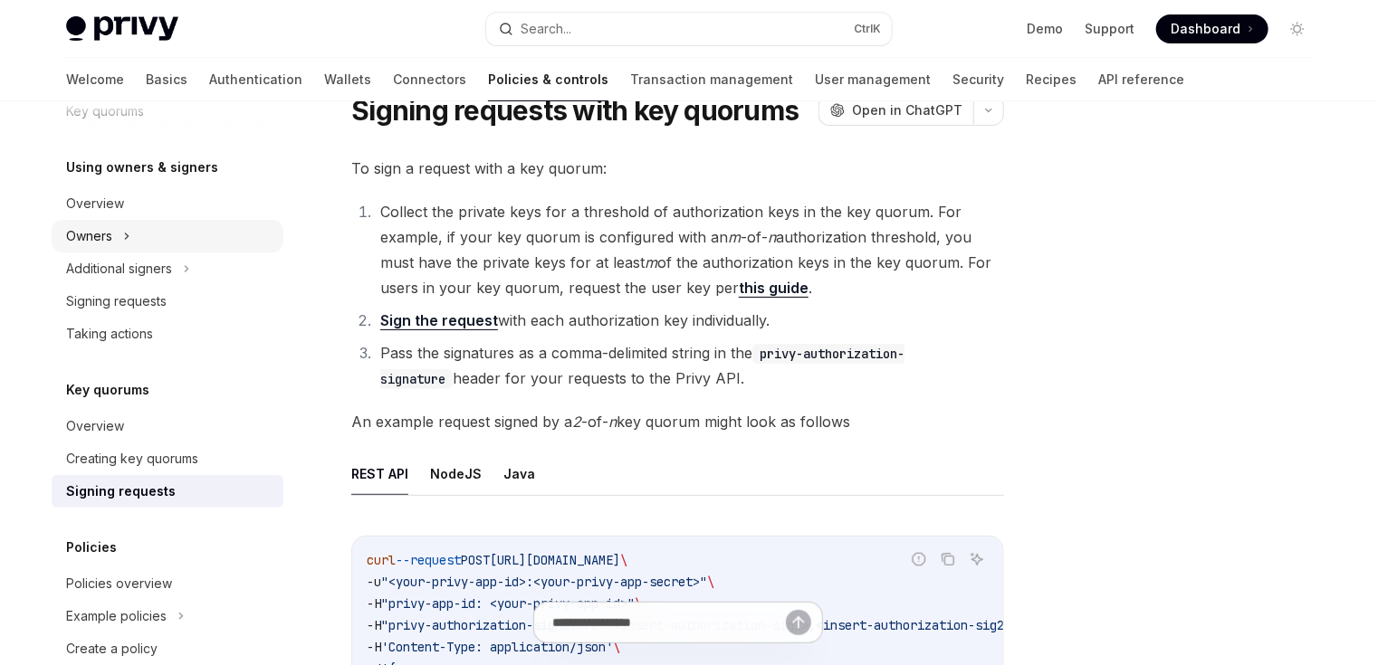
scroll to position [489, 0]
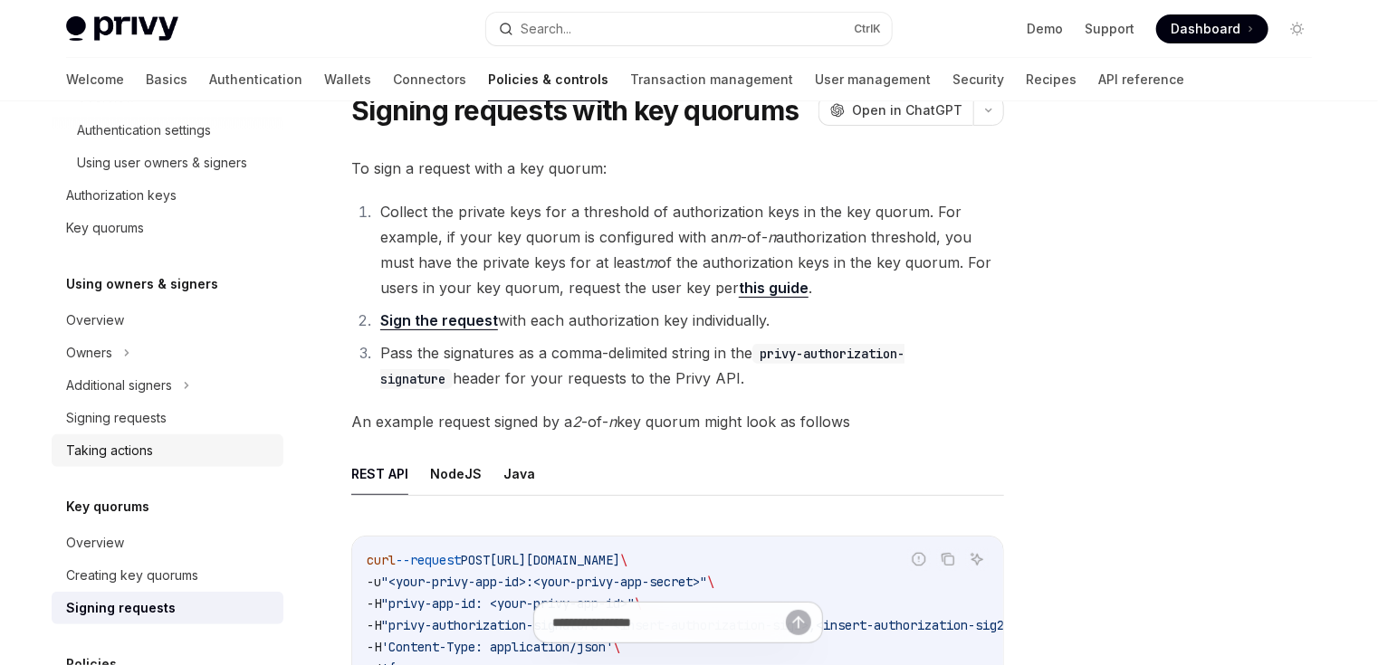
click at [139, 447] on div "Taking actions" at bounding box center [109, 451] width 87 height 22
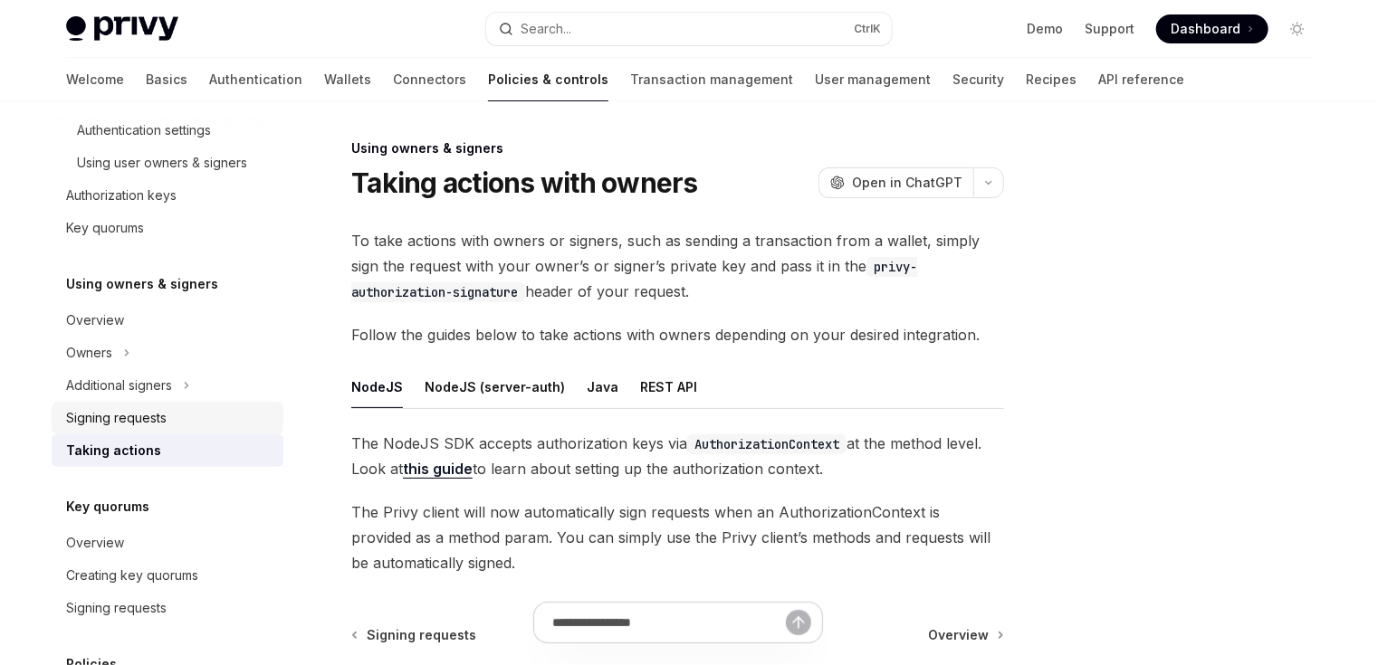
click at [138, 413] on div "Signing requests" at bounding box center [116, 418] width 100 height 22
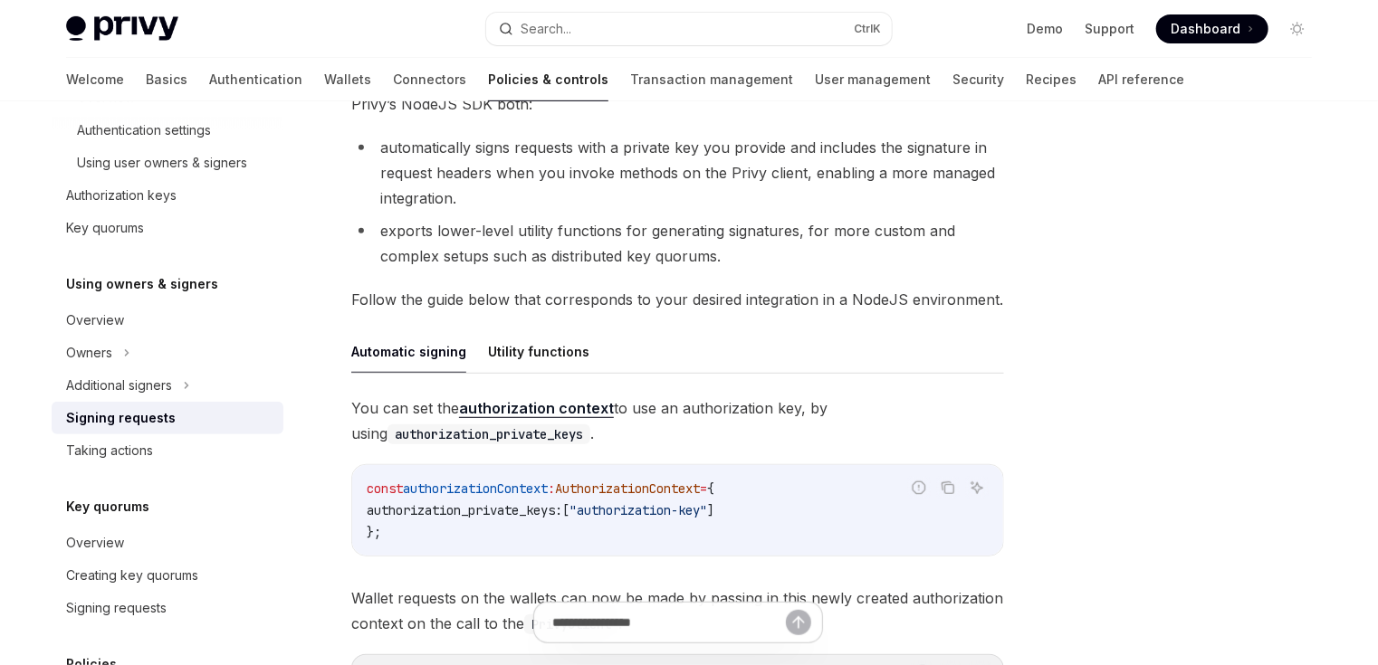
scroll to position [272, 0]
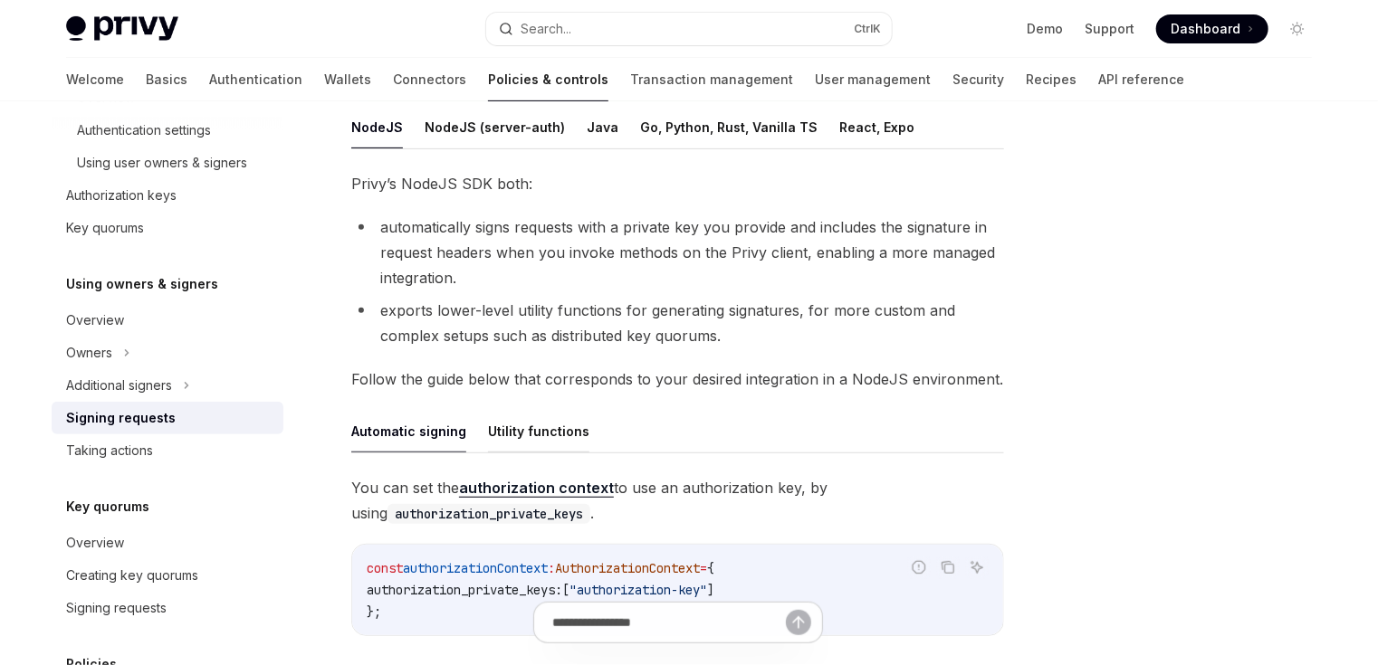
click at [554, 425] on button "Utility functions" at bounding box center [538, 431] width 101 height 43
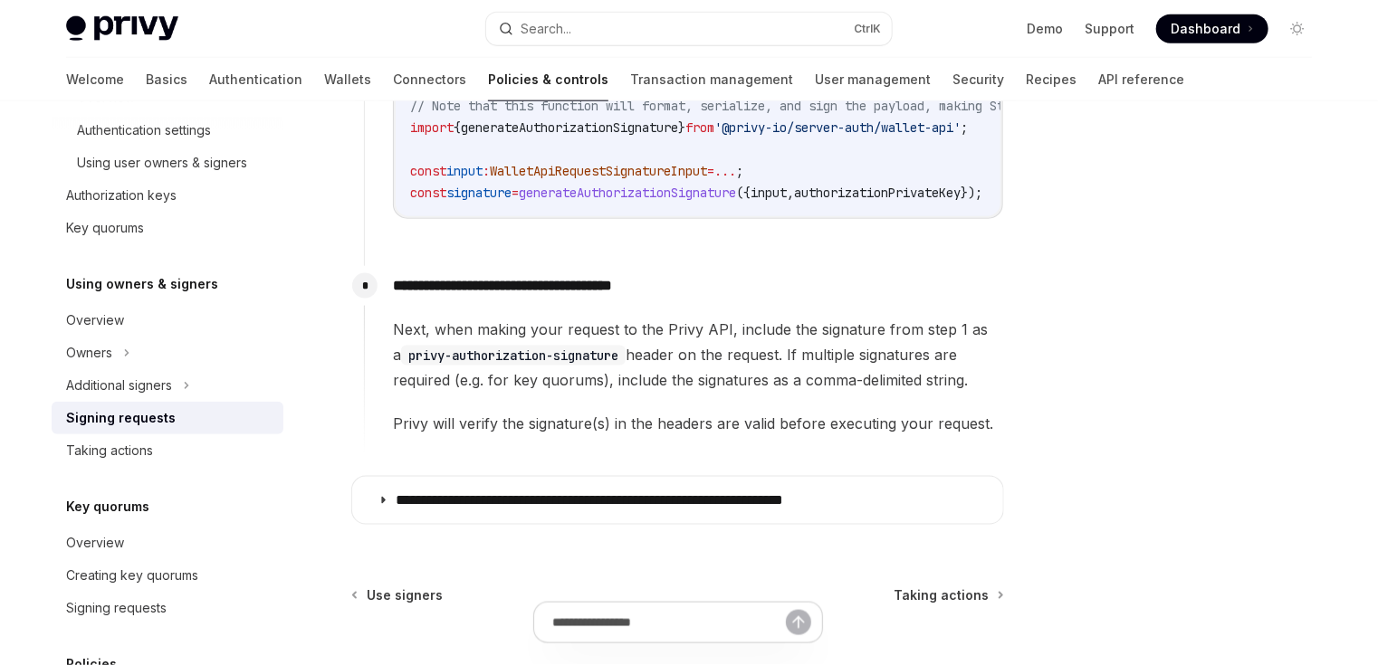
scroll to position [1142, 0]
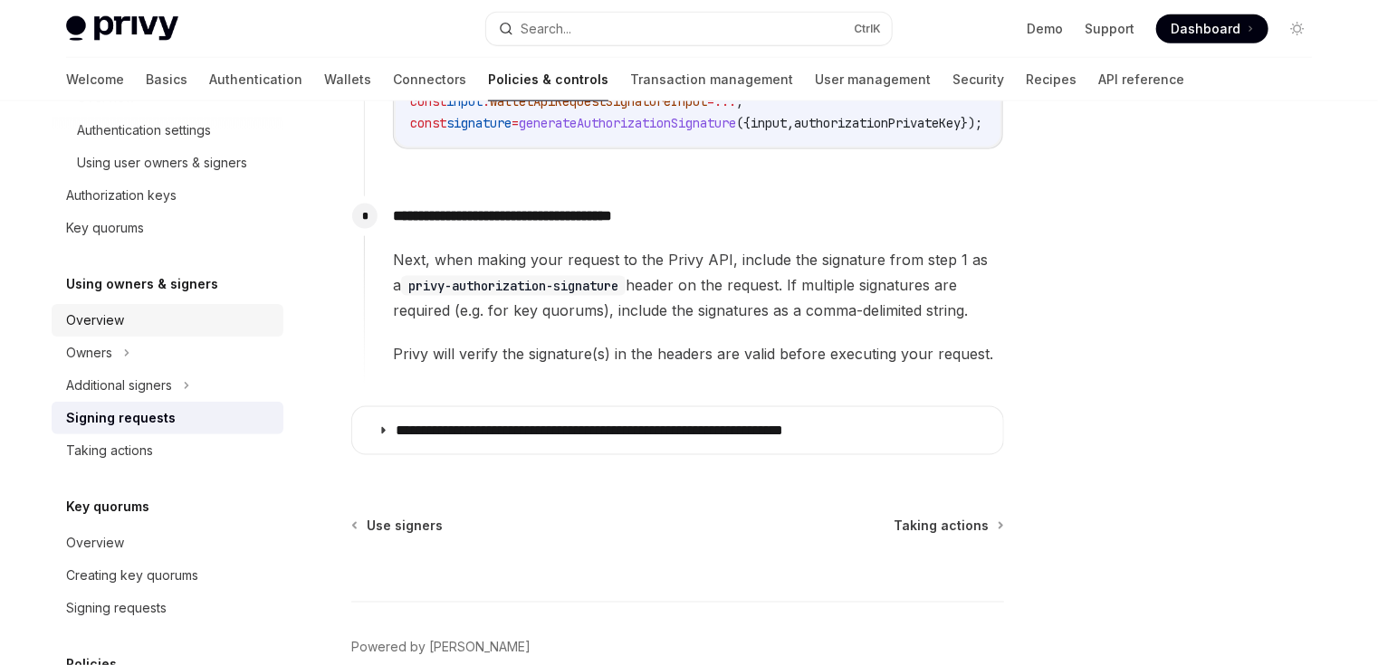
click at [145, 326] on div "Overview" at bounding box center [169, 321] width 206 height 22
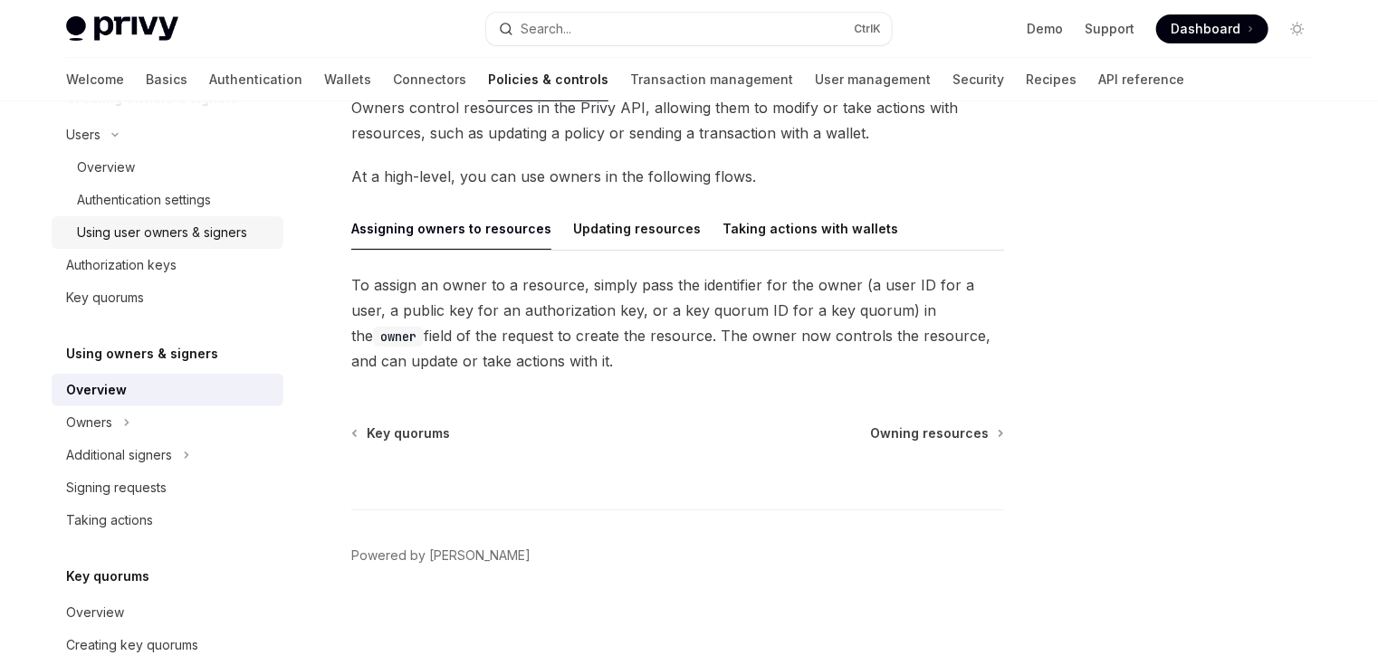
scroll to position [344, 0]
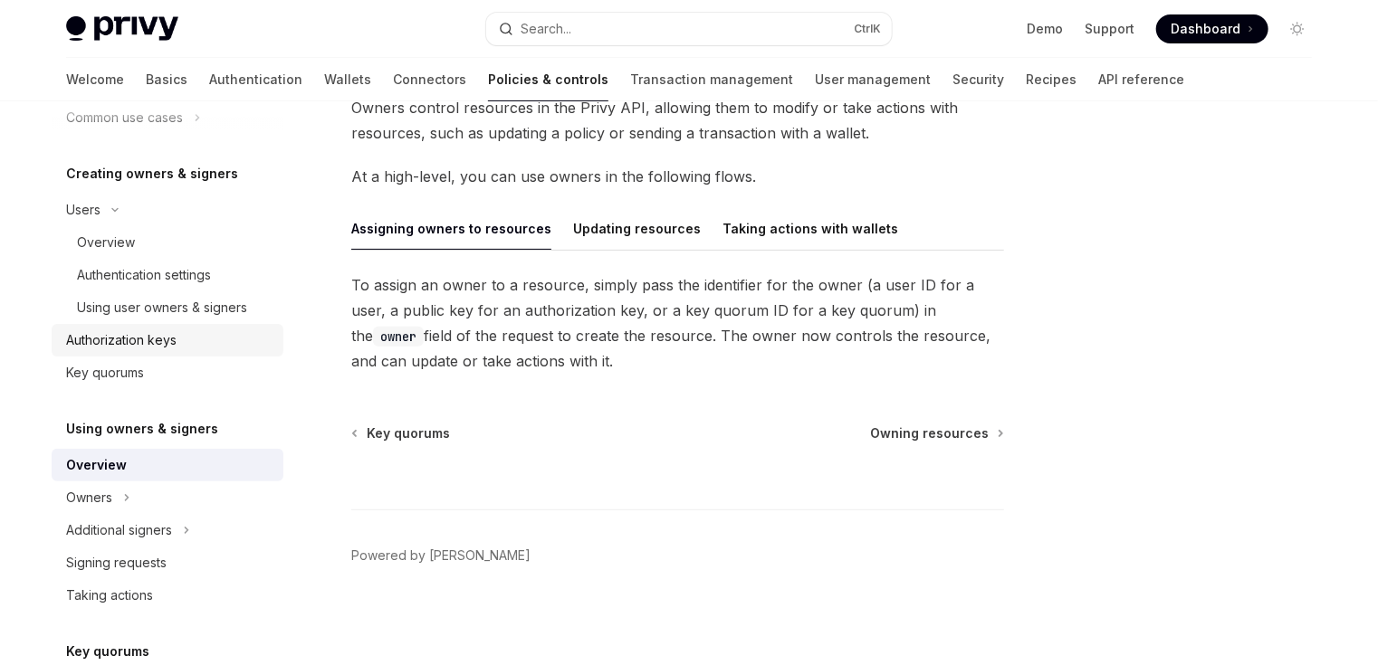
click at [184, 337] on div "Authorization keys" at bounding box center [169, 341] width 206 height 22
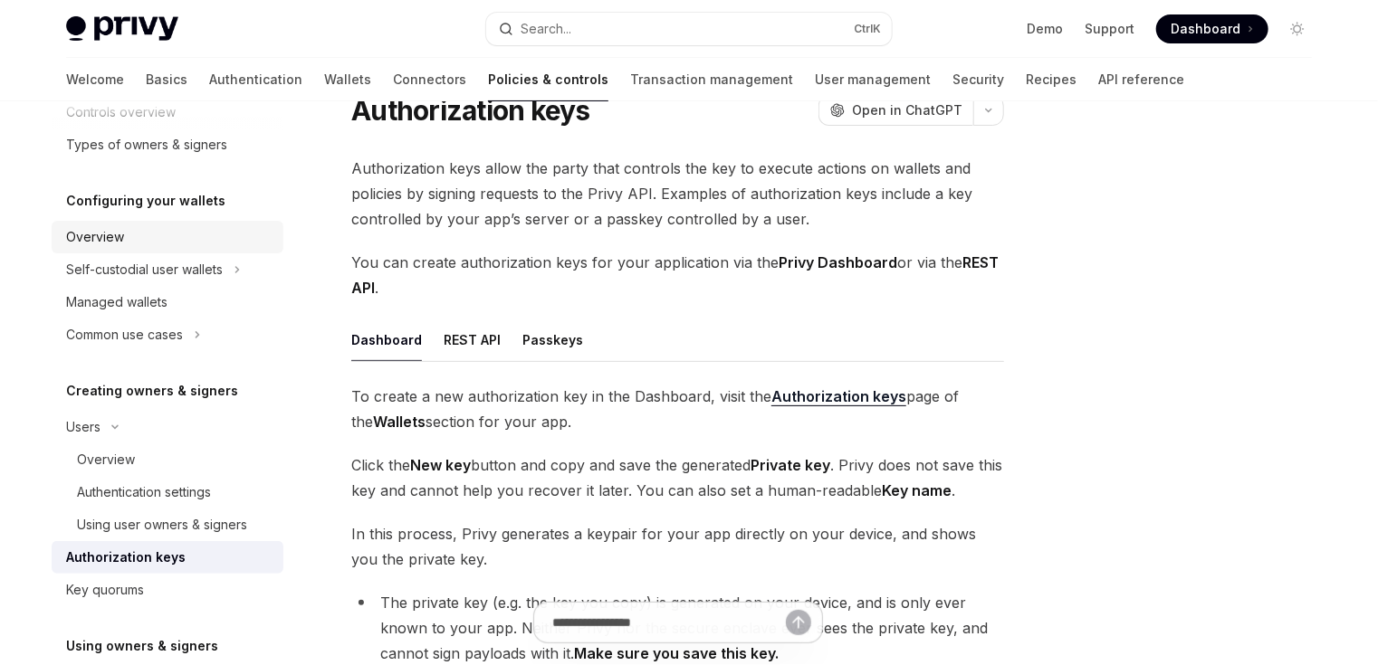
click at [150, 237] on div "Overview" at bounding box center [169, 237] width 206 height 22
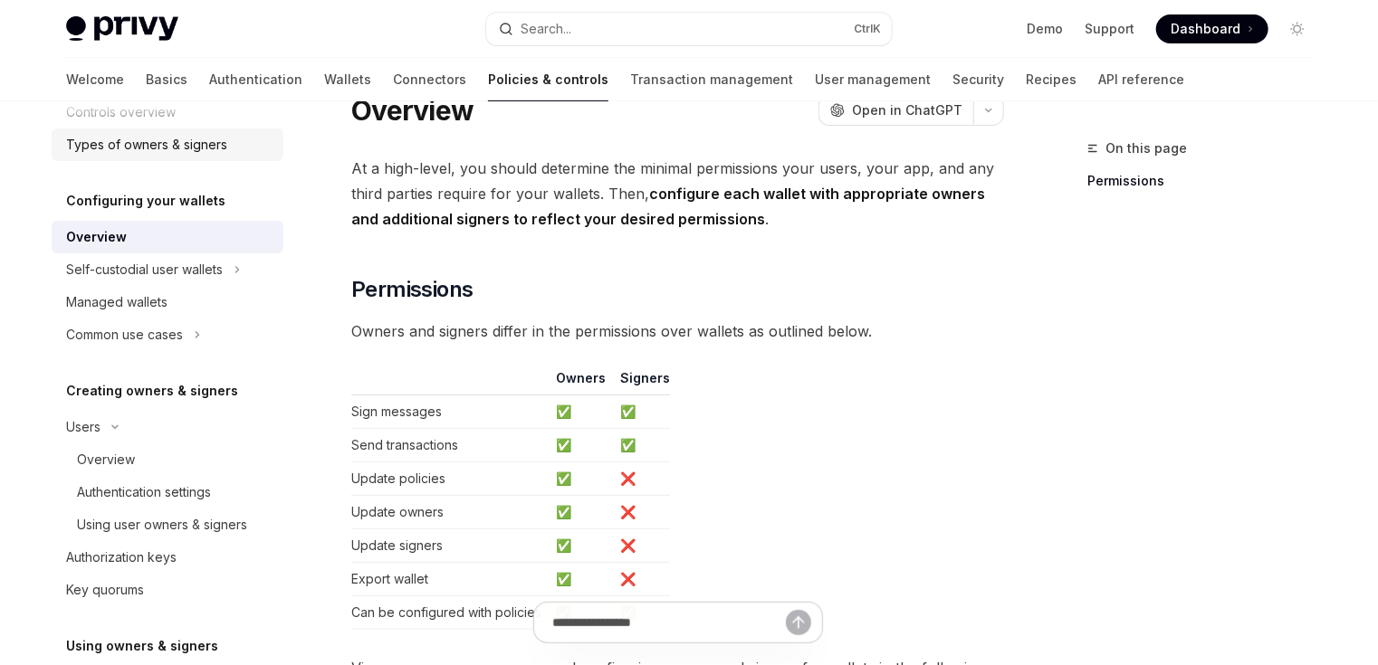
click at [167, 140] on div "Types of owners & signers" at bounding box center [146, 145] width 161 height 22
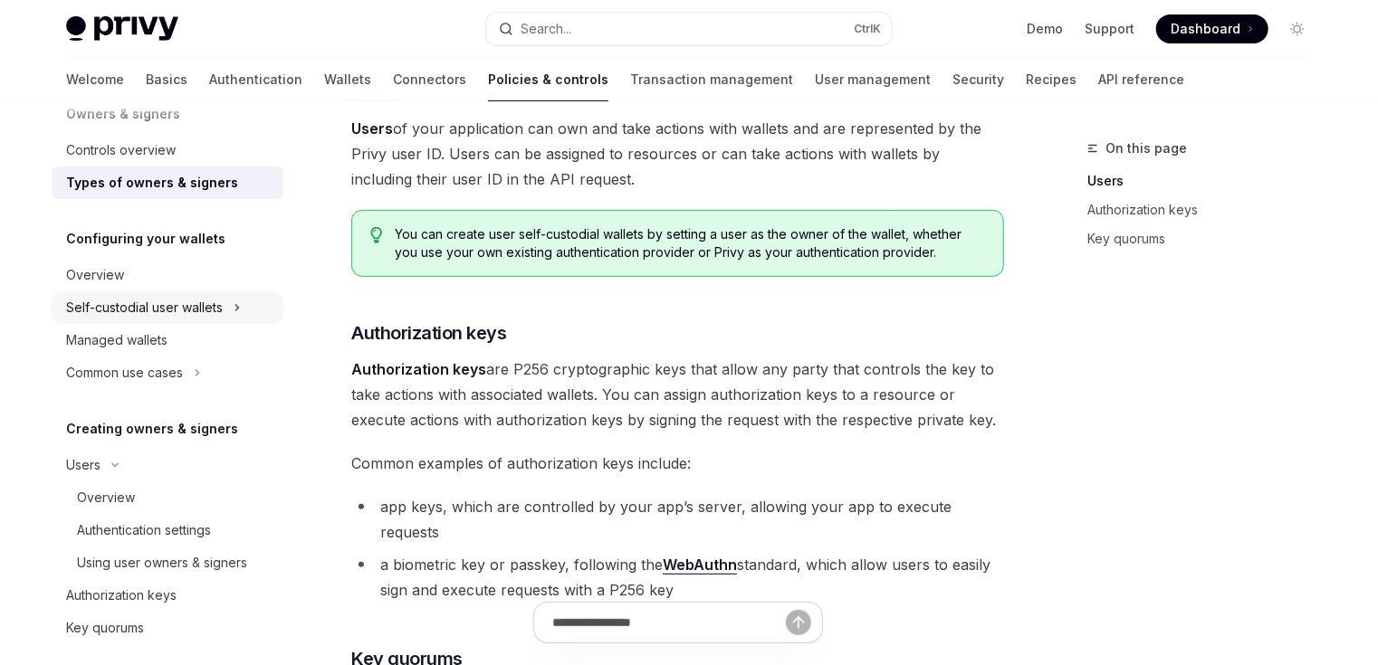
scroll to position [4, 0]
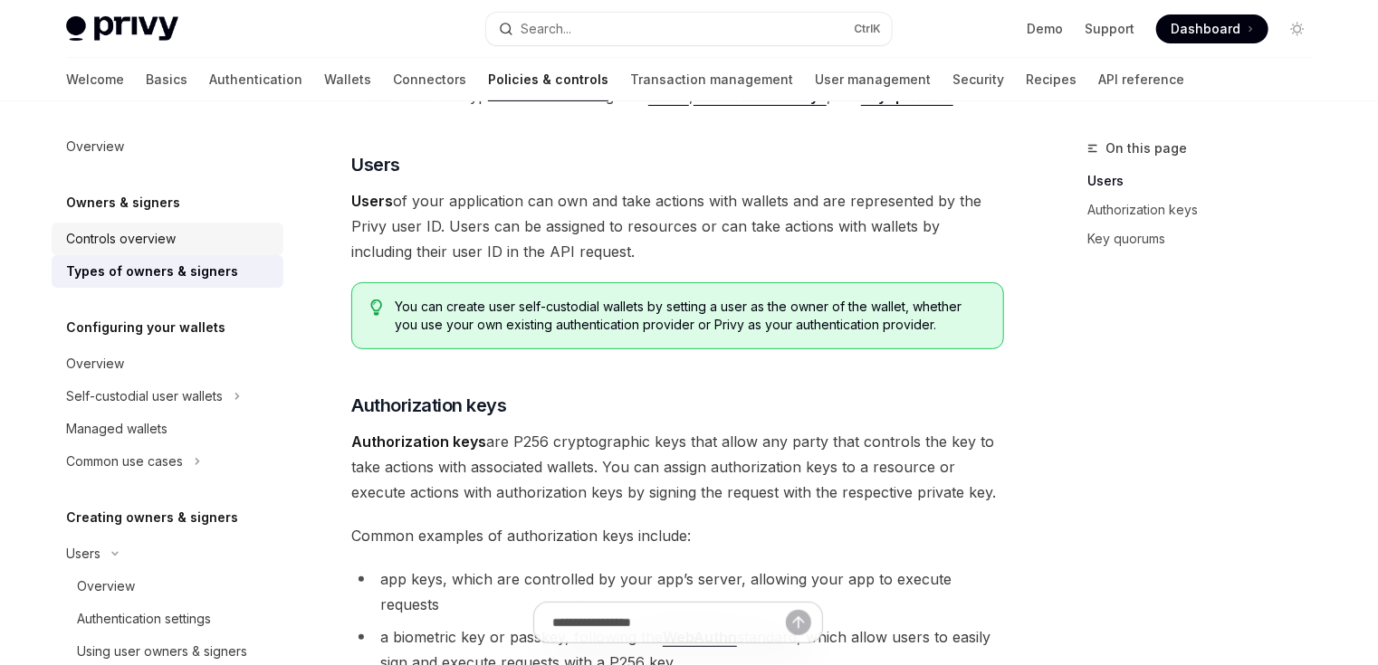
click at [159, 226] on link "Controls overview" at bounding box center [168, 239] width 232 height 33
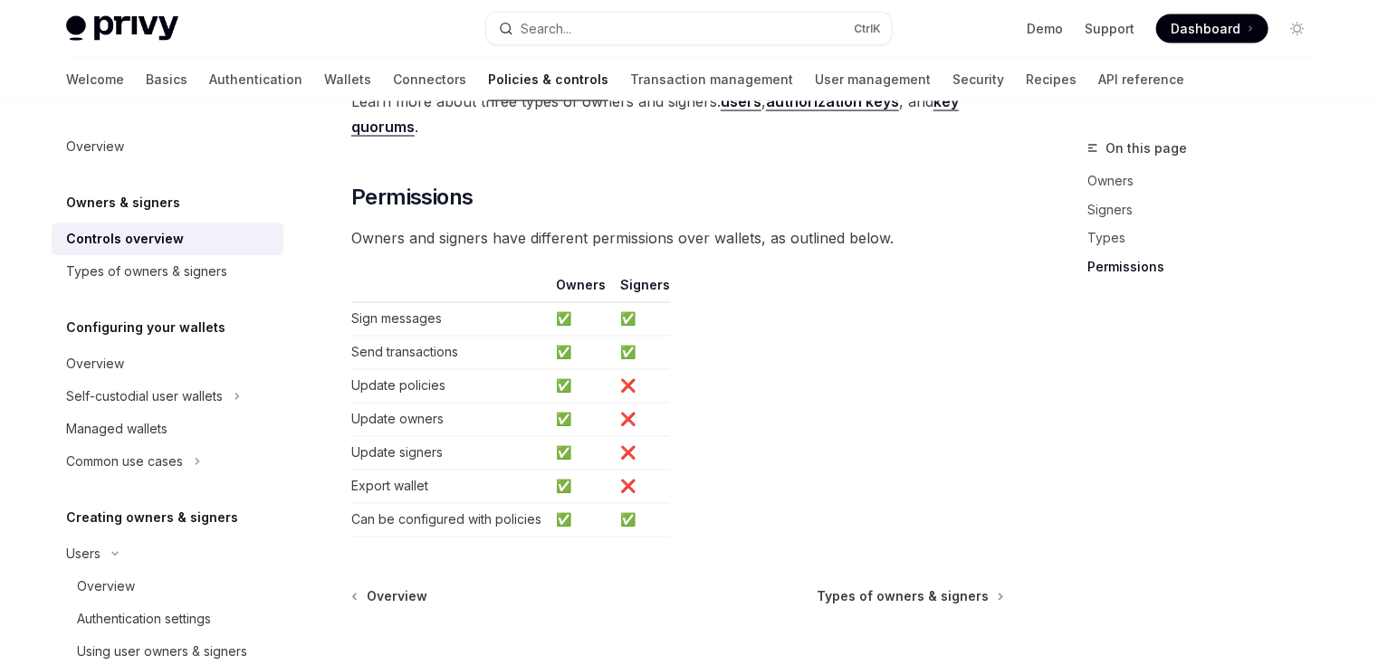
scroll to position [1210, 0]
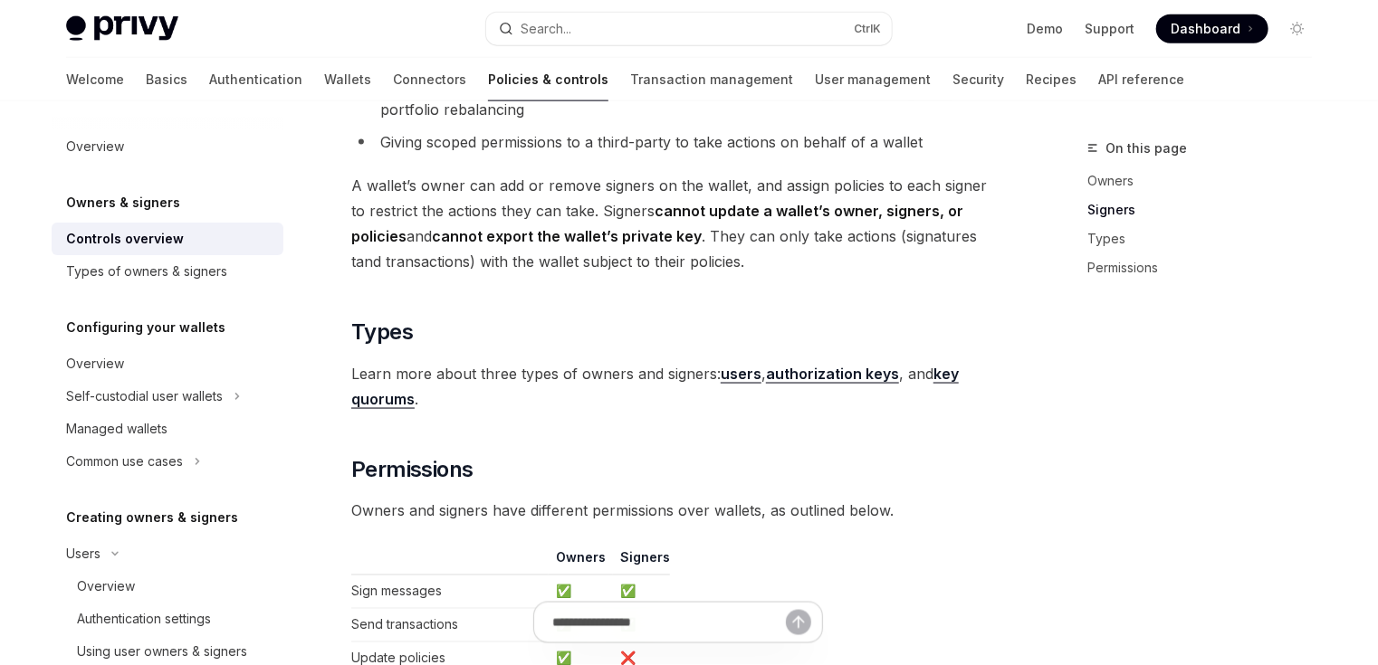
click at [730, 378] on strong "users" at bounding box center [741, 374] width 41 height 18
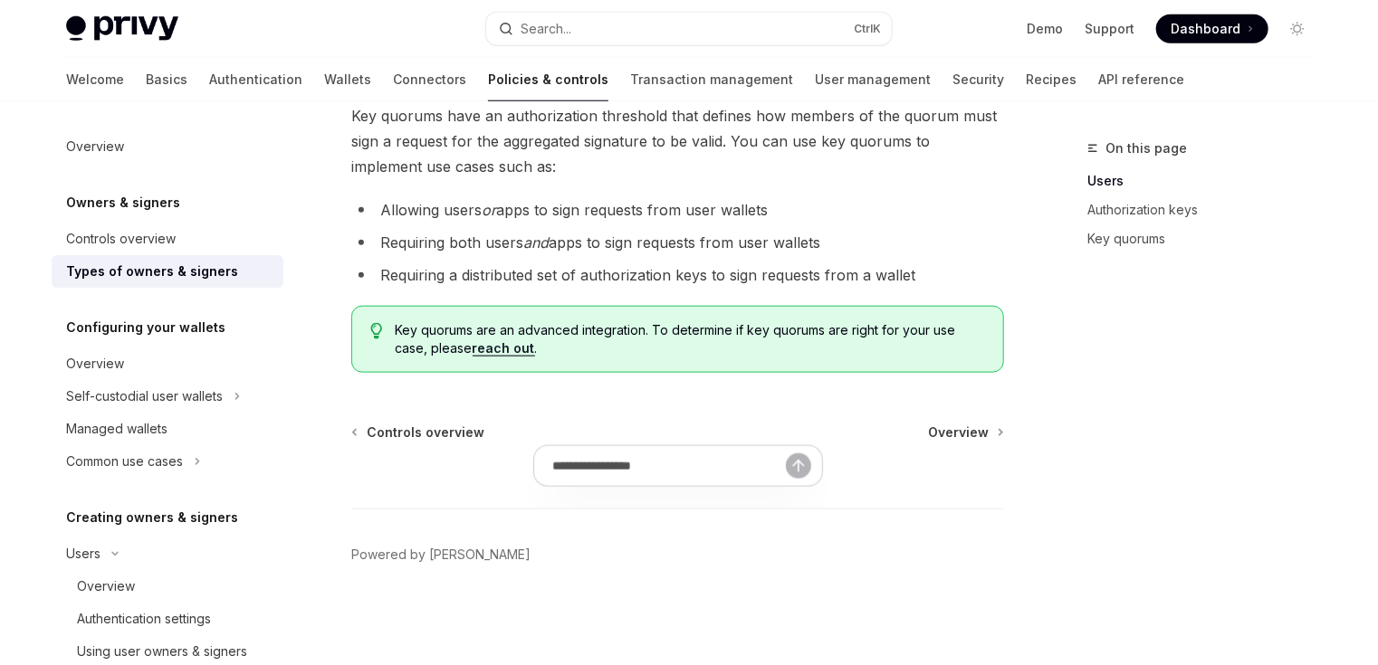
scroll to position [159, 0]
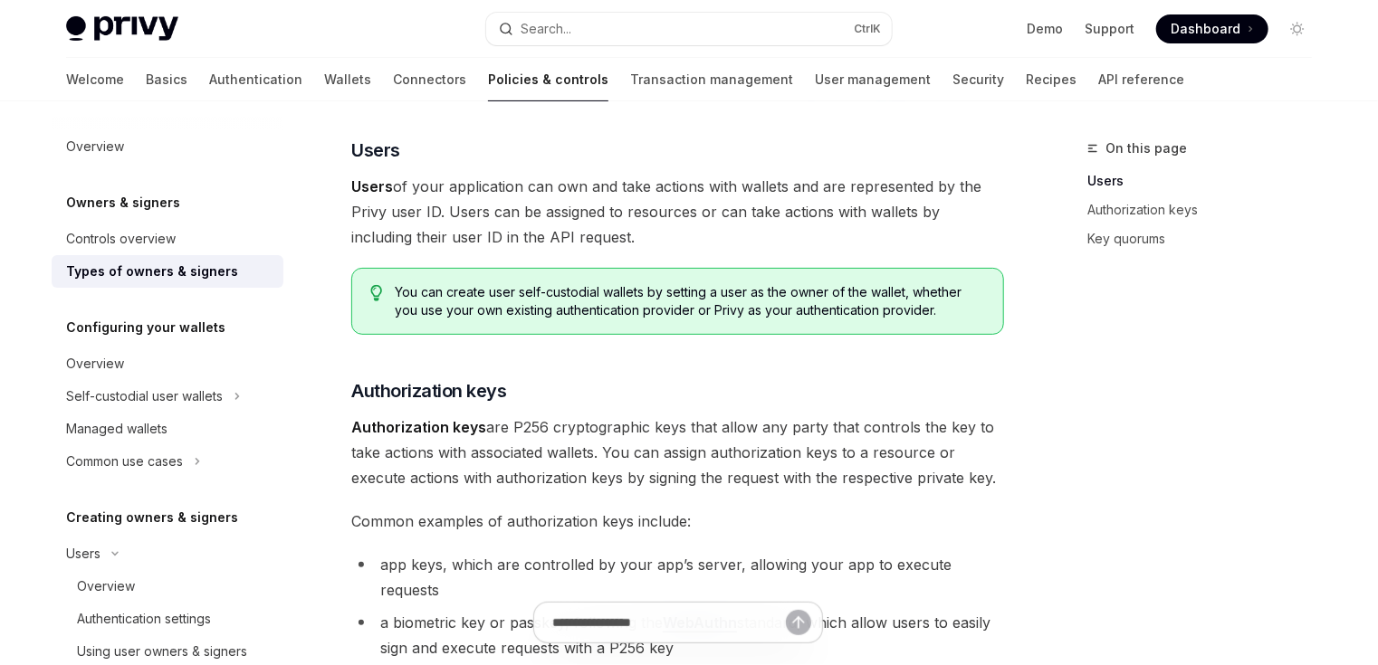
type textarea "*"
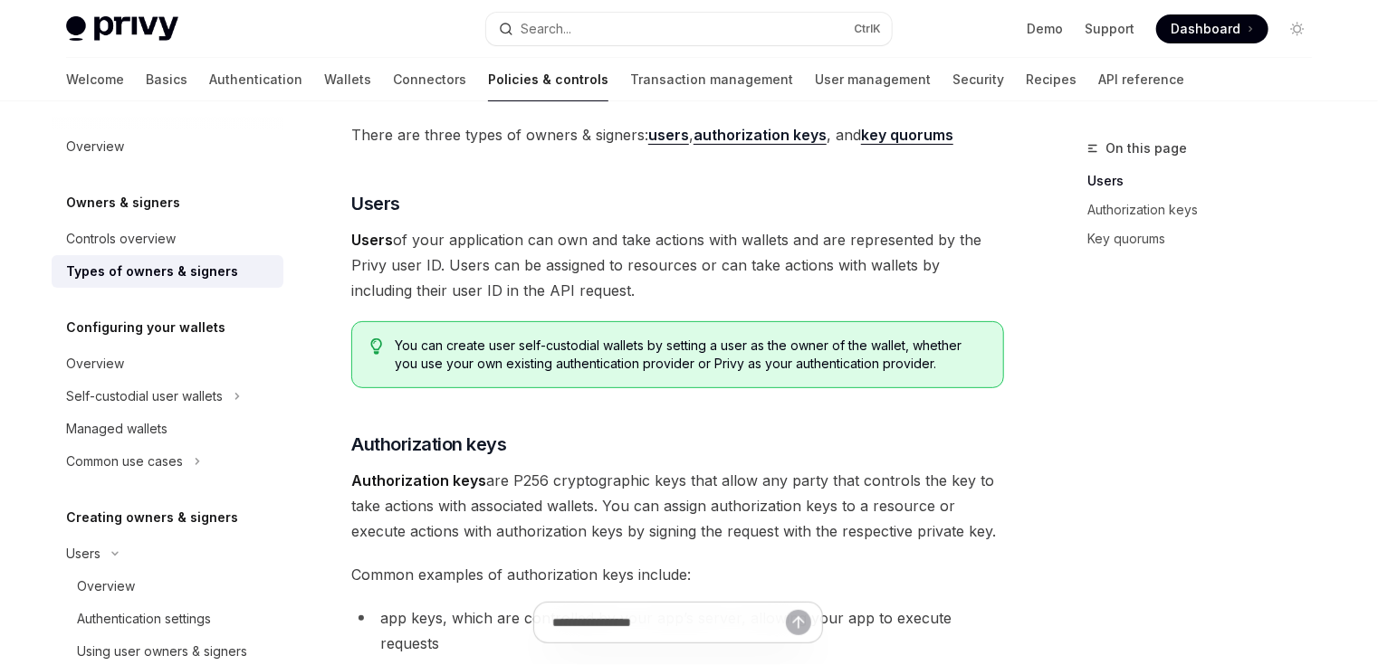
scroll to position [87, 0]
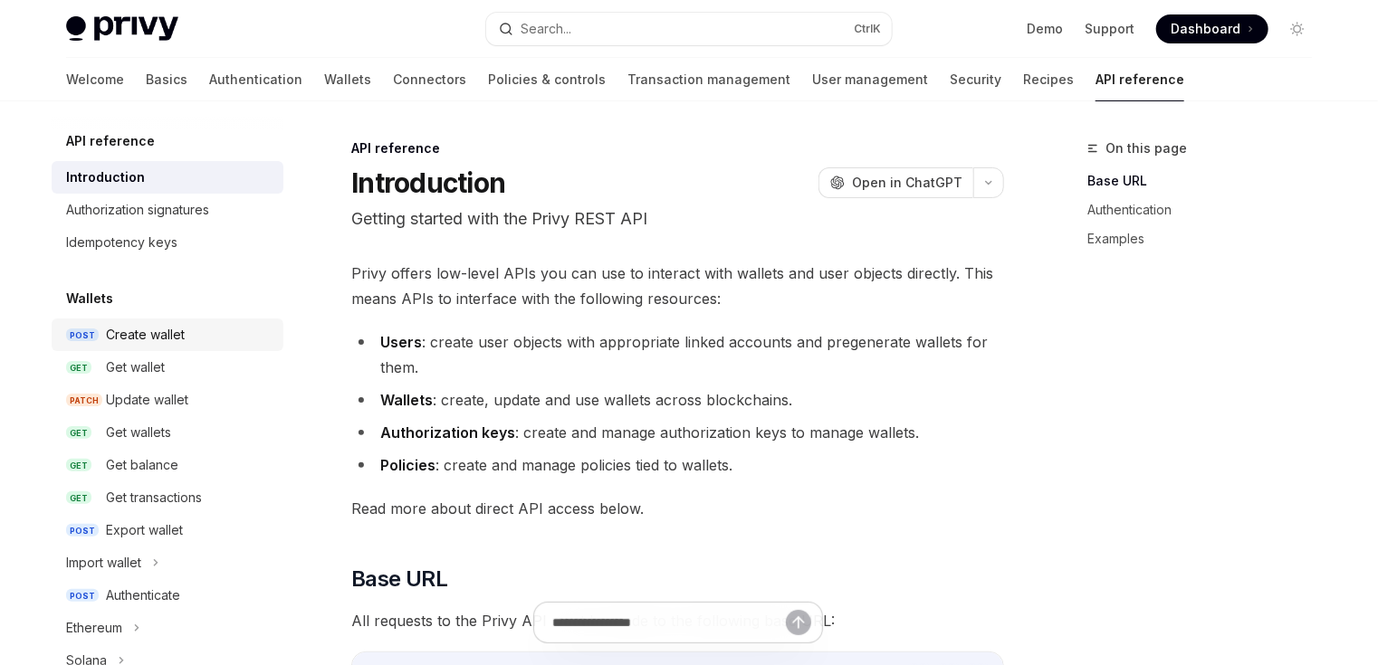
click at [175, 345] on div "Create wallet" at bounding box center [145, 335] width 79 height 22
type textarea "*"
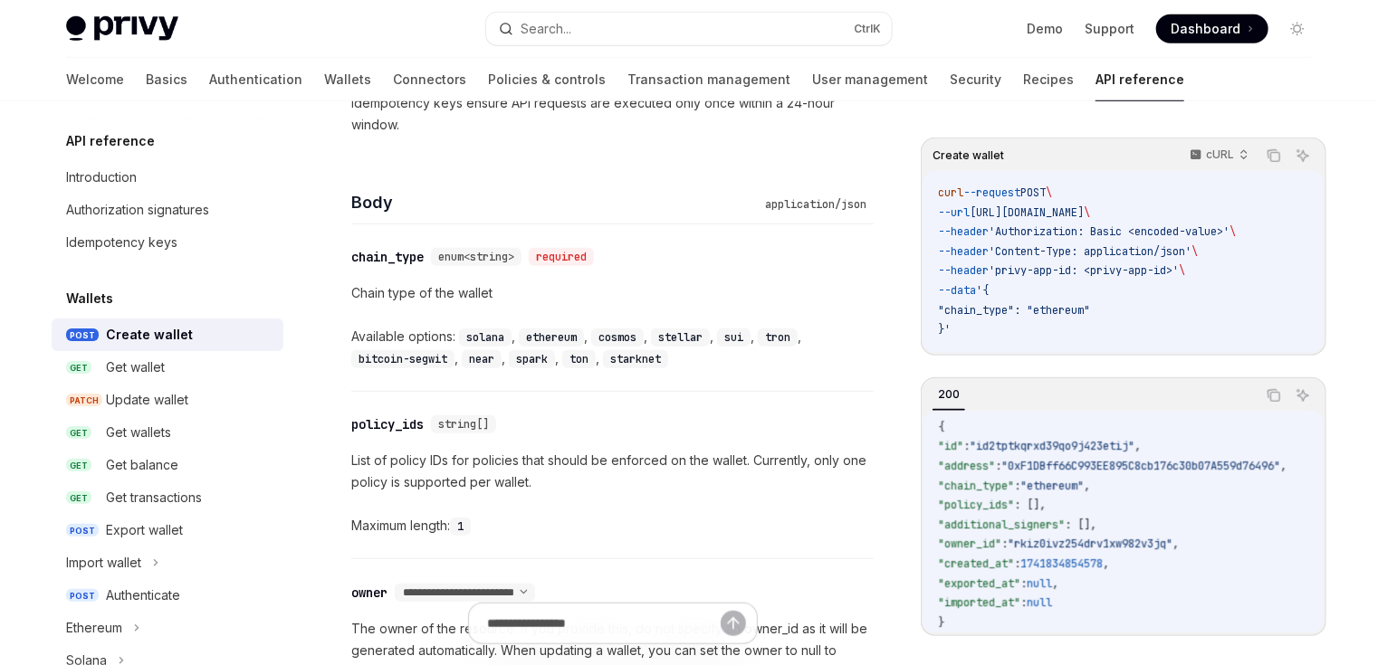
scroll to position [652, 0]
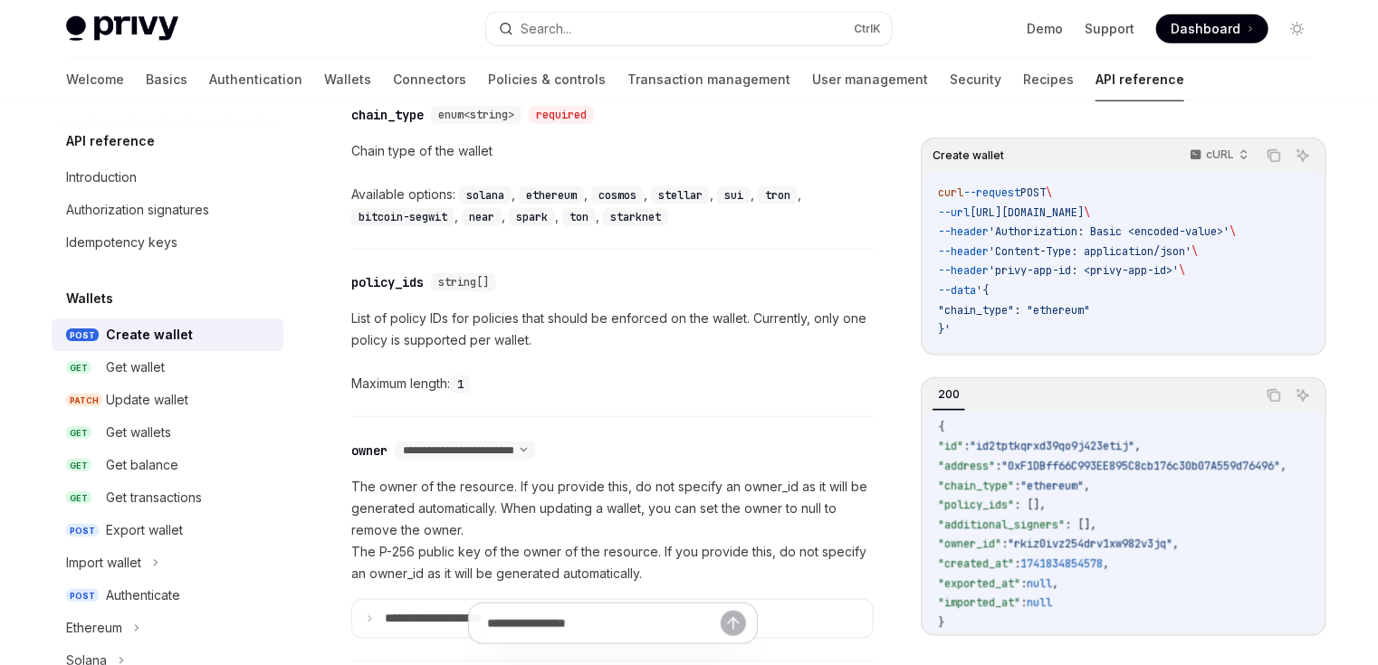
drag, startPoint x: 1083, startPoint y: 308, endPoint x: 1108, endPoint y: 309, distance: 25.4
click at [1108, 309] on code "curl --request POST \ --url [URL][DOMAIN_NAME] \ --header 'Authorization: Basic…" at bounding box center [1123, 262] width 371 height 157
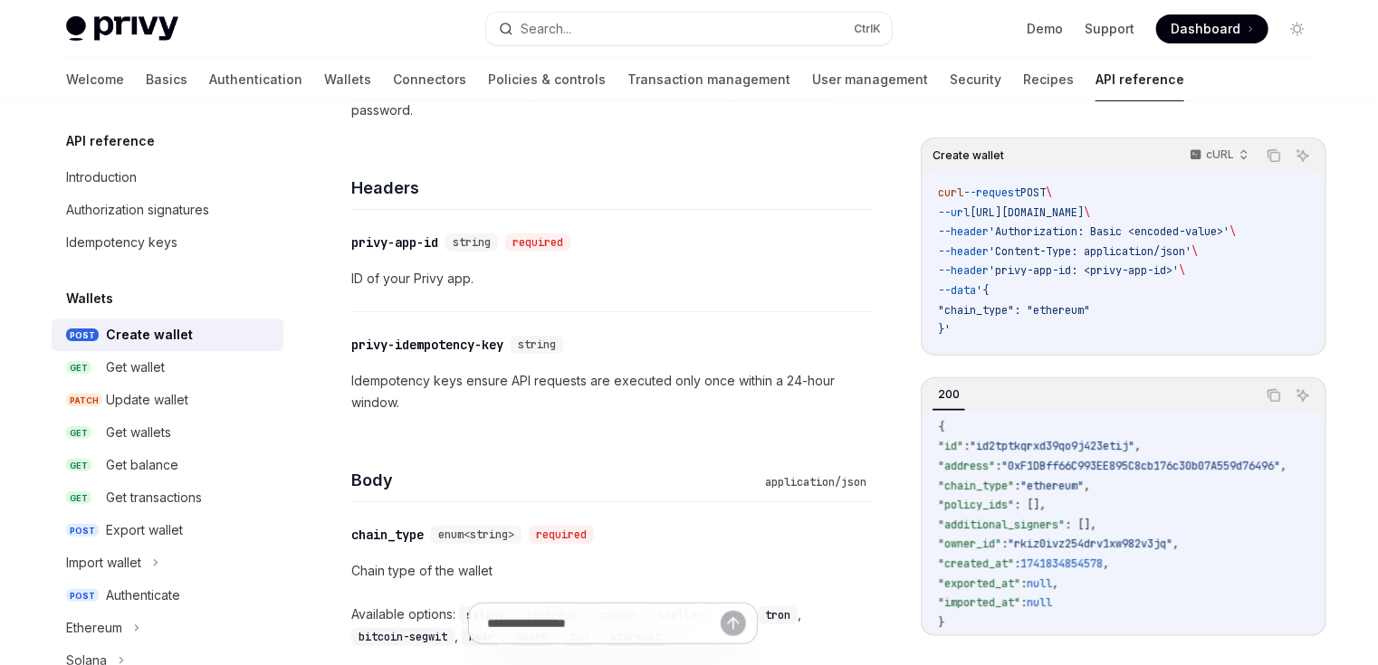
scroll to position [362, 0]
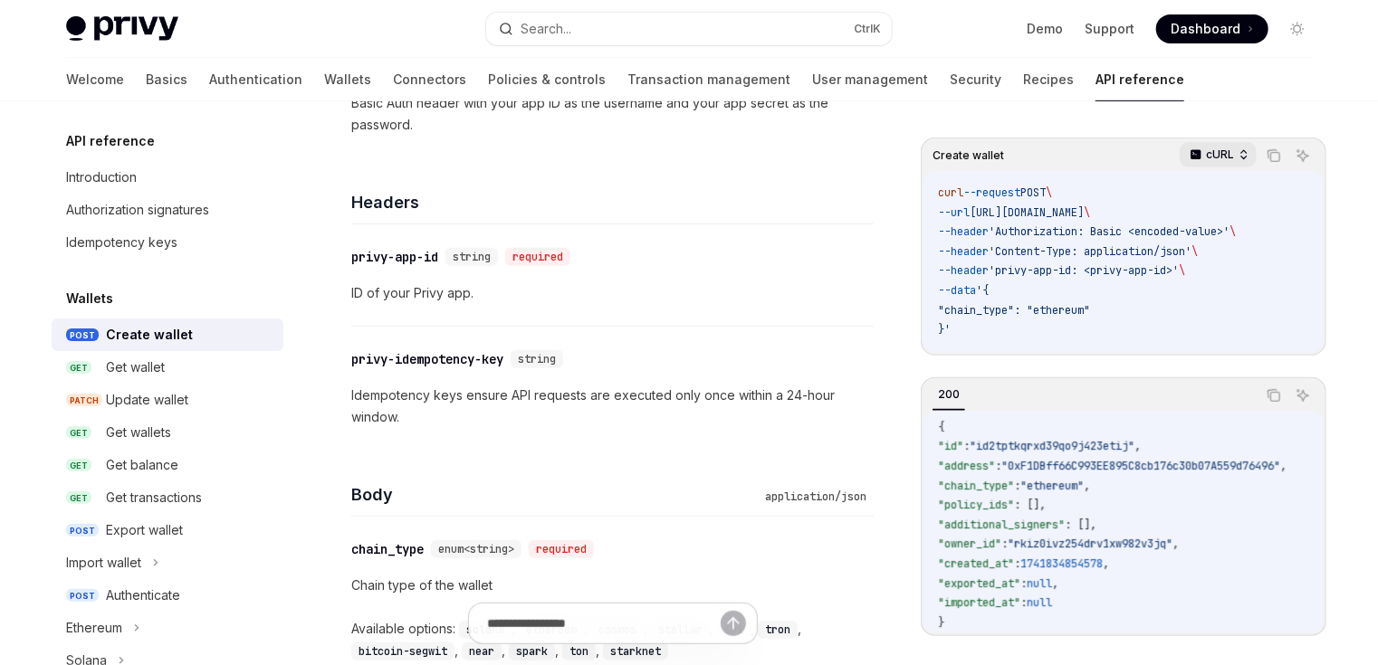
click at [1226, 156] on p "cURL" at bounding box center [1220, 155] width 28 height 14
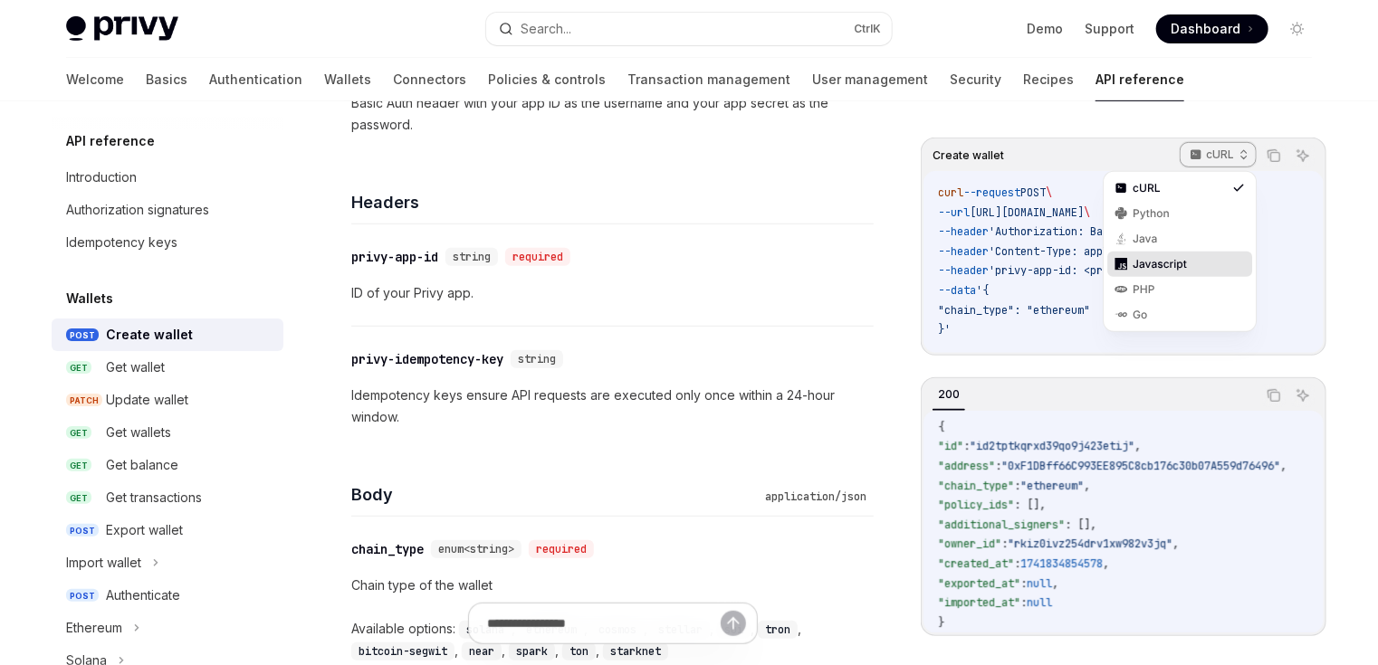
click at [1181, 261] on div "Javascript" at bounding box center [1180, 264] width 94 height 14
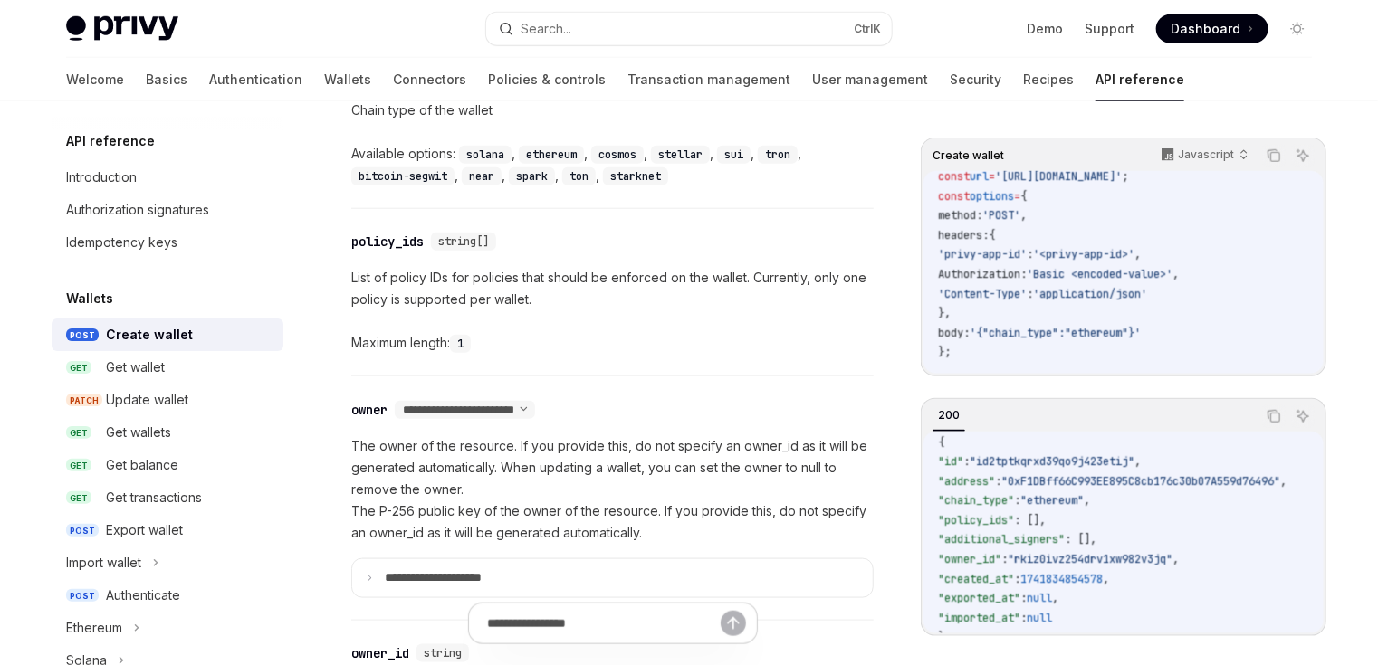
scroll to position [869, 0]
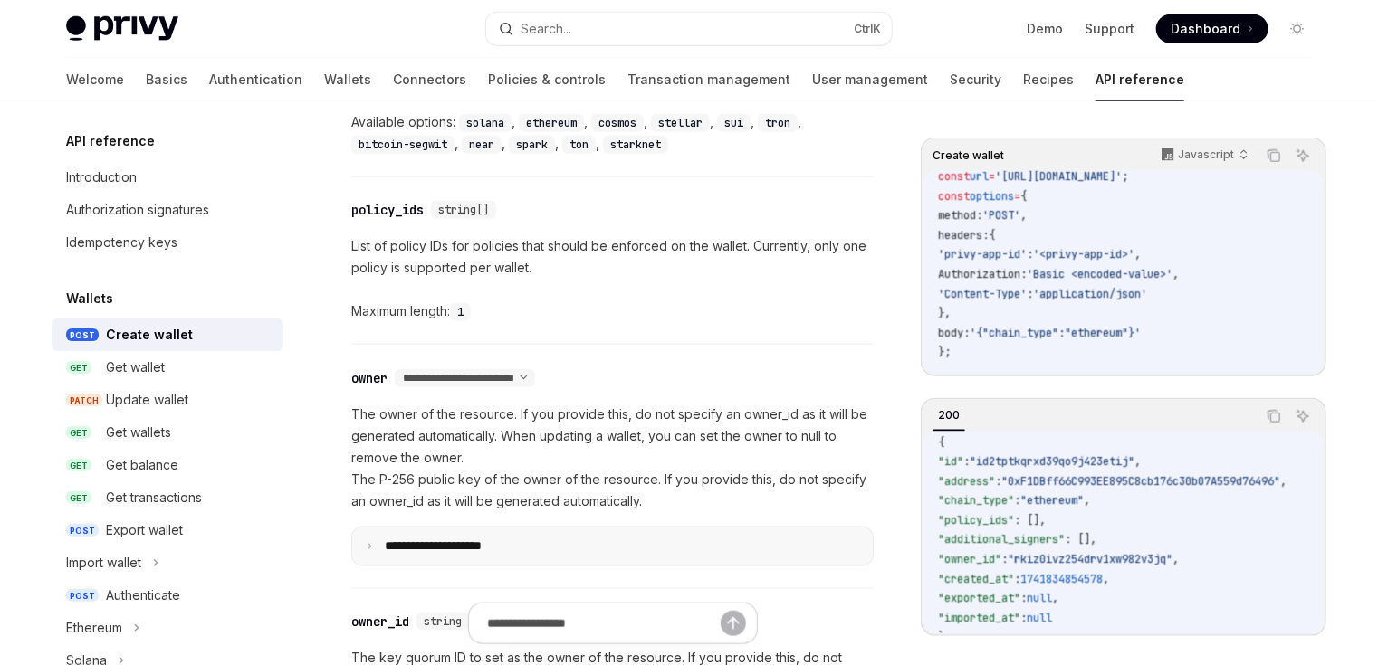
click at [487, 547] on p "**********" at bounding box center [448, 547] width 126 height 16
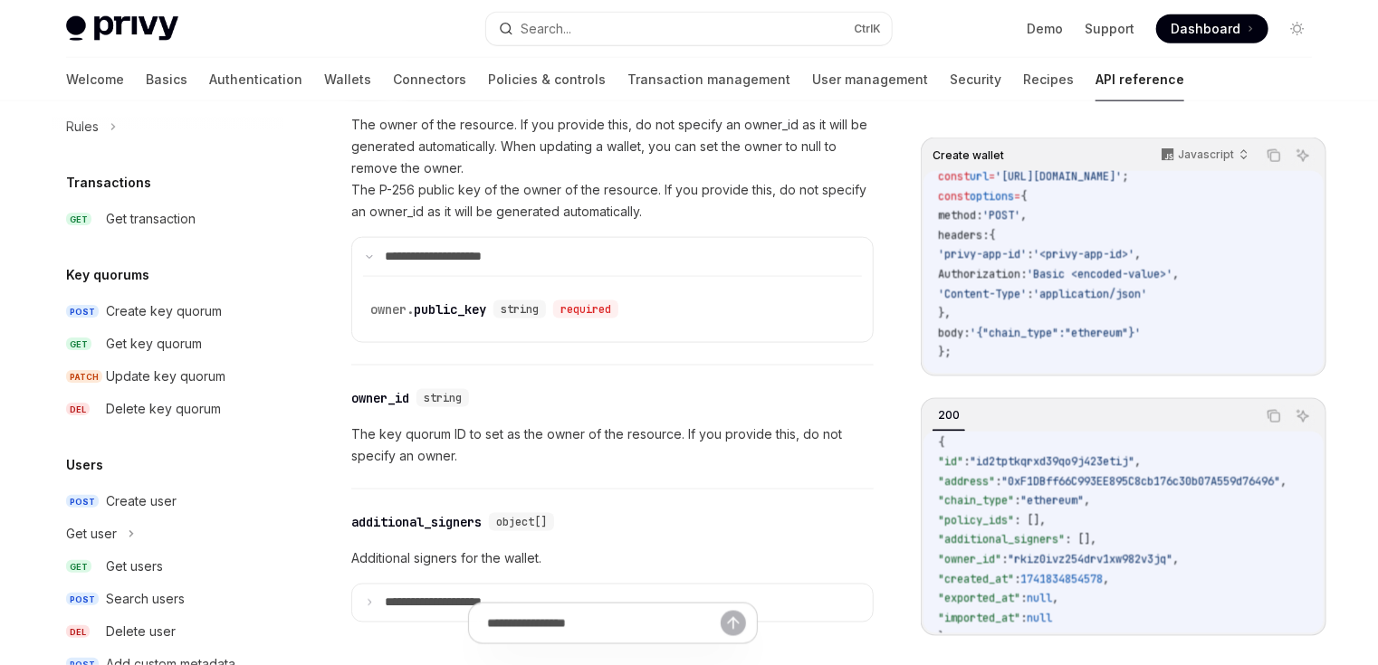
scroll to position [1159, 0]
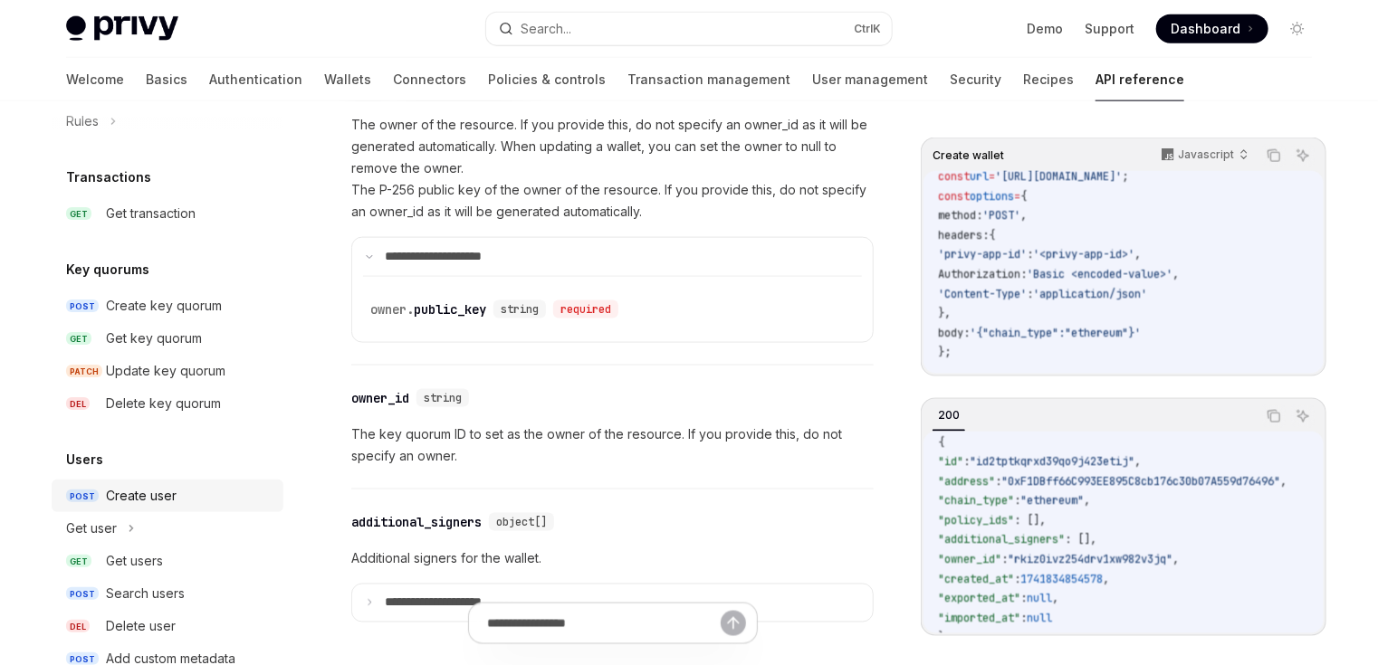
click at [180, 486] on div "Create user" at bounding box center [189, 496] width 167 height 22
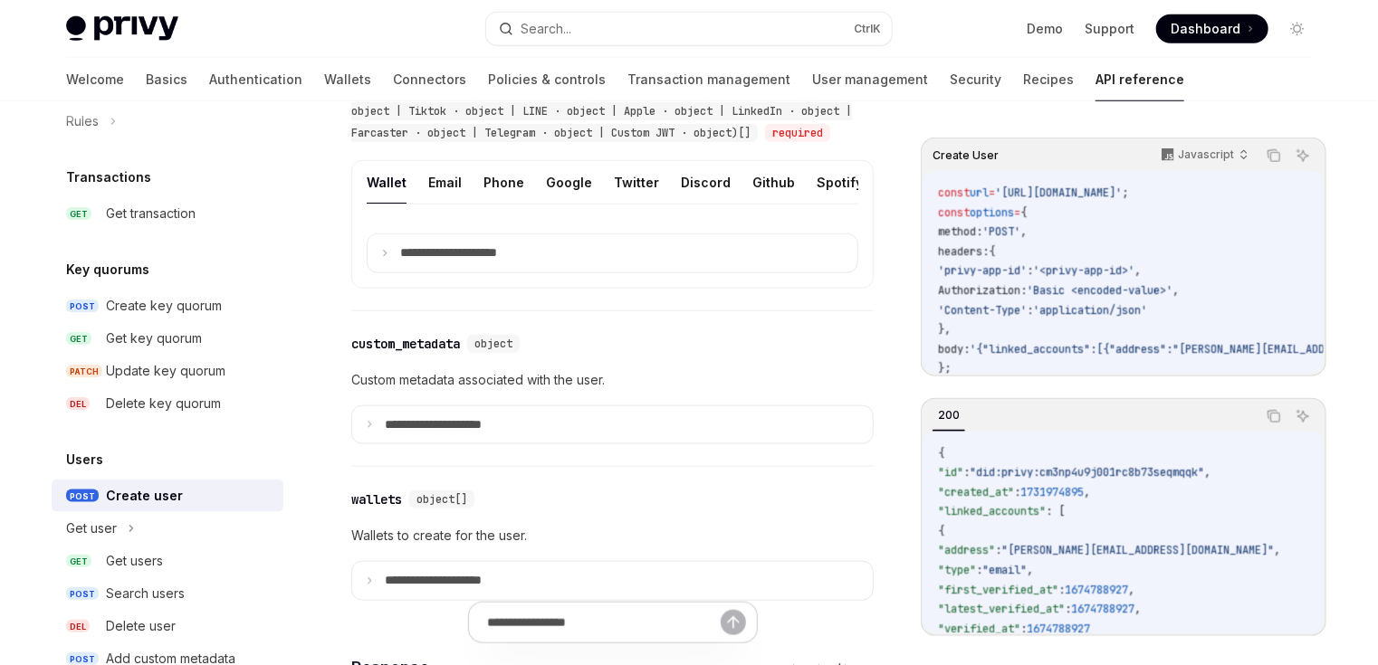
scroll to position [869, 0]
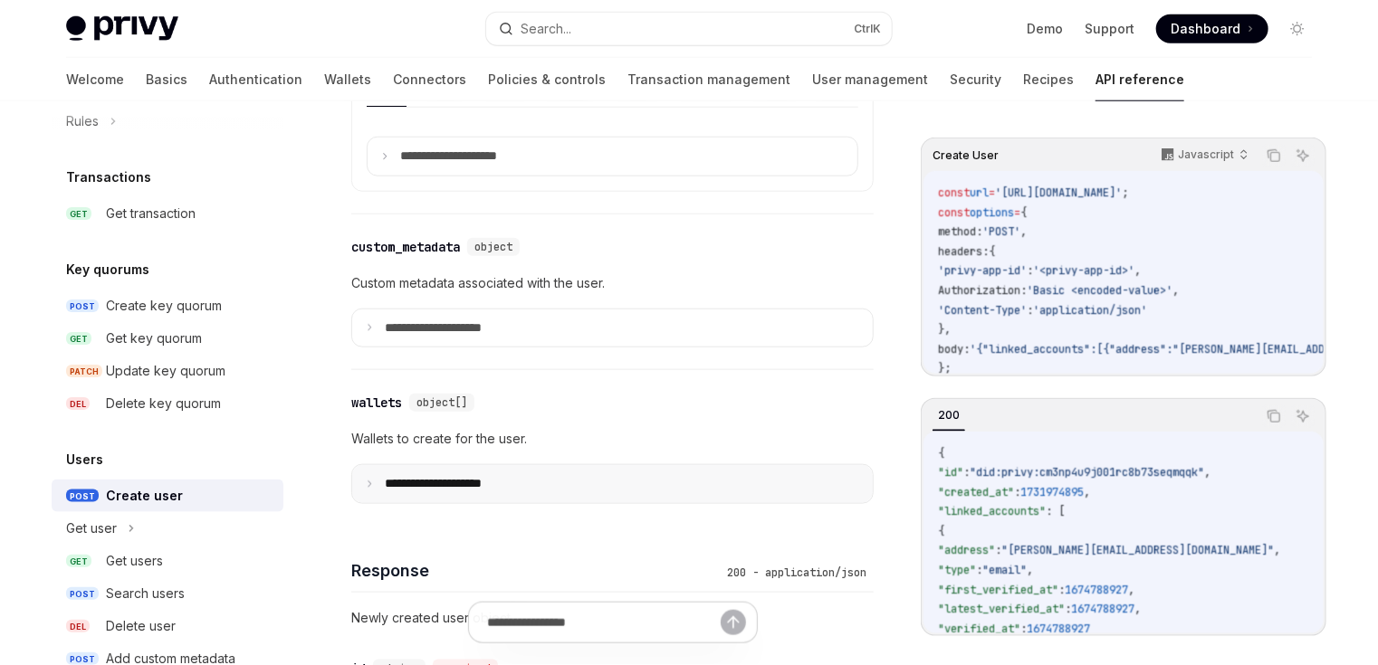
click at [456, 502] on summary "**********" at bounding box center [612, 484] width 521 height 38
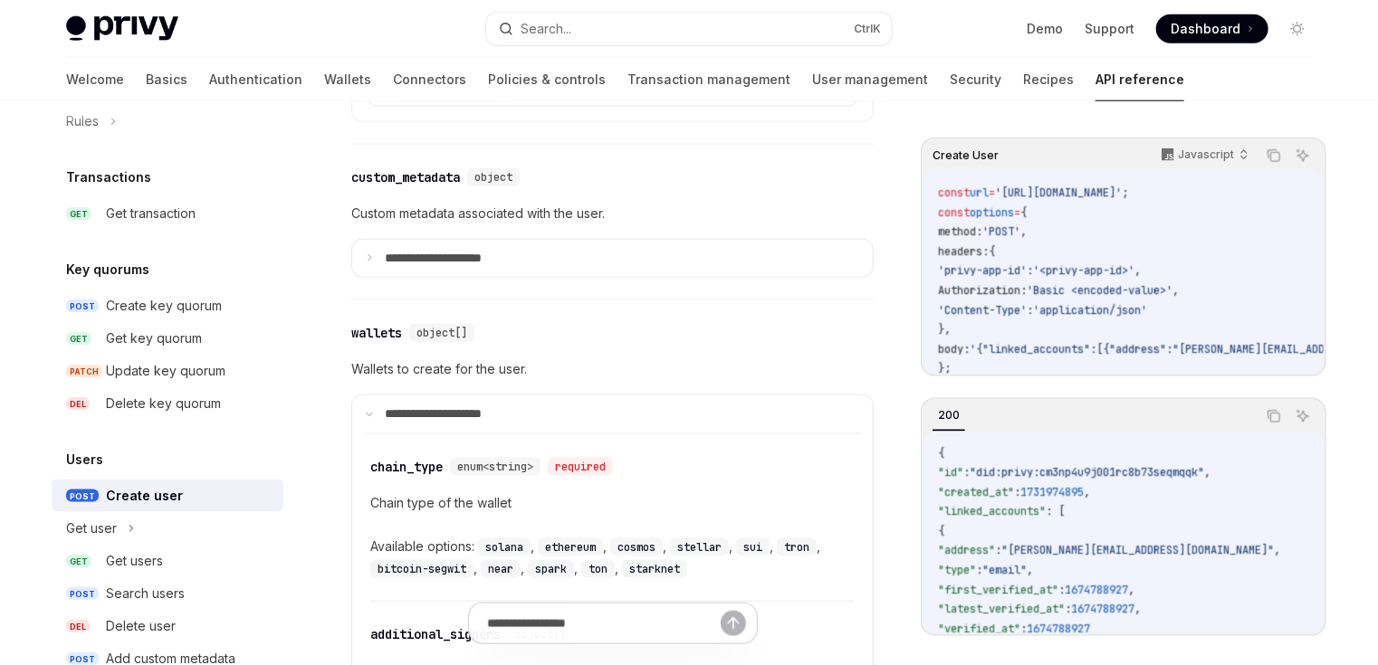
scroll to position [1014, 0]
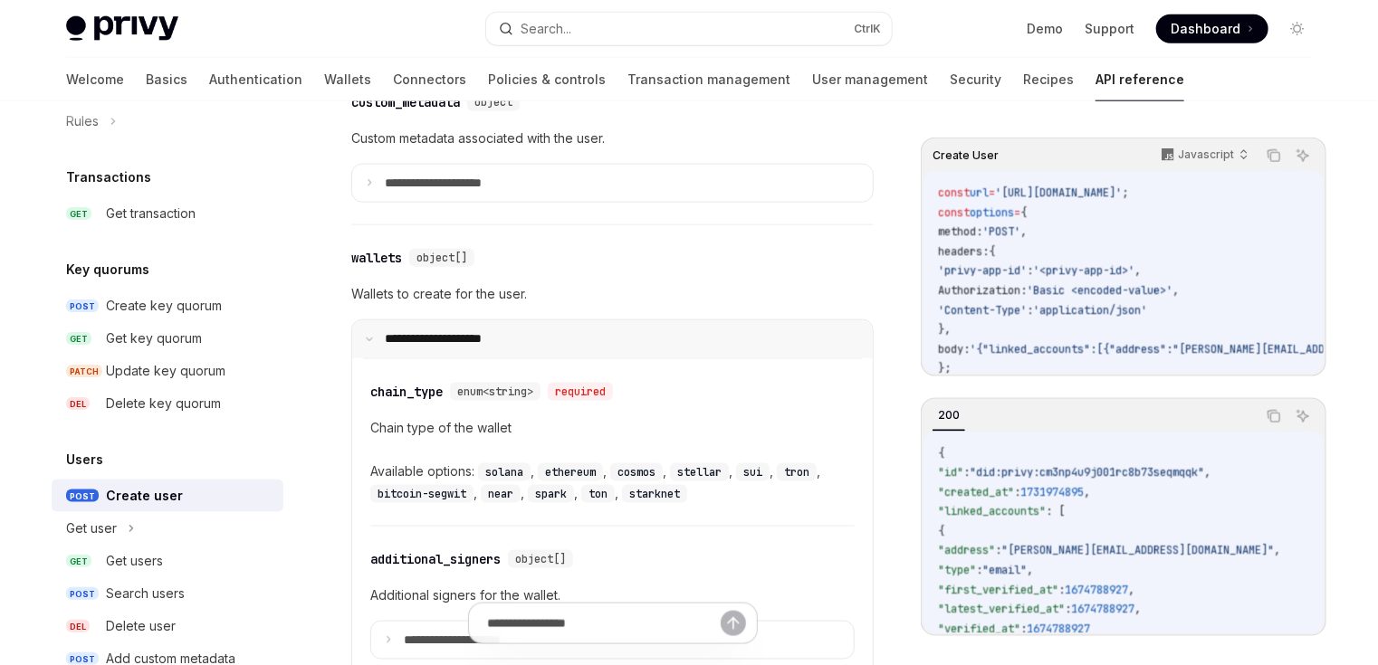
click at [420, 359] on summary "**********" at bounding box center [612, 339] width 521 height 38
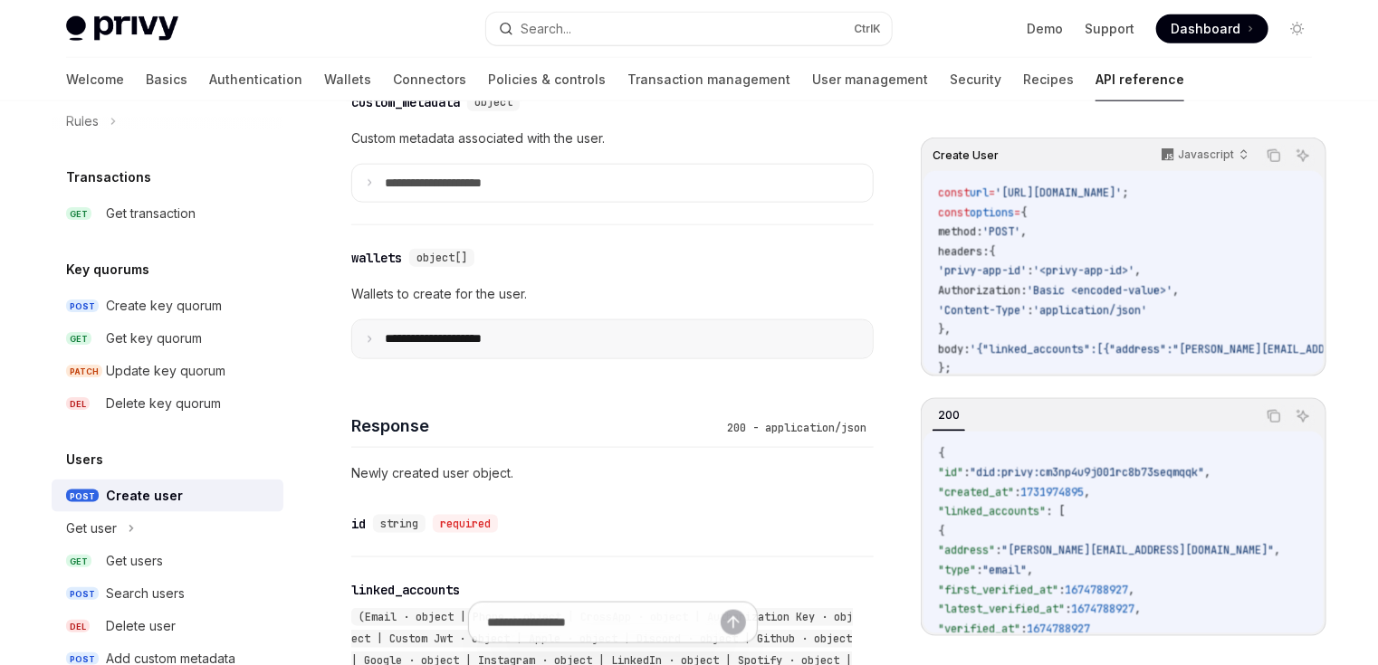
click at [513, 359] on summary "**********" at bounding box center [612, 339] width 521 height 38
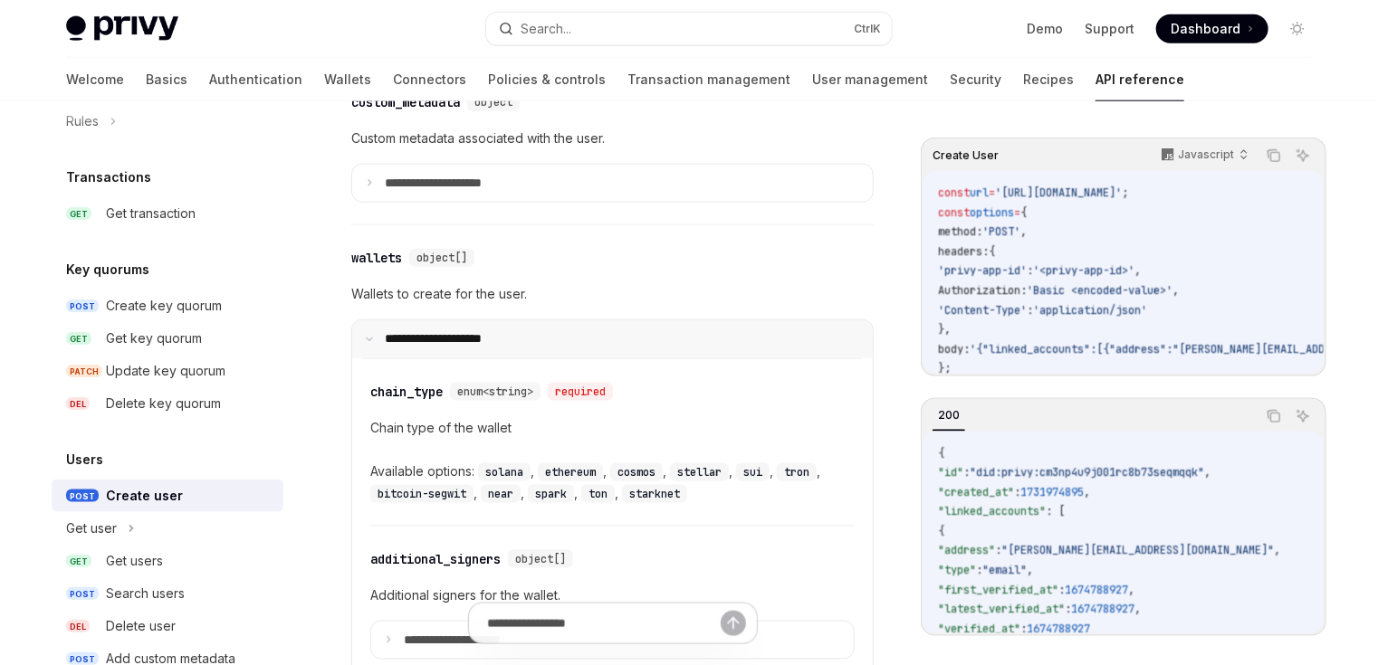
click at [513, 359] on summary "**********" at bounding box center [612, 339] width 521 height 38
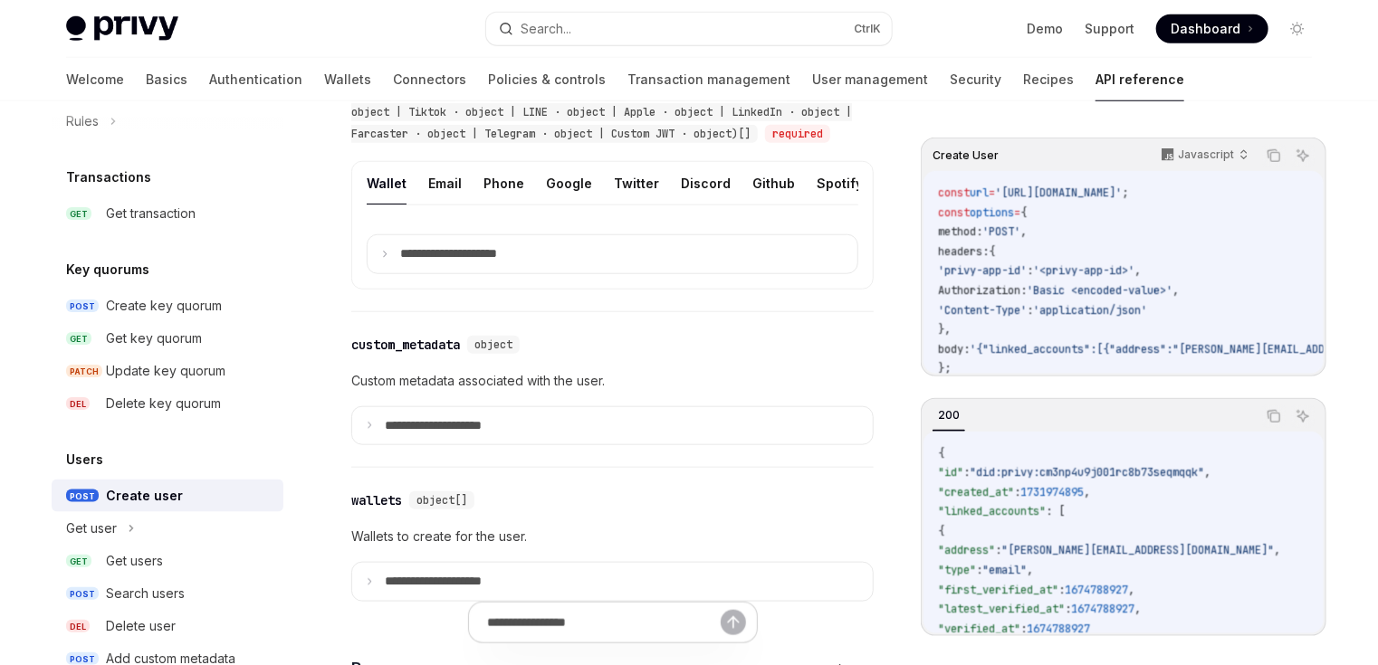
scroll to position [579, 0]
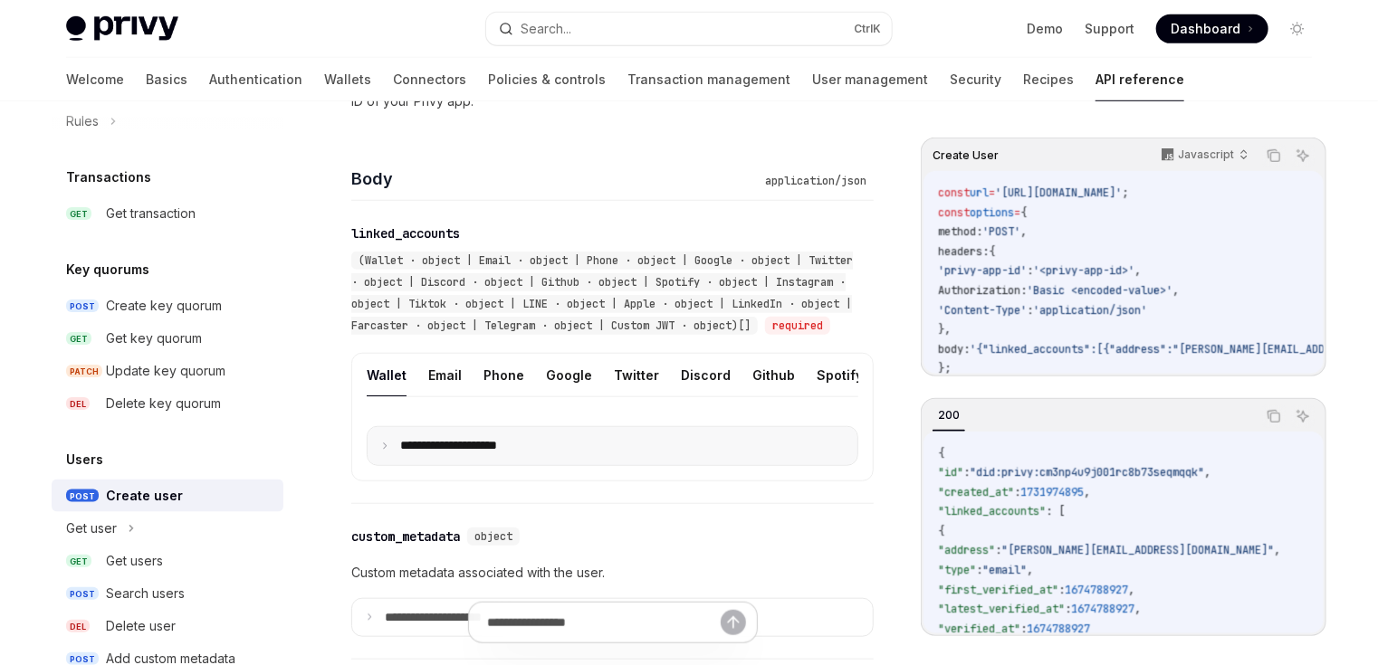
click at [400, 465] on summary "**********" at bounding box center [613, 446] width 490 height 38
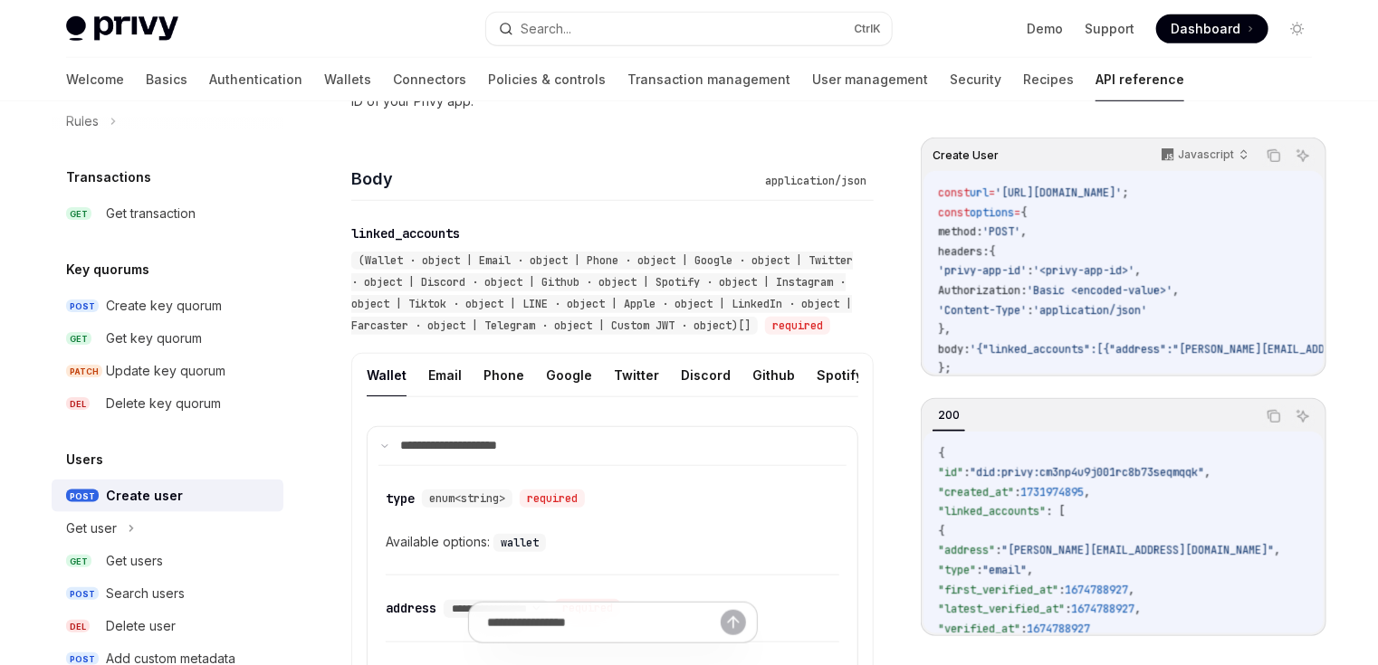
drag, startPoint x: 1134, startPoint y: 373, endPoint x: 1239, endPoint y: 371, distance: 105.0
click at [1239, 371] on div "Create User Javascript Copy Ask AI const url = '[URL][DOMAIN_NAME]' ; const opt…" at bounding box center [1124, 257] width 406 height 239
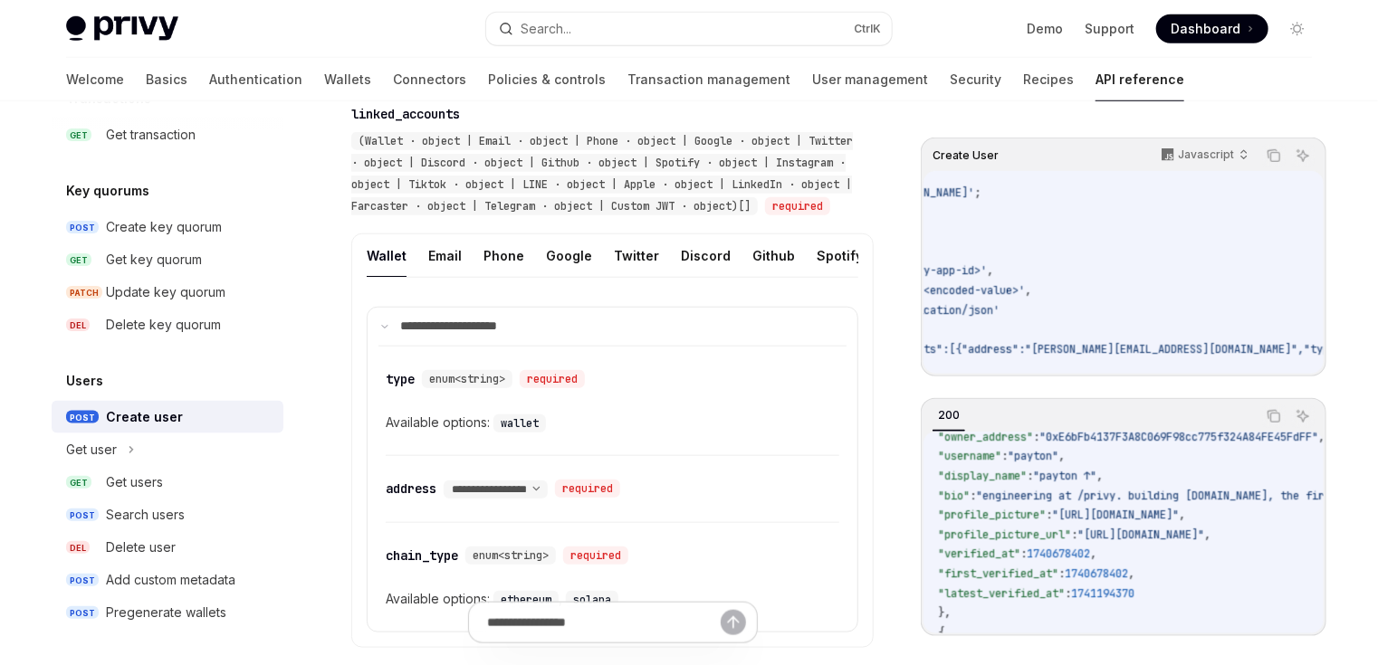
scroll to position [724, 0]
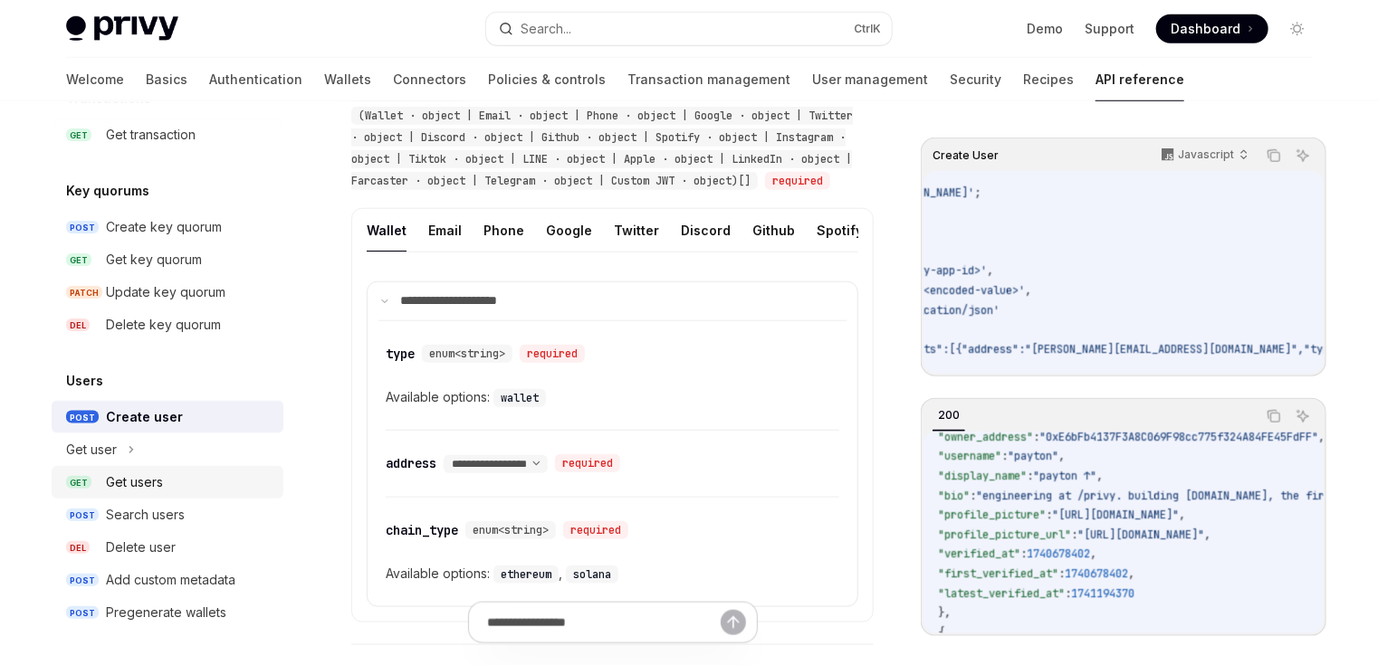
click at [177, 490] on div "Get users" at bounding box center [189, 483] width 167 height 22
type textarea "*"
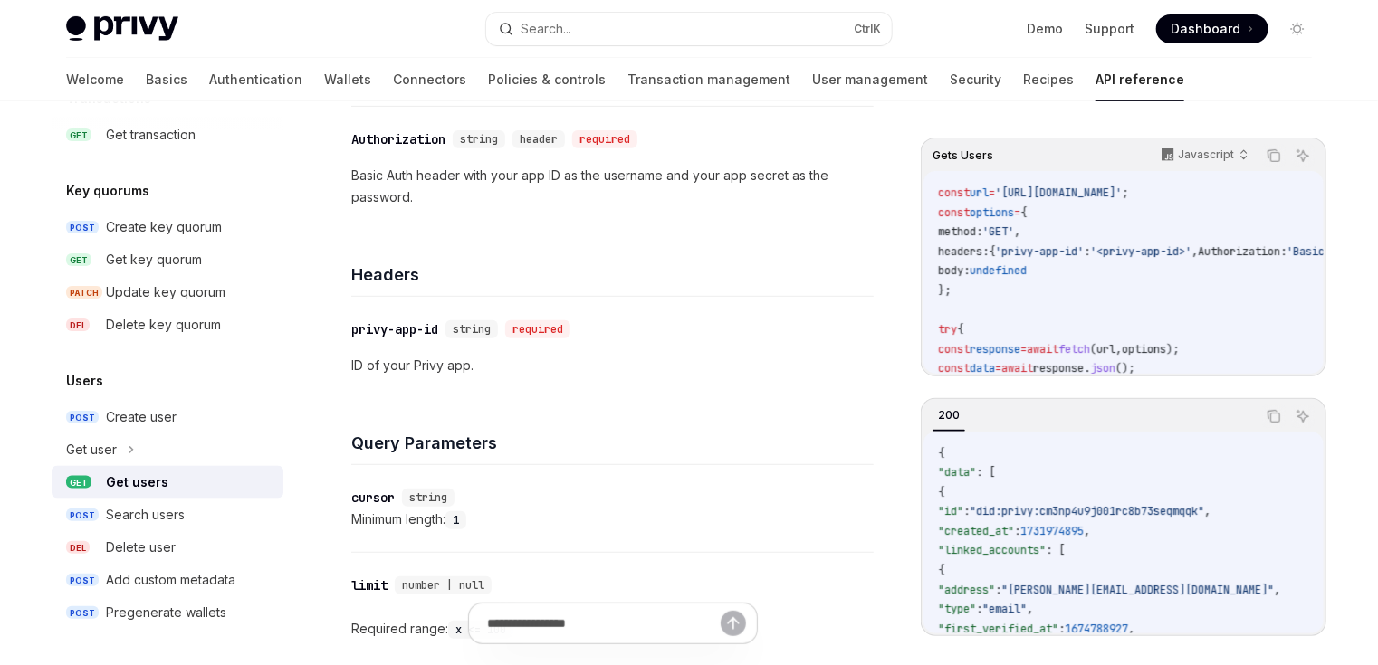
scroll to position [1020, 0]
